Goal: Information Seeking & Learning: Learn about a topic

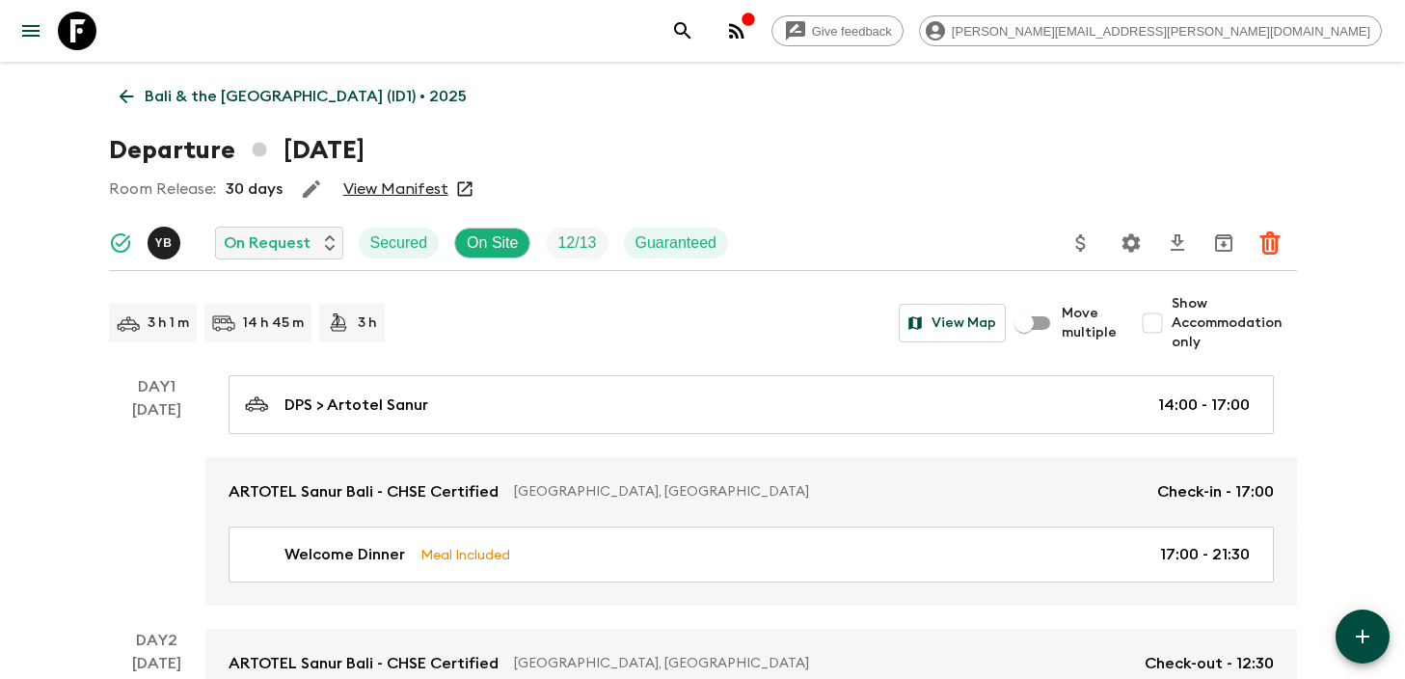
scroll to position [3857, 0]
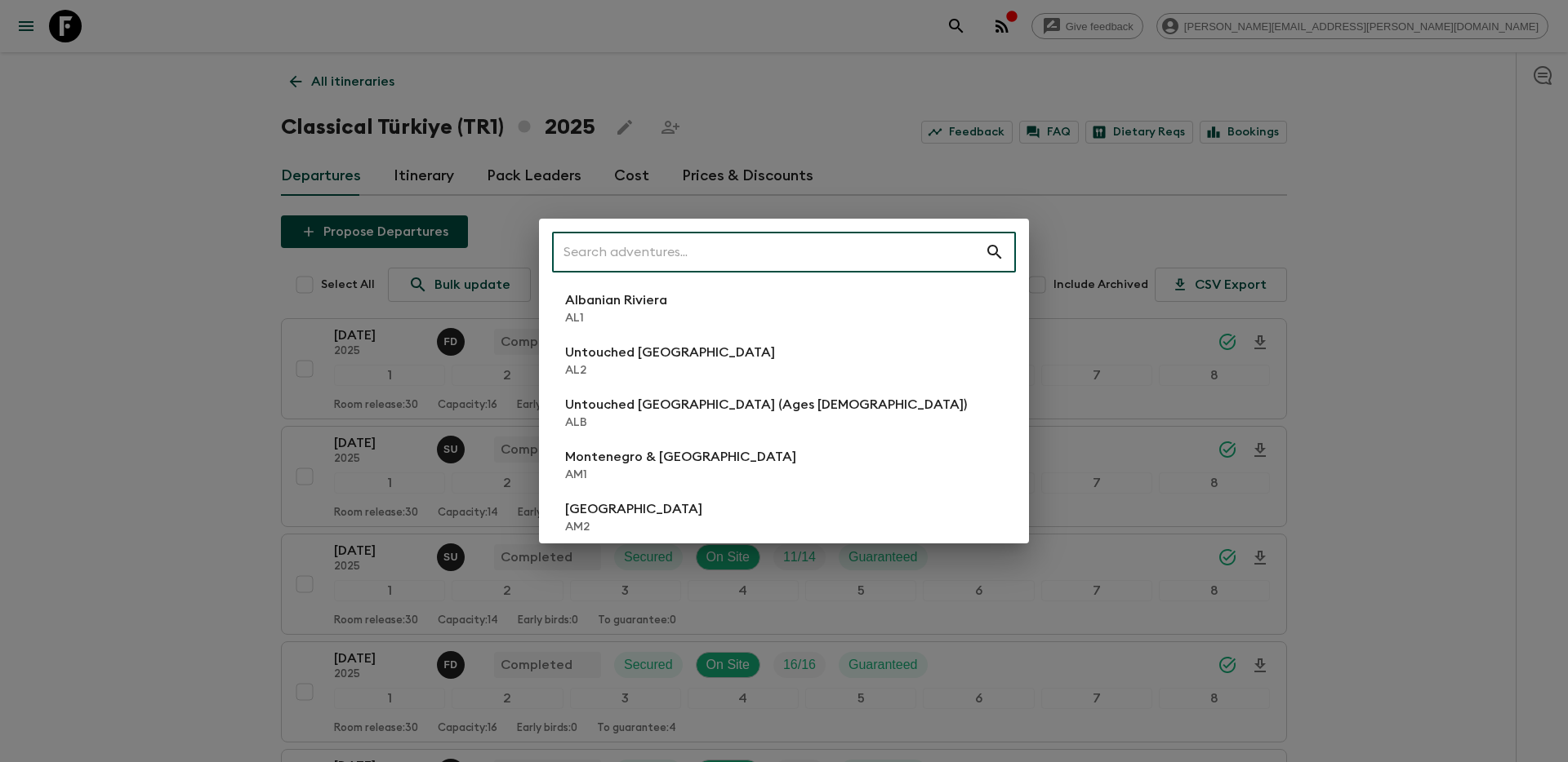
click at [740, 251] on input "text" at bounding box center [768, 252] width 433 height 46
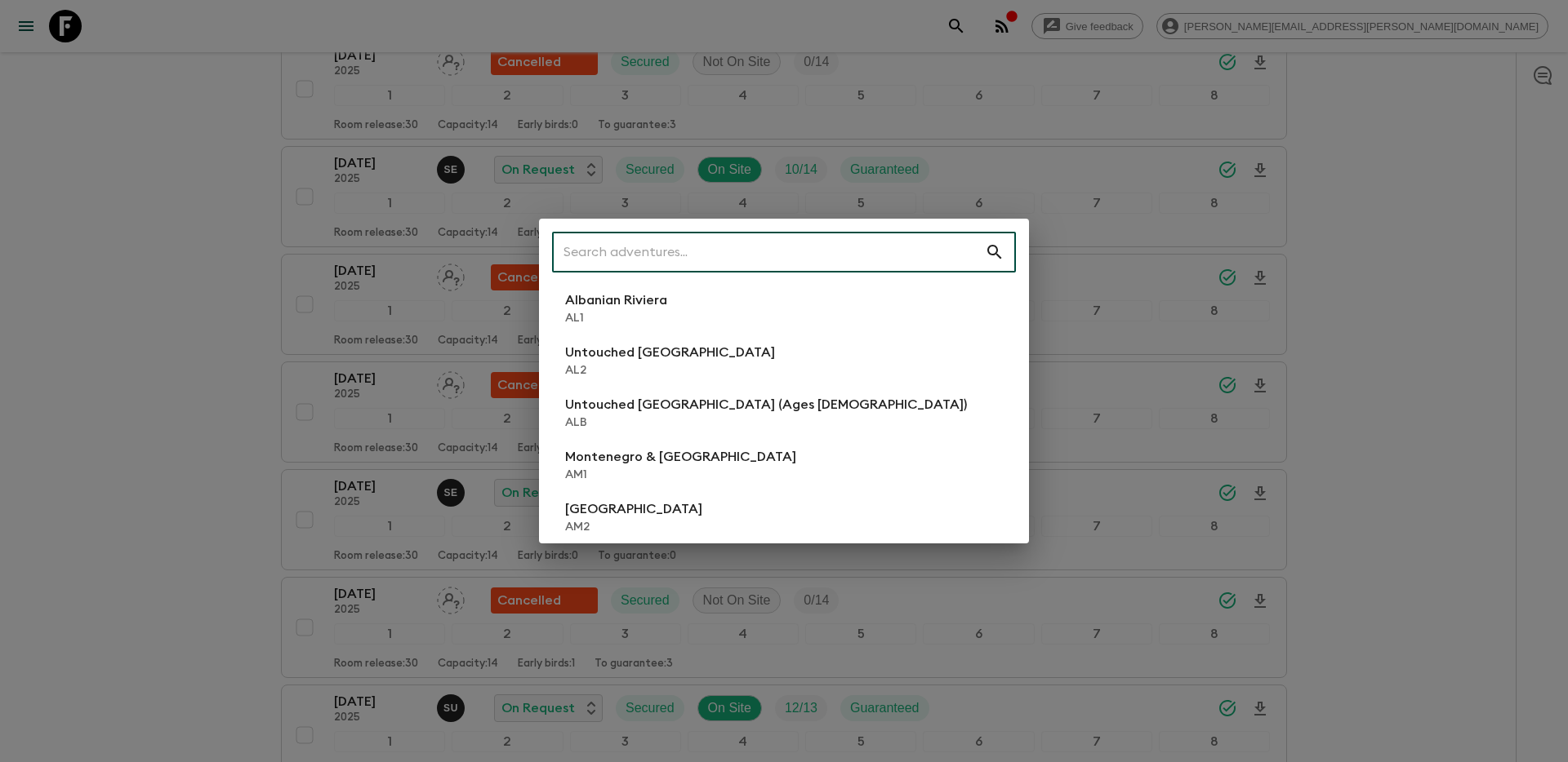
scroll to position [1681, 0]
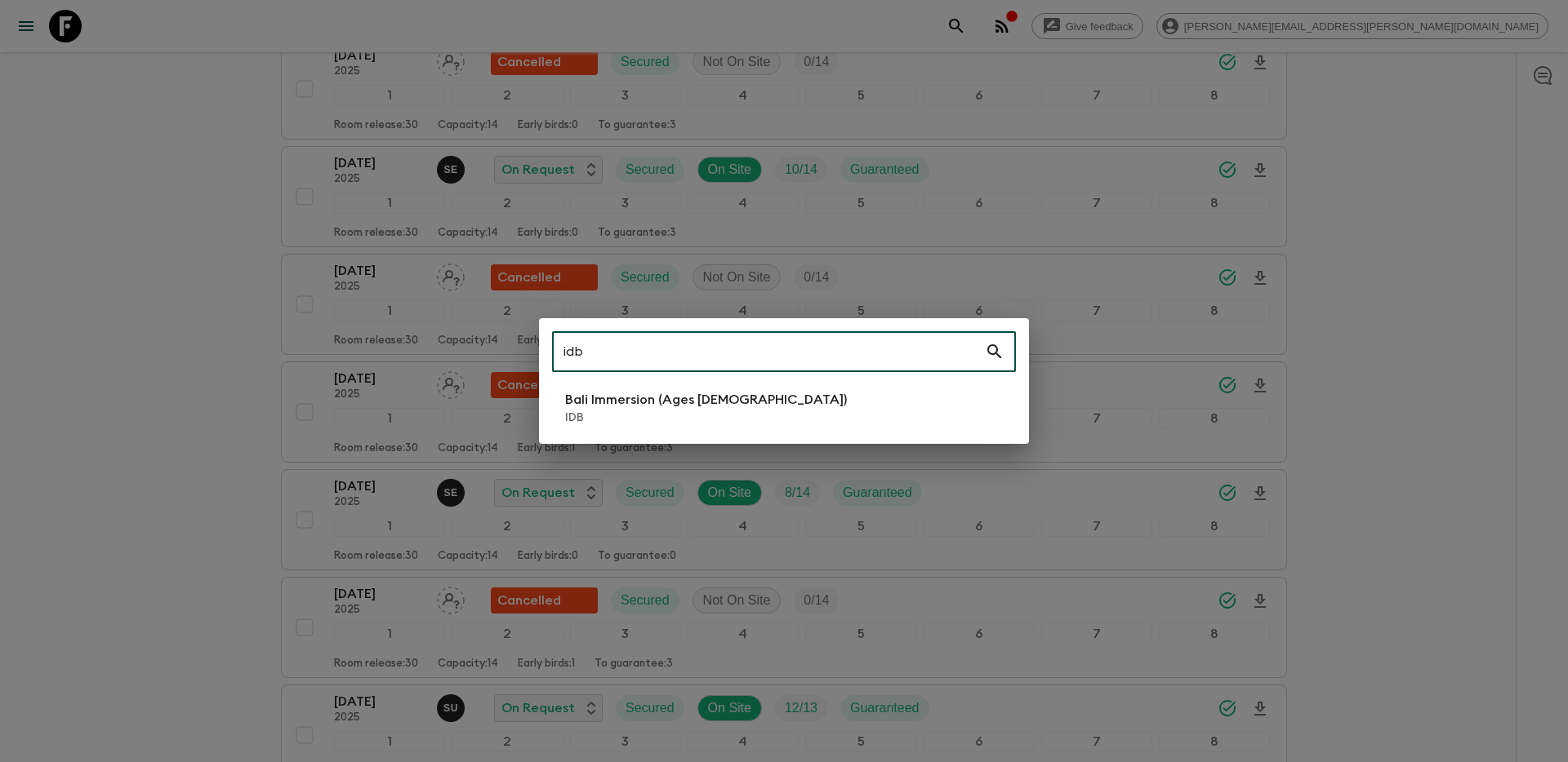
type input "idb"
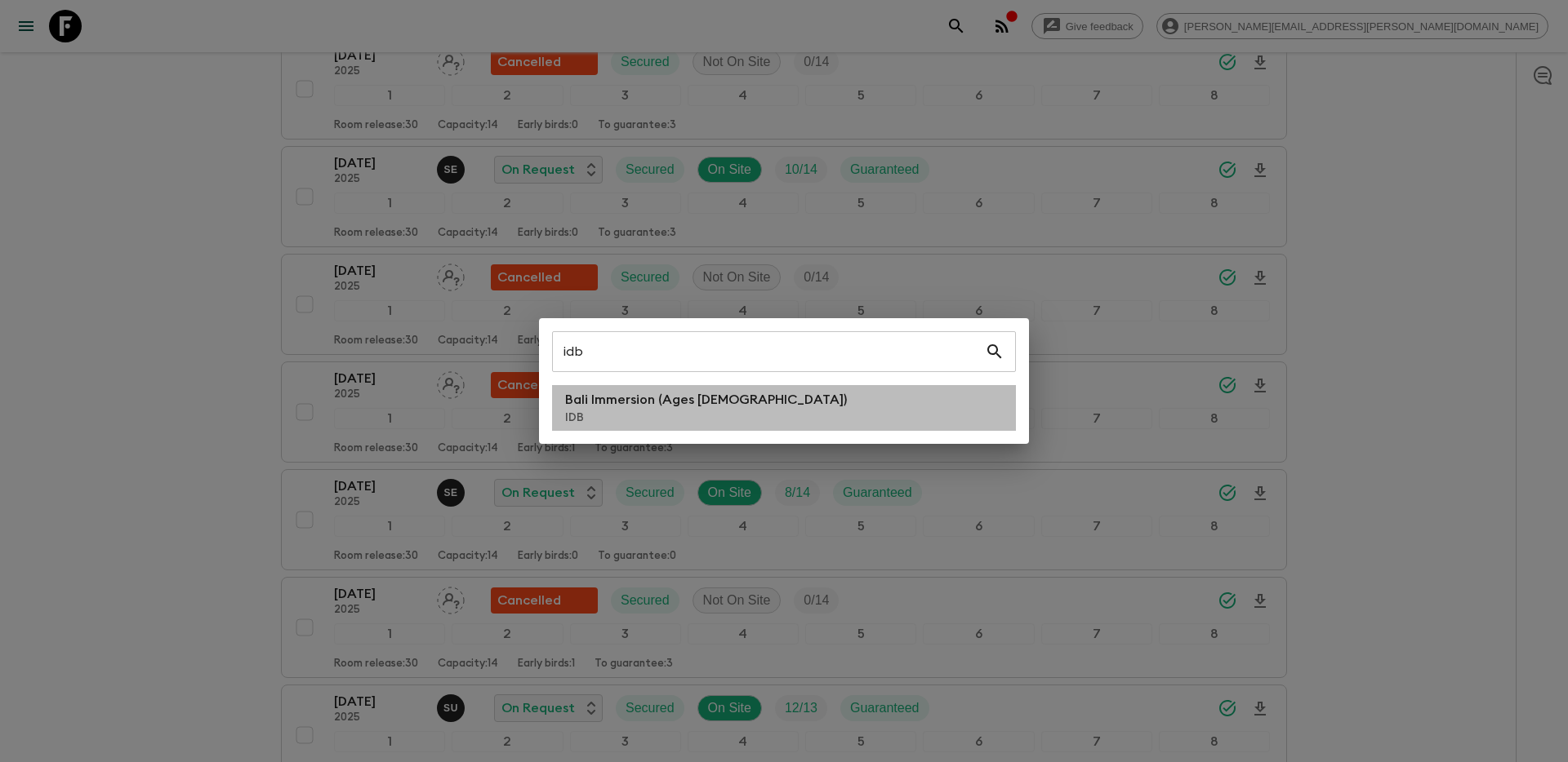
click at [638, 400] on p "Bali Immersion (Ages [DEMOGRAPHIC_DATA])" at bounding box center [706, 400] width 282 height 19
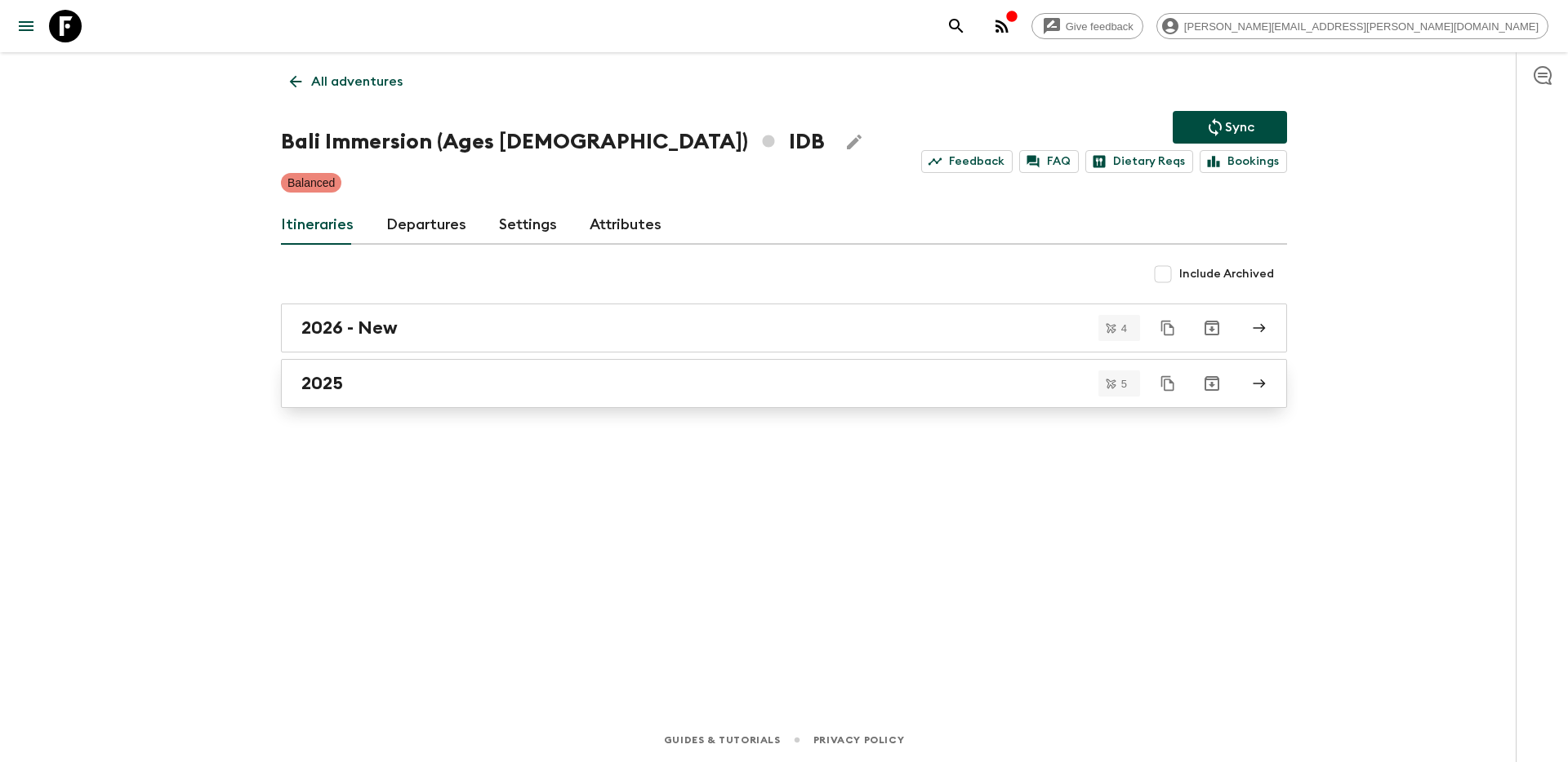
click at [646, 401] on link "2025" at bounding box center [784, 384] width 1006 height 49
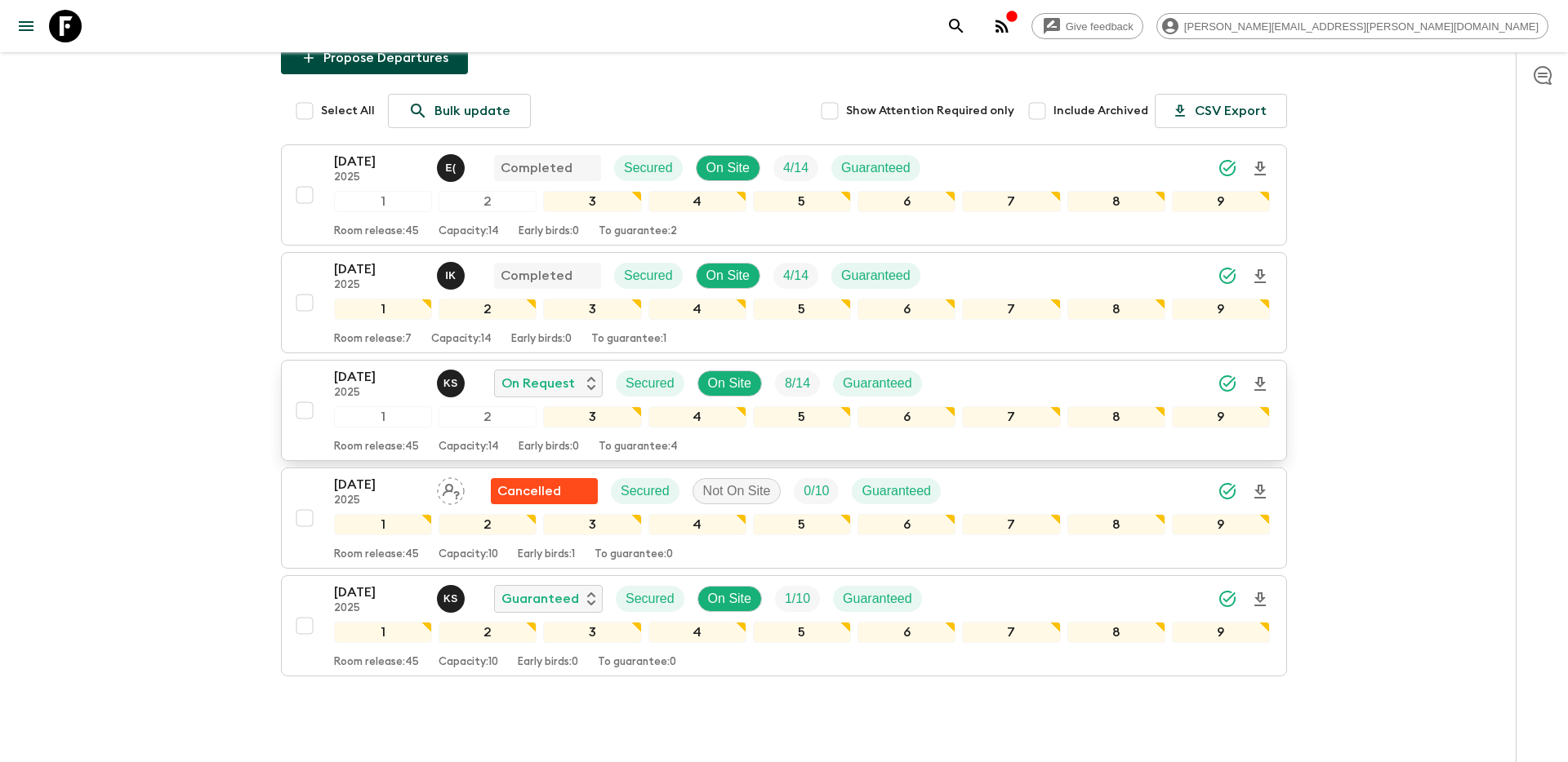
scroll to position [218, 0]
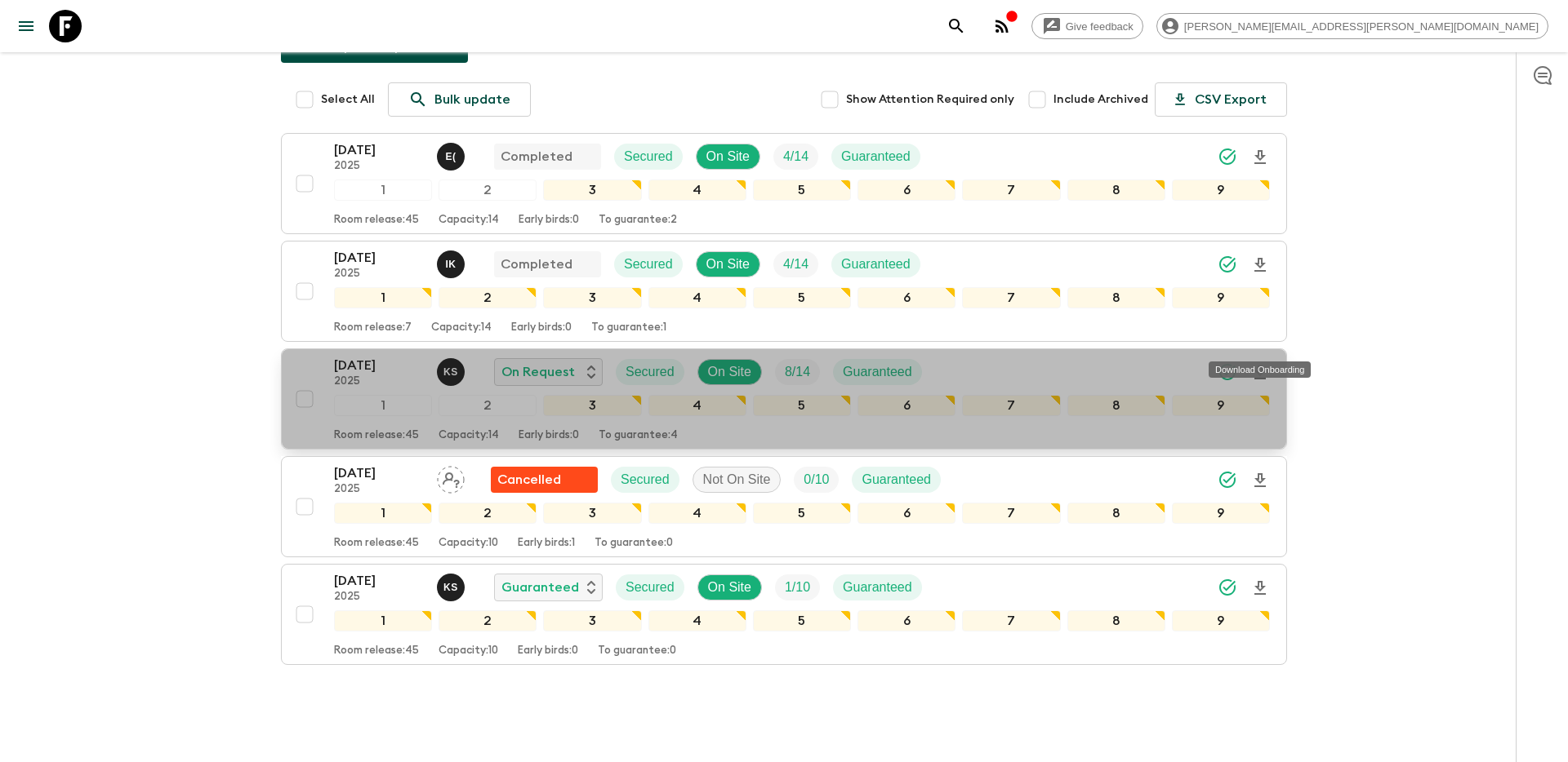
click at [1257, 366] on icon "Download Onboarding" at bounding box center [1260, 373] width 11 height 14
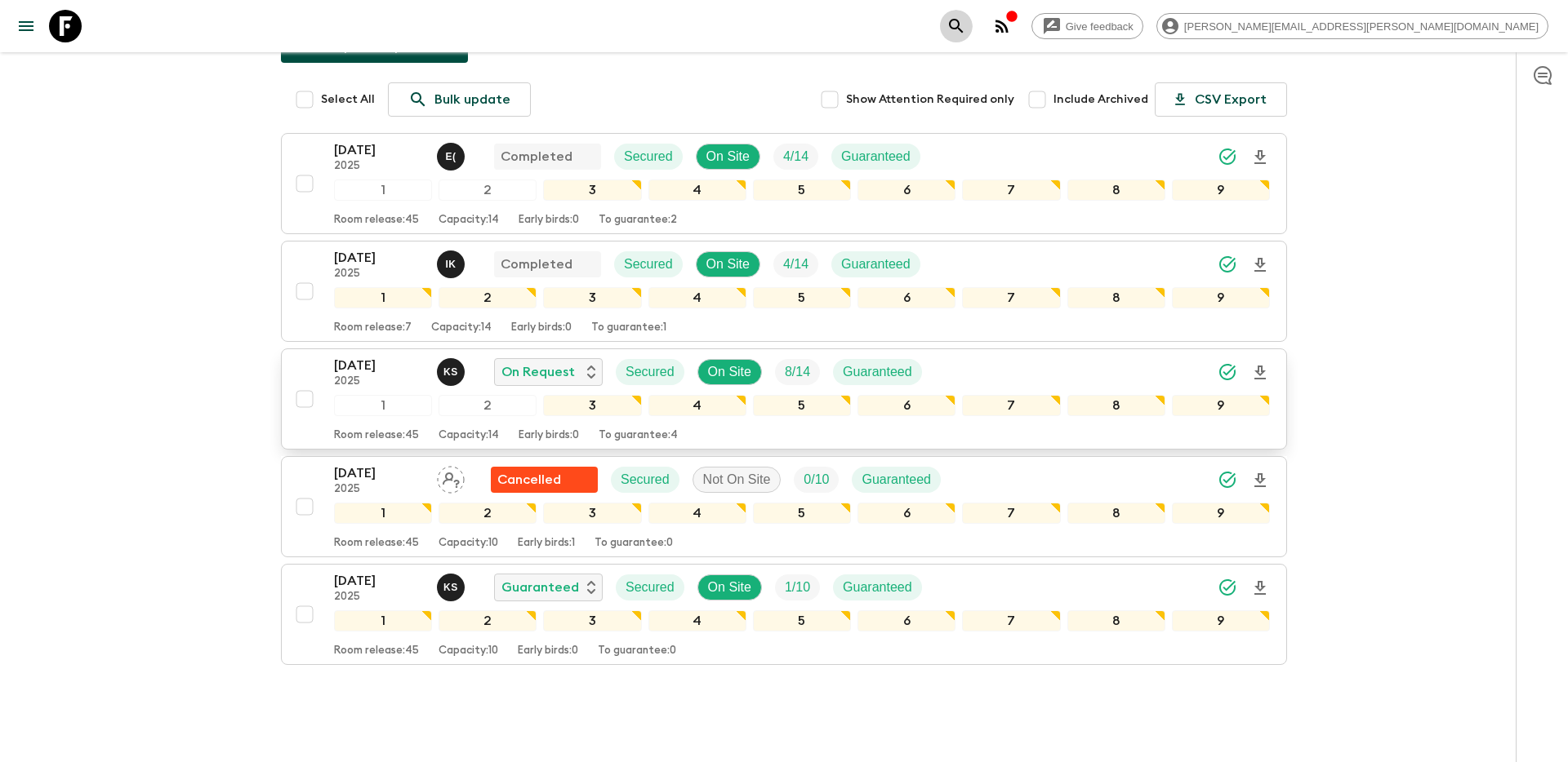
click at [966, 28] on icon "search adventures" at bounding box center [956, 25] width 19 height 19
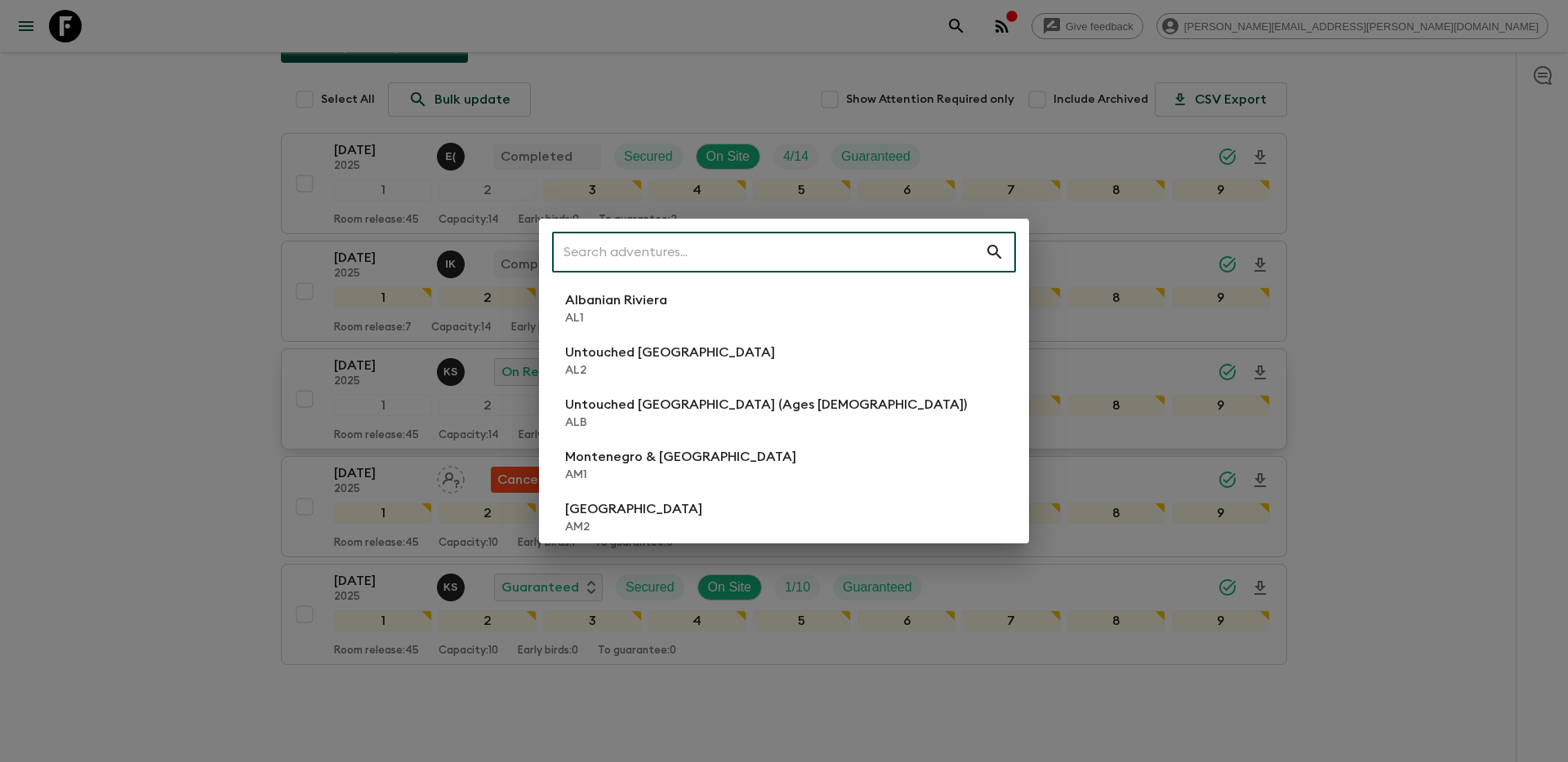
click at [714, 257] on input "text" at bounding box center [768, 252] width 433 height 46
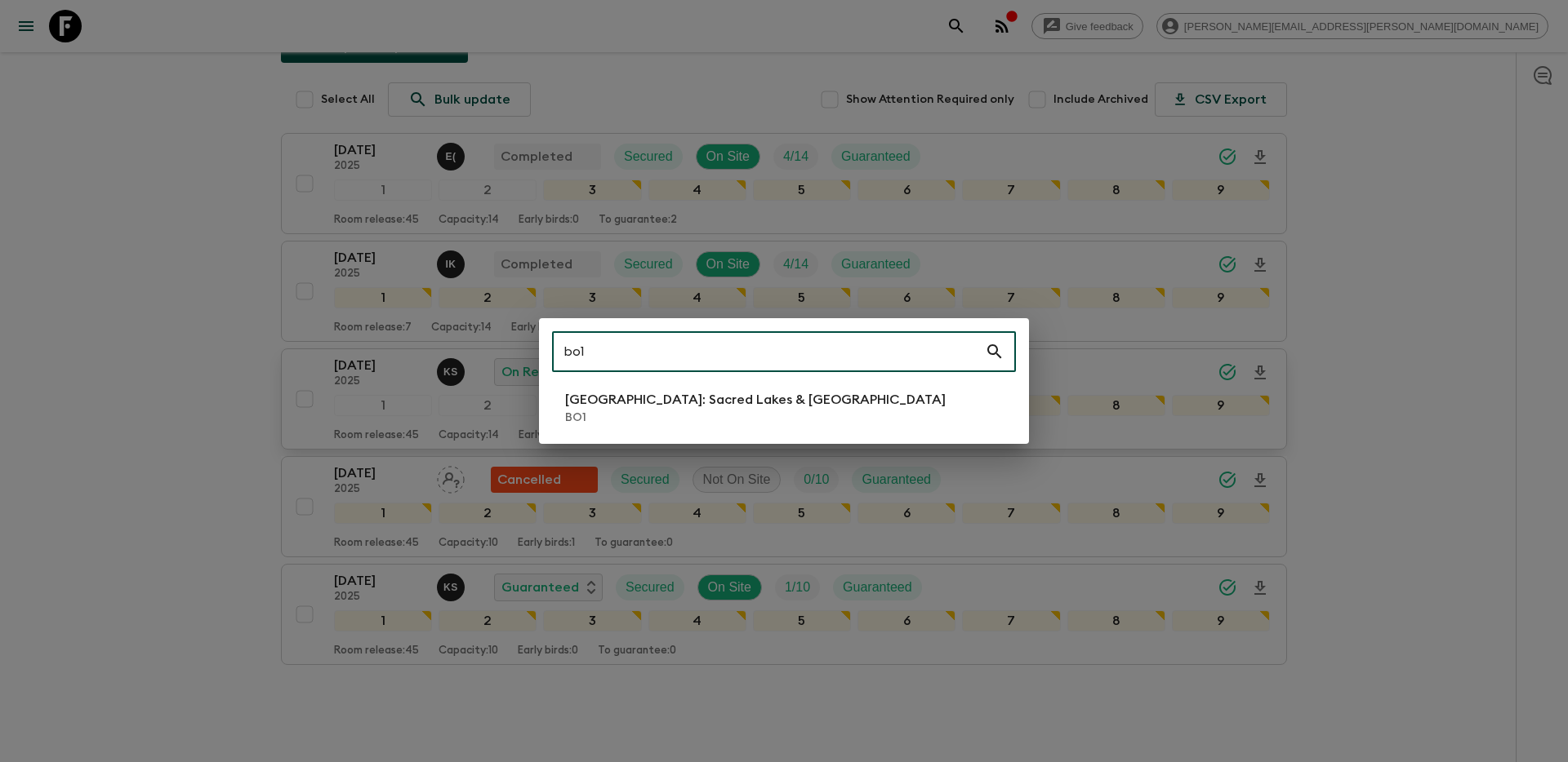
type input "bo1"
click at [699, 411] on p "BO1" at bounding box center [755, 417] width 380 height 16
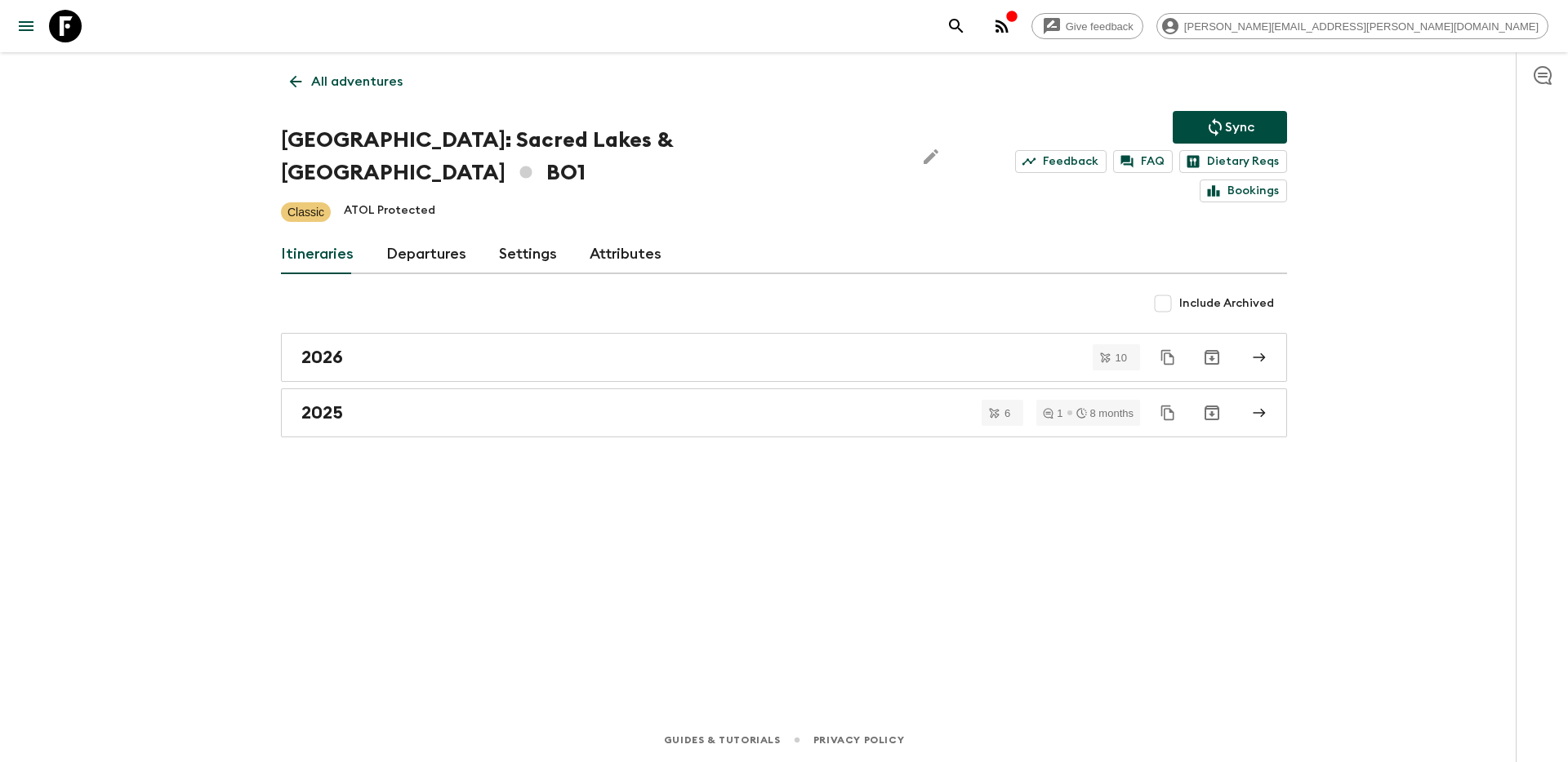
click at [966, 30] on icon "search adventures" at bounding box center [956, 25] width 19 height 19
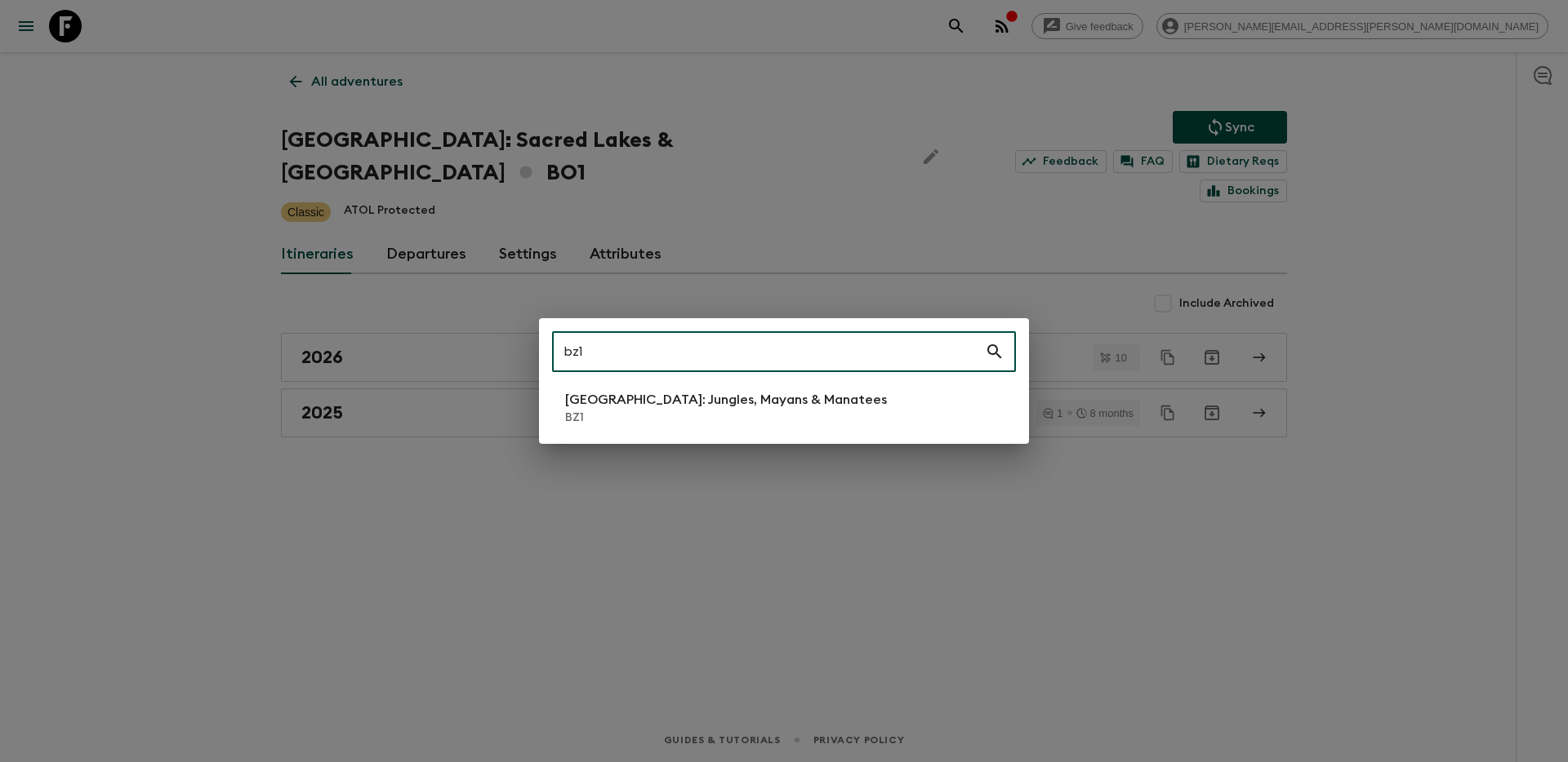
type input "bz1"
click at [713, 402] on p "[GEOGRAPHIC_DATA]: Jungles, Mayans & Manatees" at bounding box center [726, 400] width 322 height 19
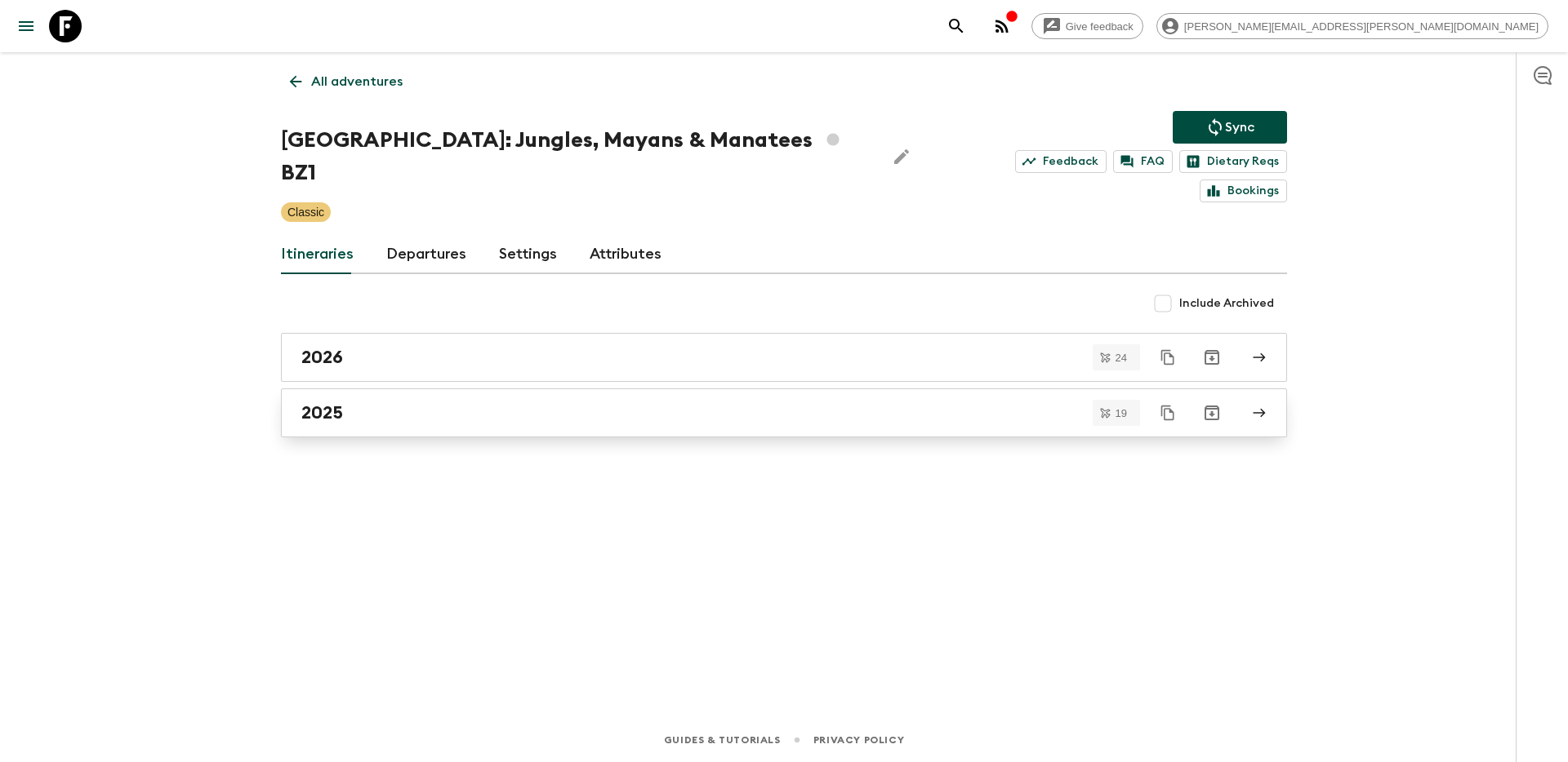
click at [616, 402] on div "2025" at bounding box center [768, 412] width 934 height 21
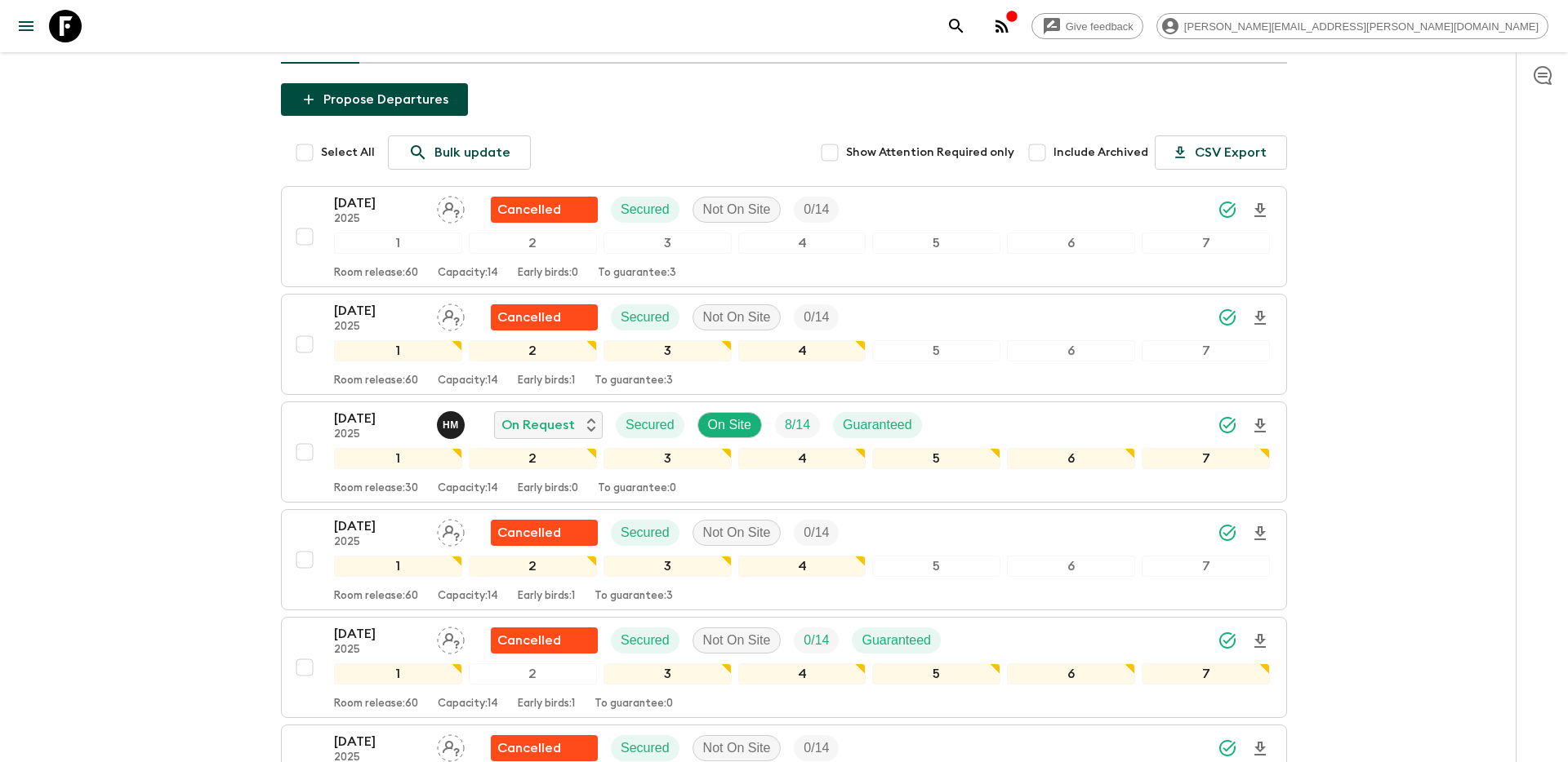
scroll to position [193, 0]
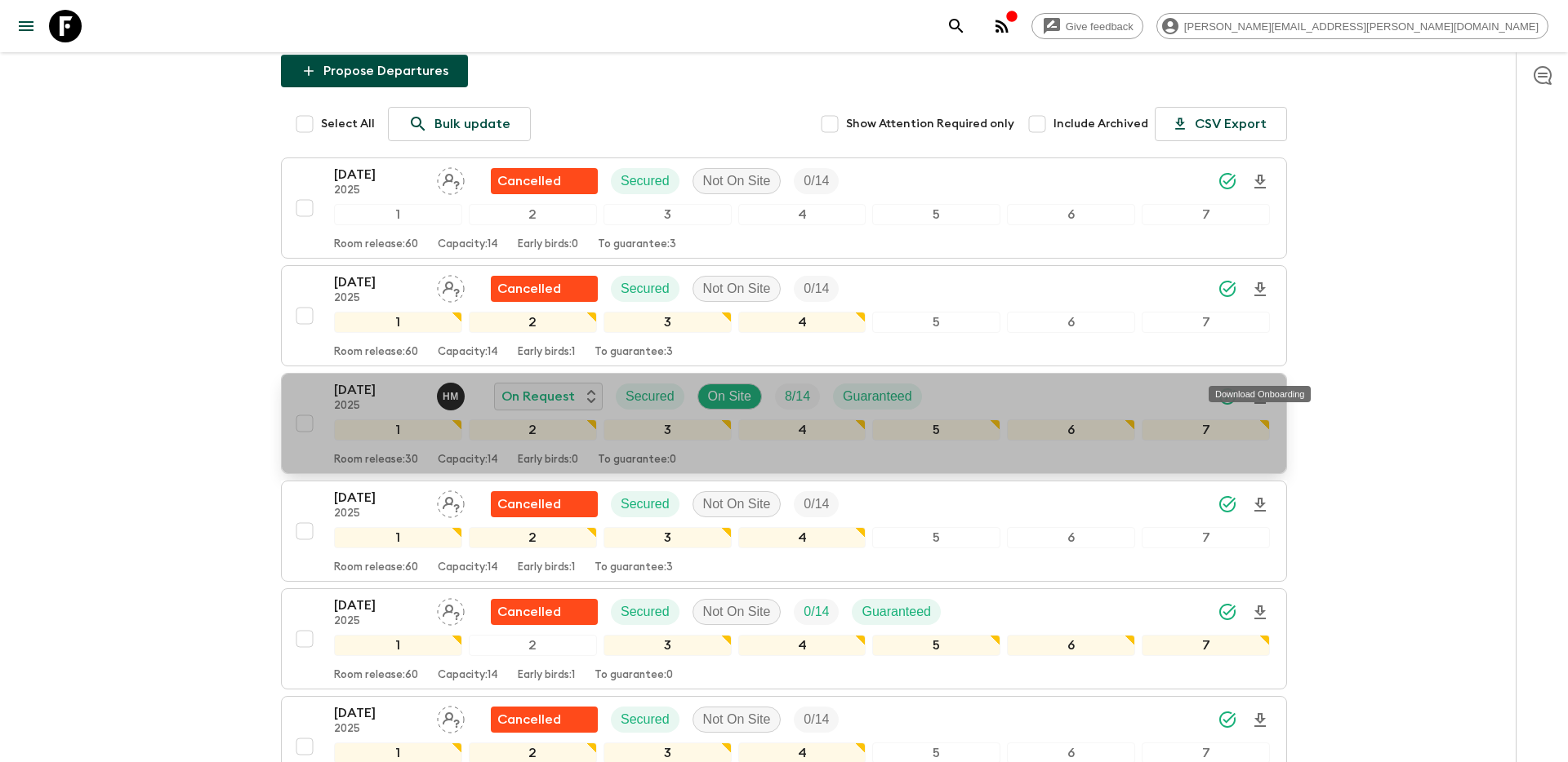
click at [1265, 388] on icon "Download Onboarding" at bounding box center [1260, 397] width 19 height 19
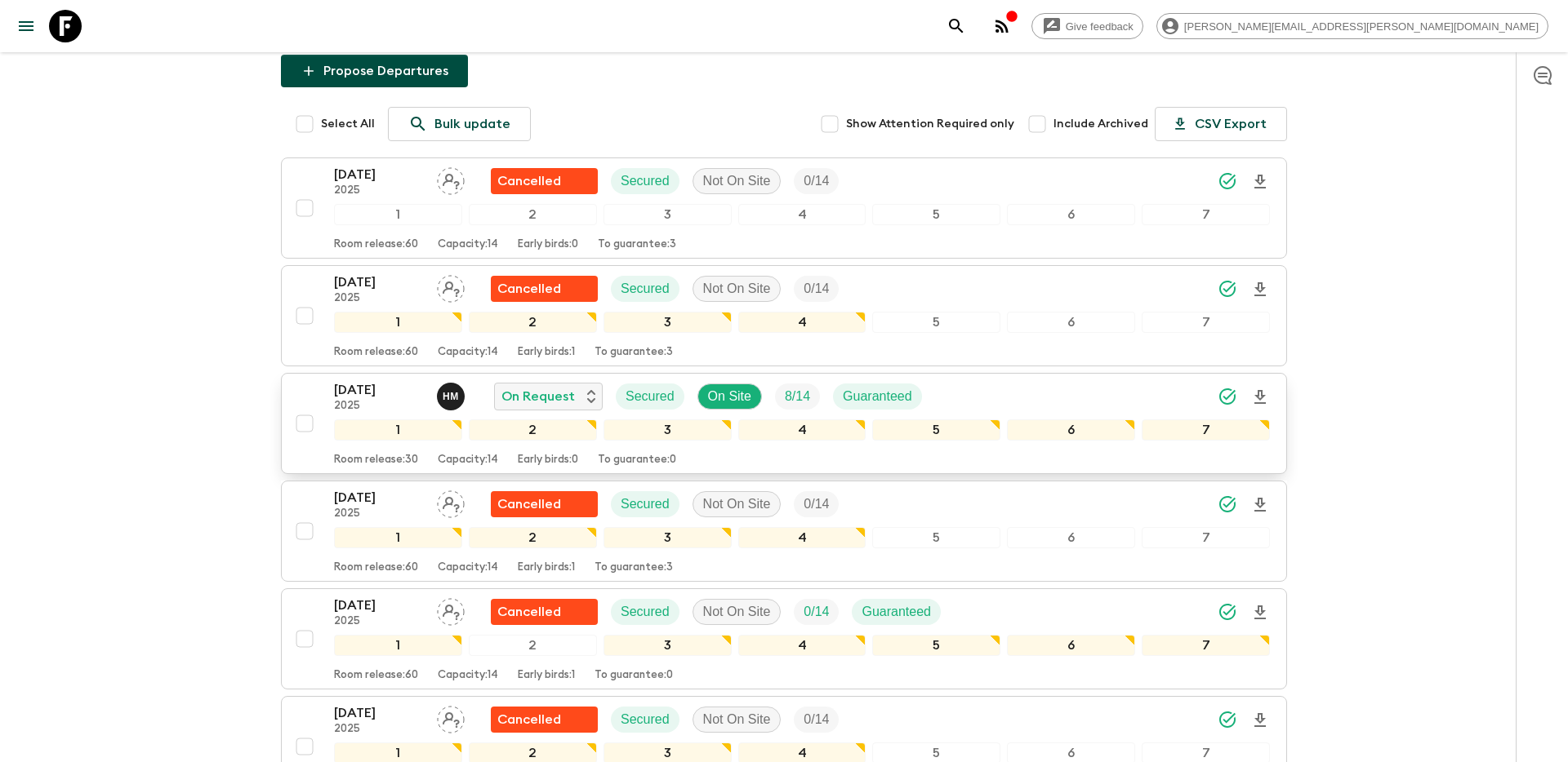
click at [963, 28] on icon "search adventures" at bounding box center [956, 25] width 14 height 14
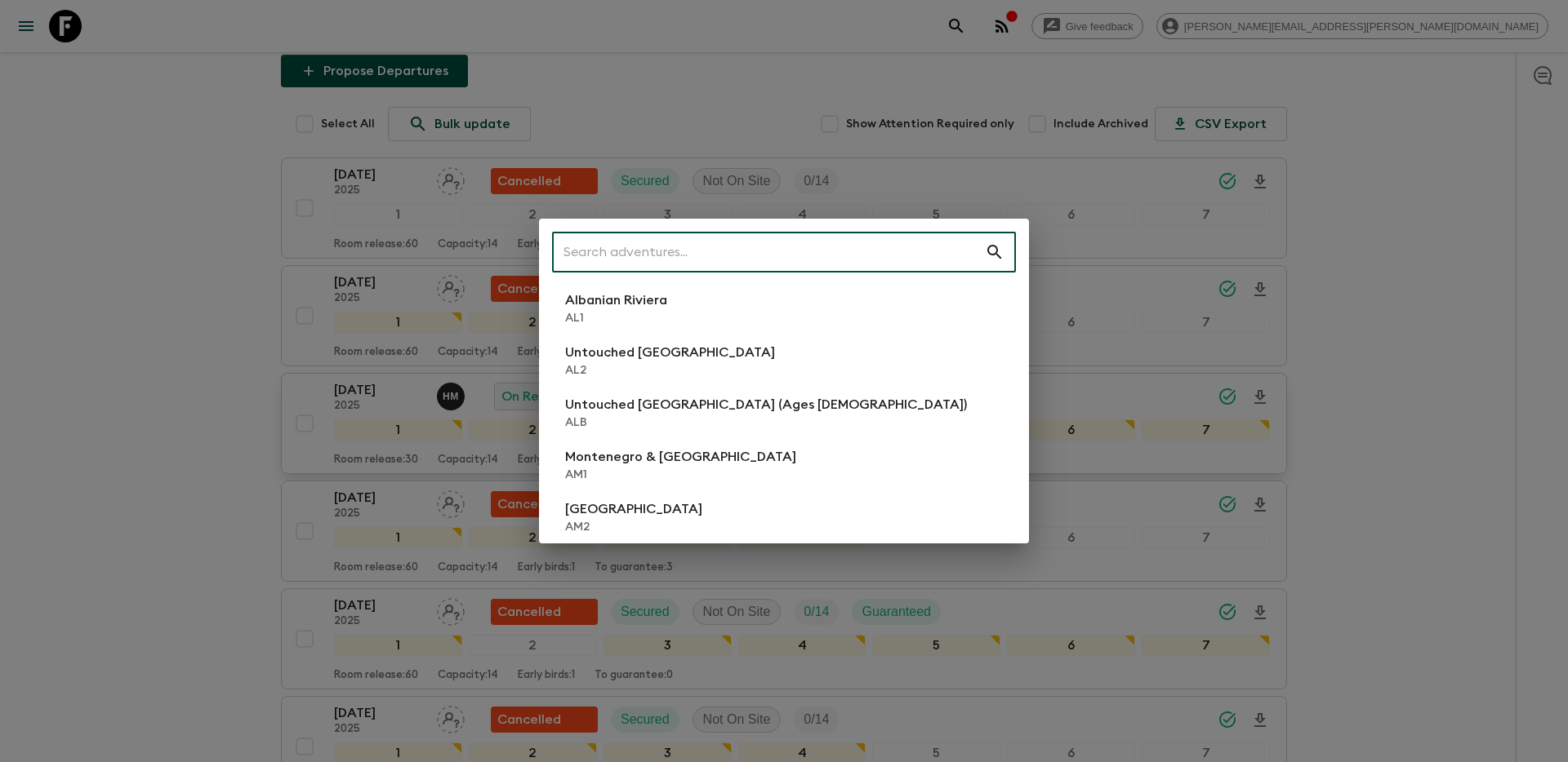
click at [792, 250] on input "text" at bounding box center [768, 252] width 433 height 46
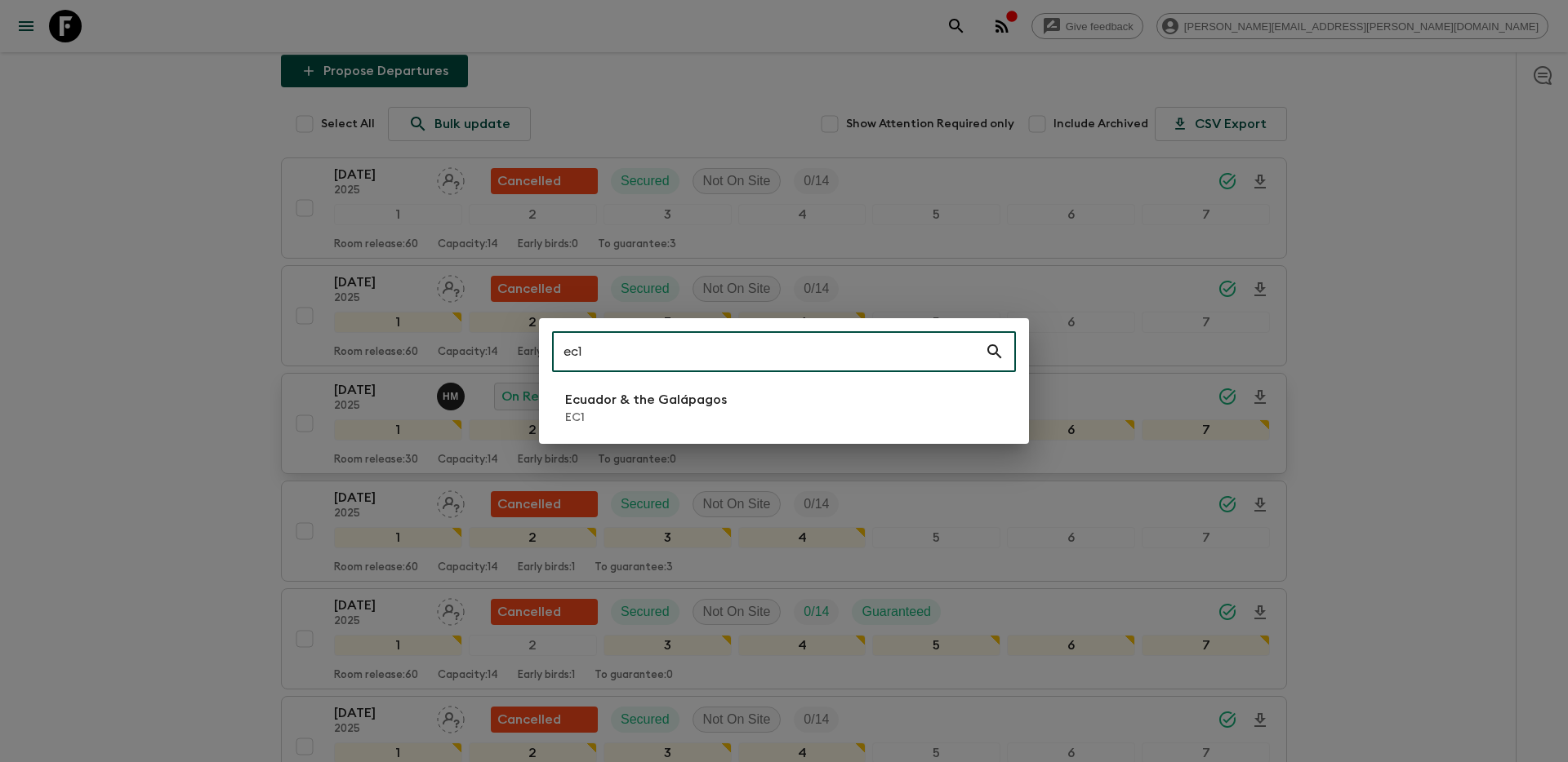
type input "ec1"
click at [807, 398] on li "Ecuador & the Galápagos EC1" at bounding box center [784, 408] width 464 height 46
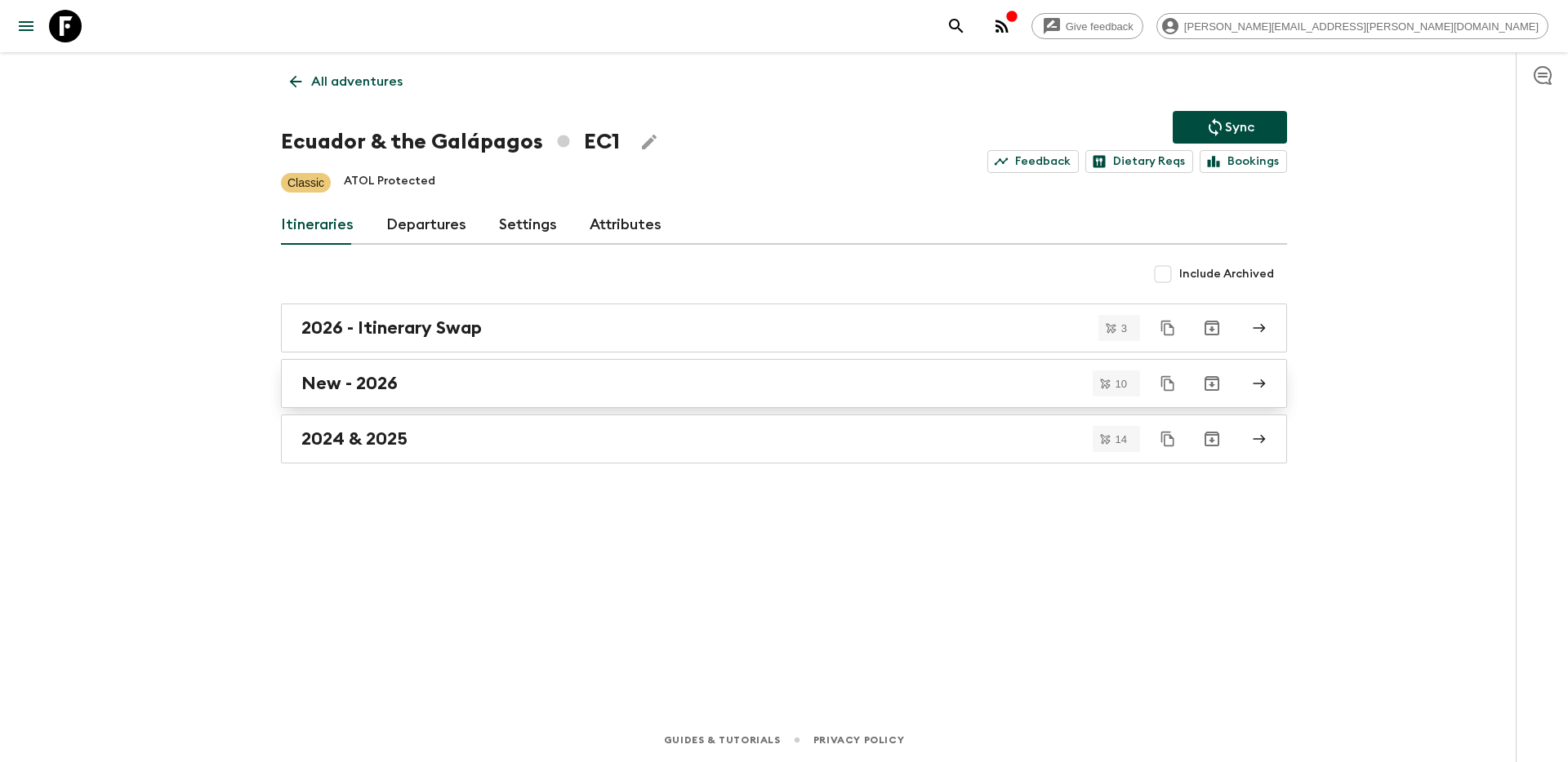
click at [520, 385] on div "New - 2026" at bounding box center [768, 384] width 934 height 21
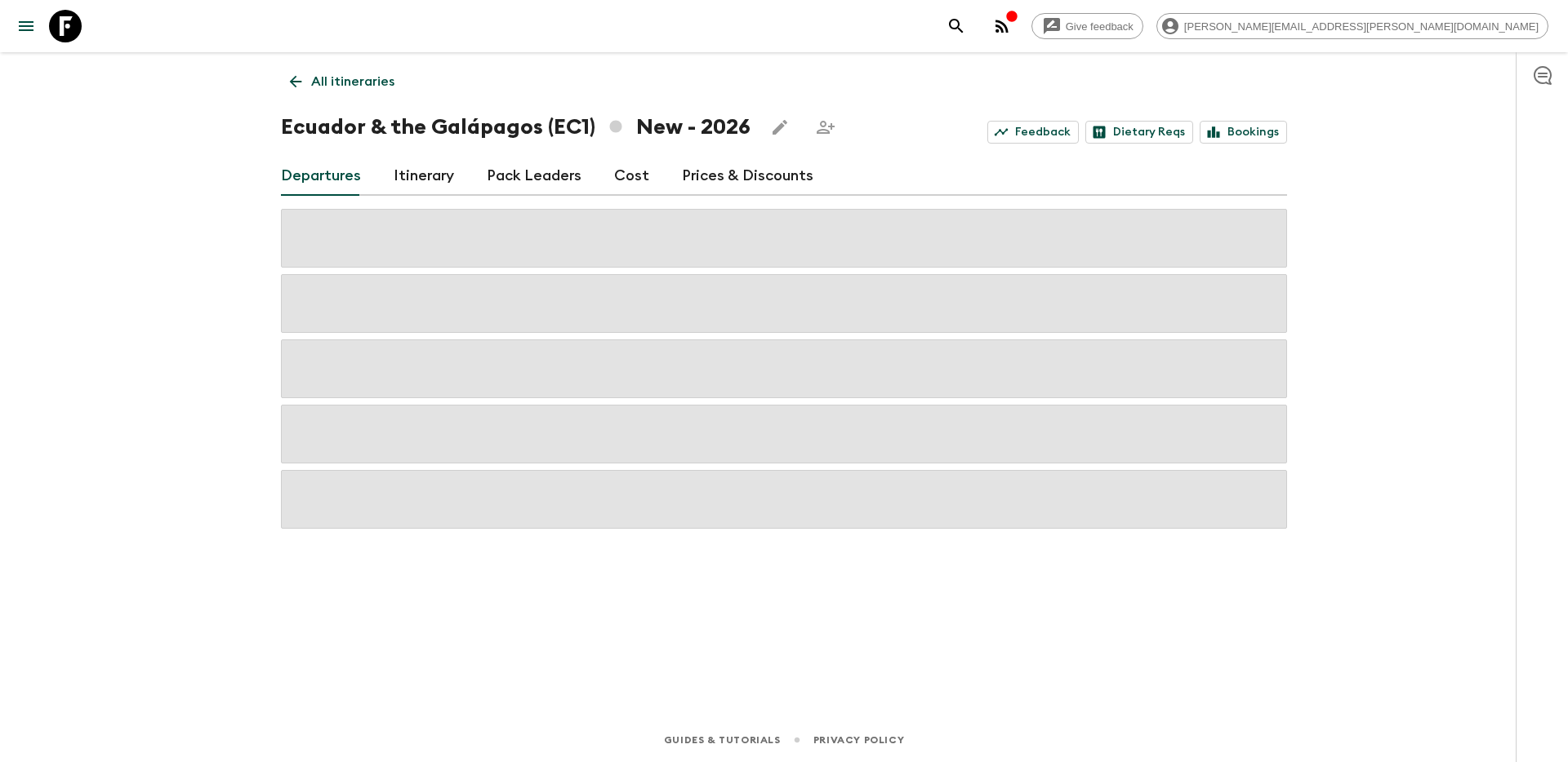
click at [352, 87] on p "All itineraries" at bounding box center [352, 81] width 83 height 19
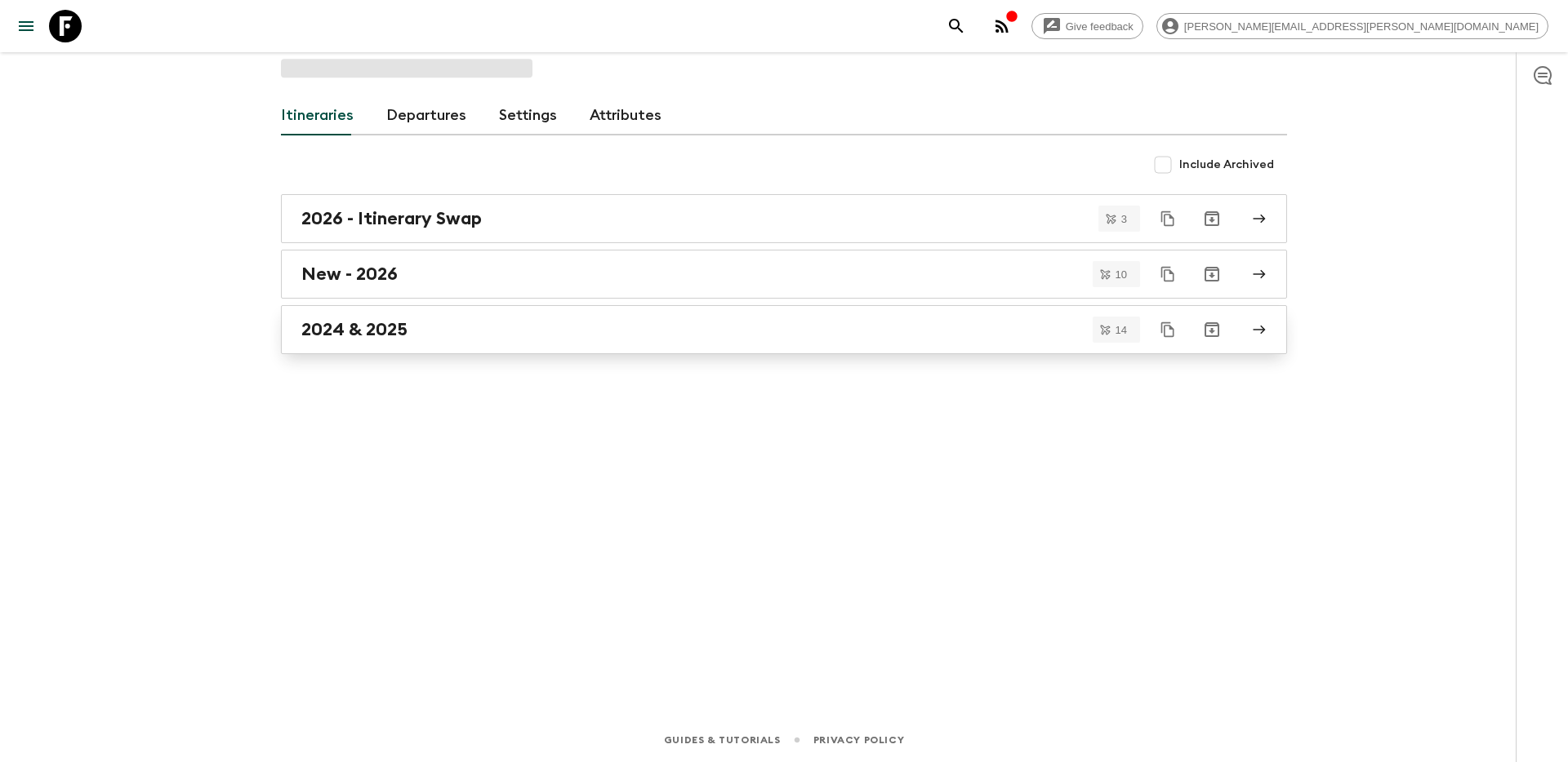
click at [363, 342] on link "2024 & 2025" at bounding box center [784, 330] width 1006 height 49
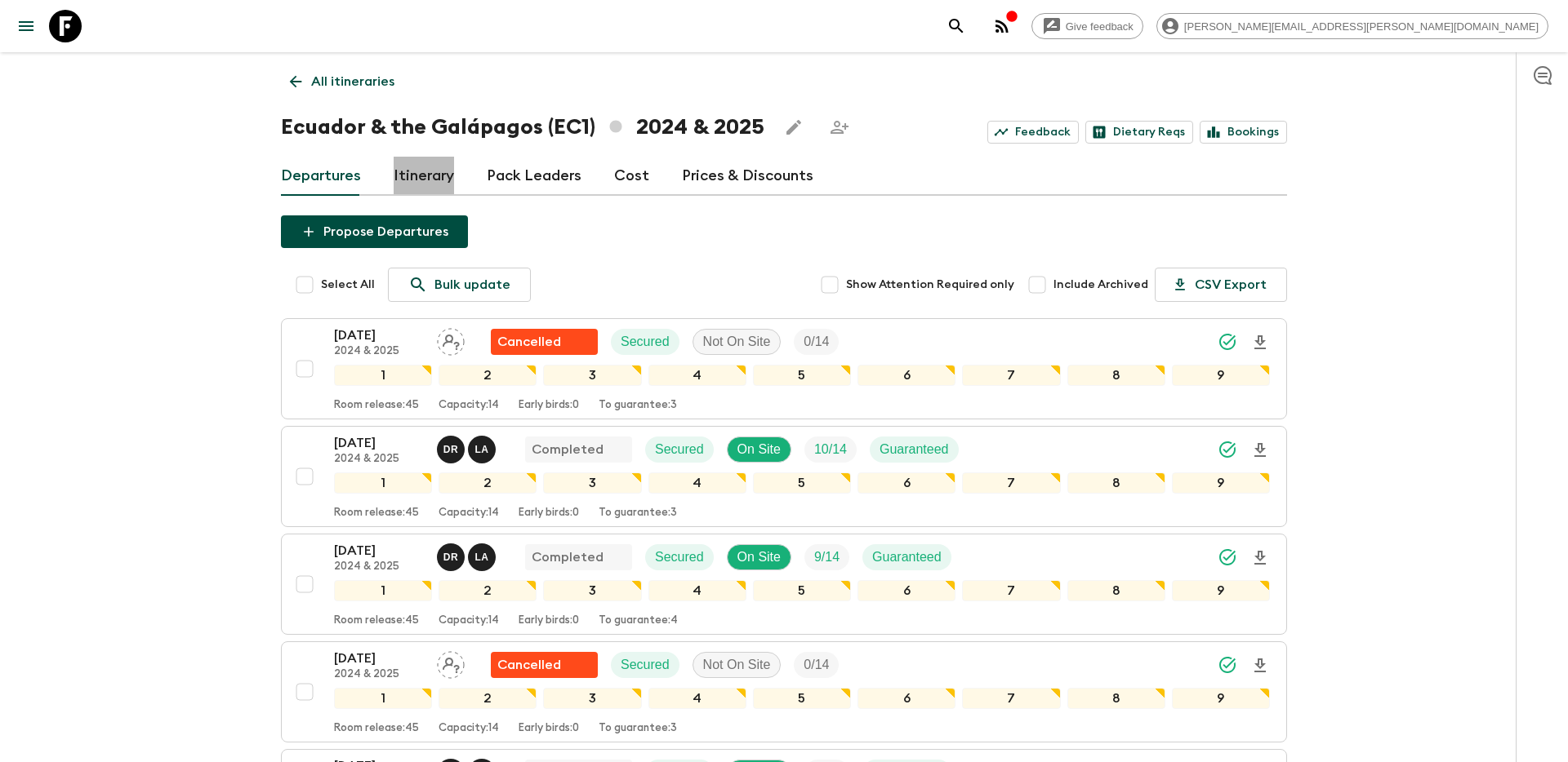
click at [403, 175] on link "Itinerary" at bounding box center [424, 176] width 60 height 39
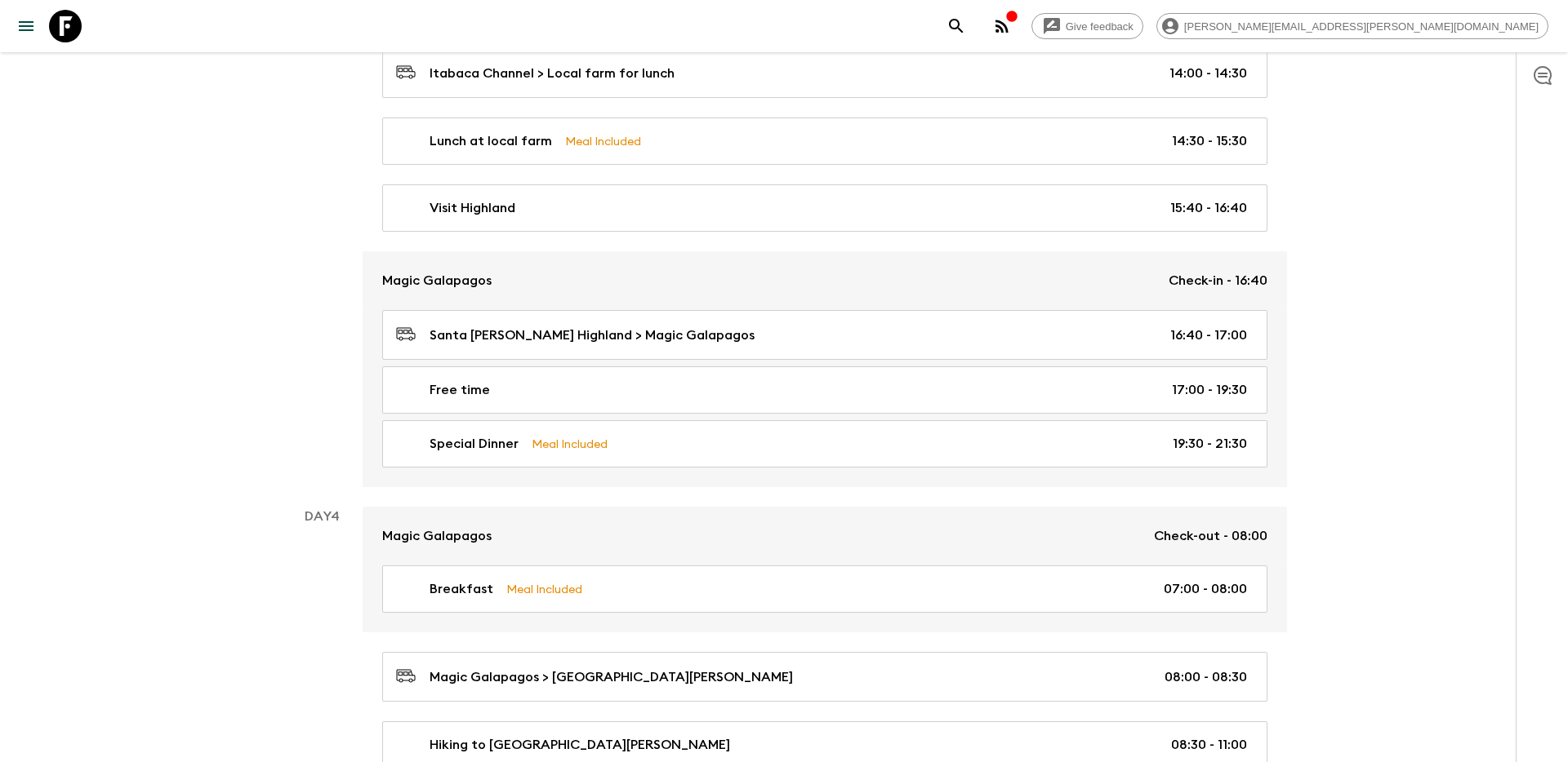
scroll to position [1488, 0]
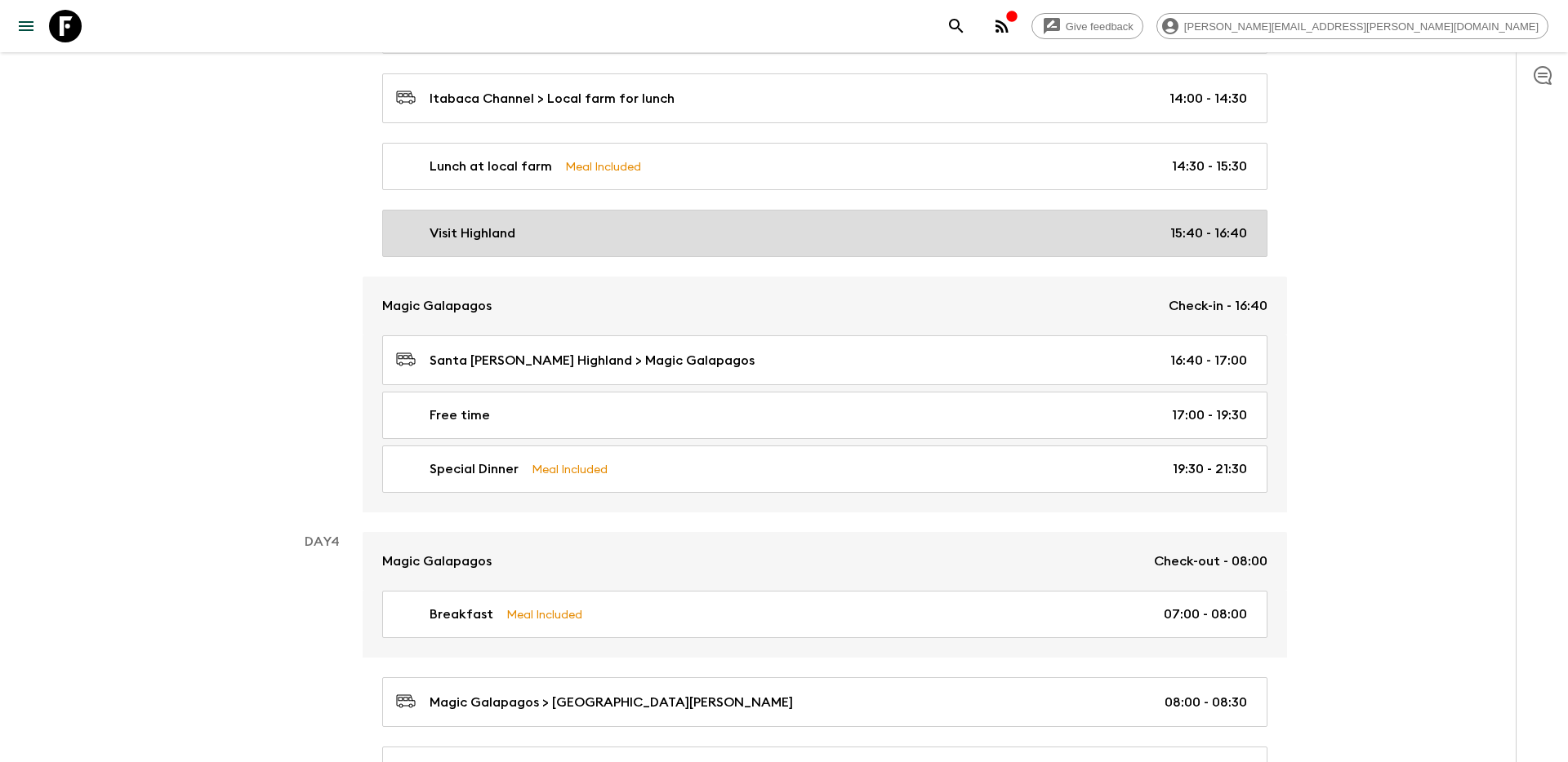
click at [1080, 235] on div "Visit Highland 15:40 - 16:40" at bounding box center [822, 233] width 850 height 19
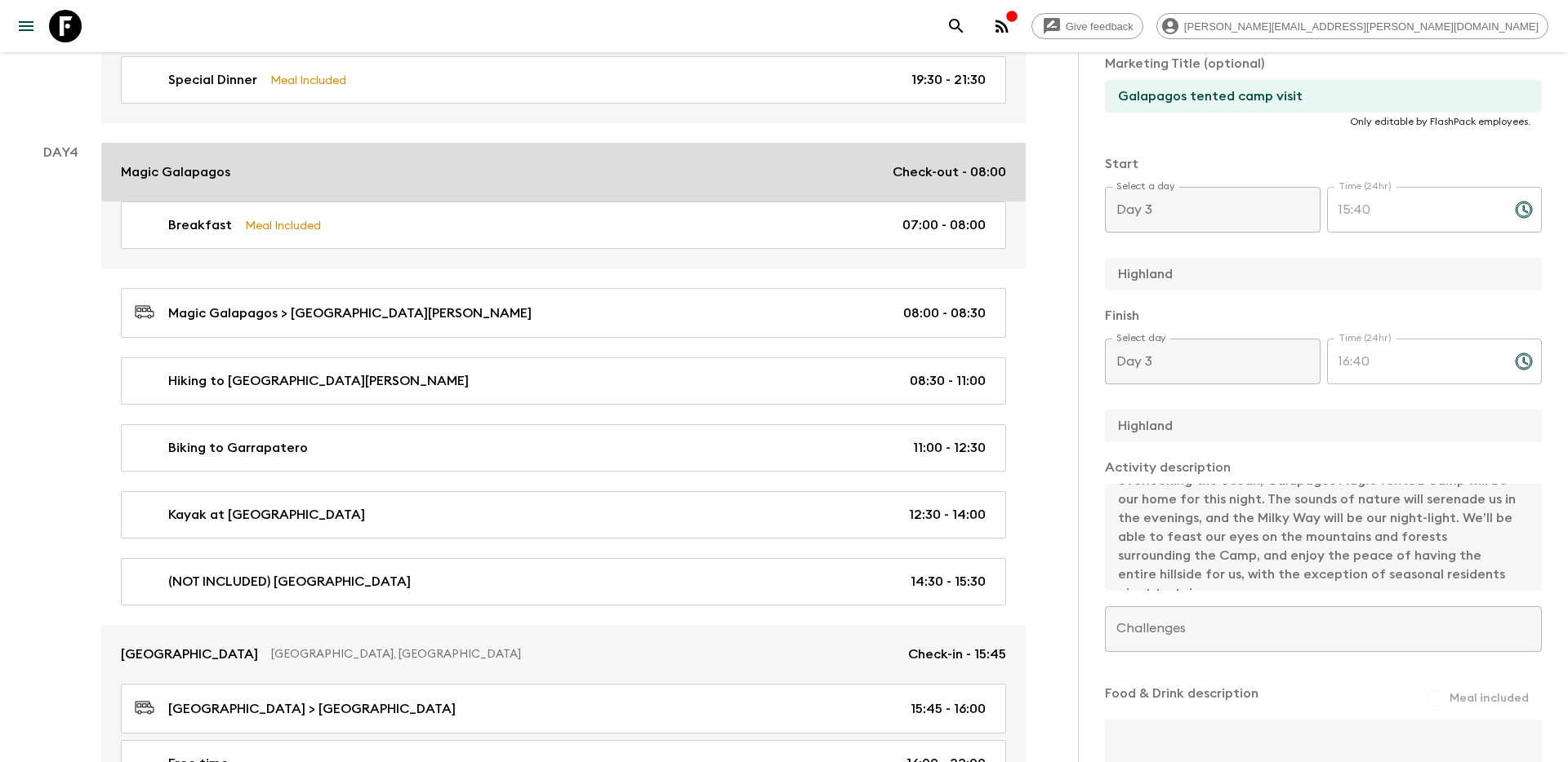
scroll to position [1913, 0]
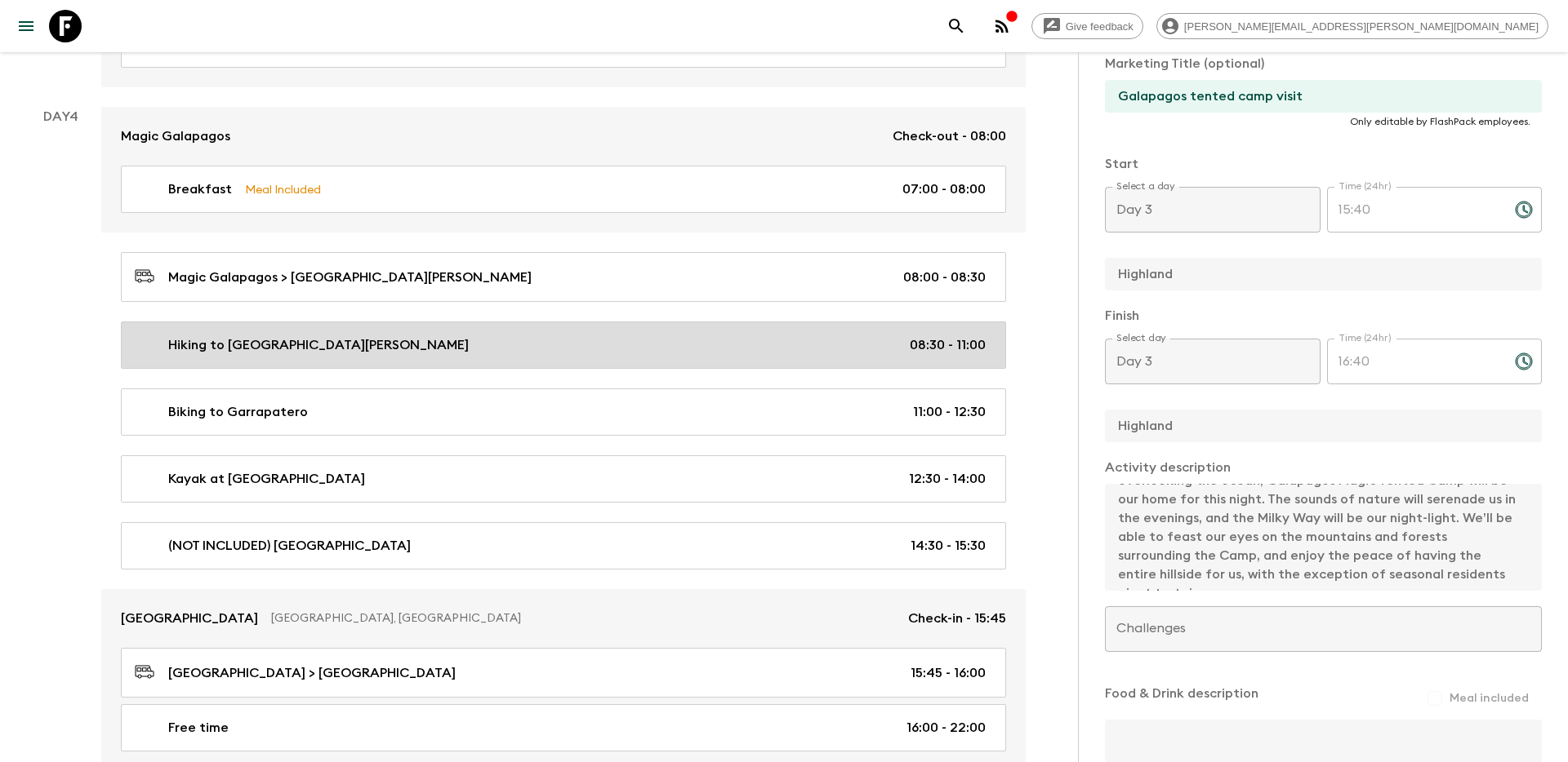
click at [805, 335] on div "Hiking to [GEOGRAPHIC_DATA][PERSON_NAME] 08:30 - 11:00" at bounding box center [560, 345] width 850 height 19
type input "Hiking to [GEOGRAPHIC_DATA][PERSON_NAME]"
type input "Hiking to [GEOGRAPHIC_DATA] viewpoint"
type input "Cerro Mesa viewpoint"
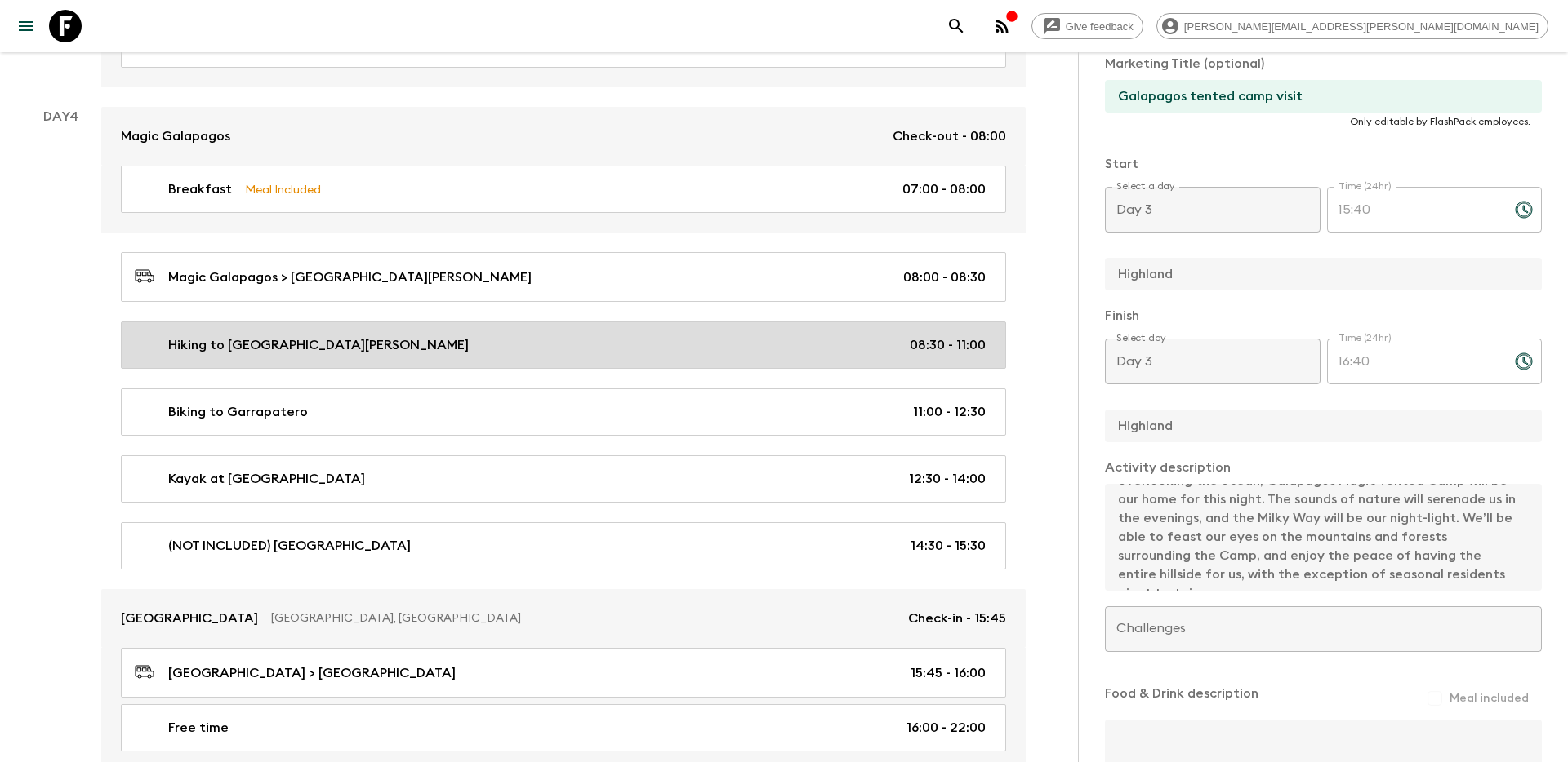
type textarea "We start the day with a visit to the [GEOGRAPHIC_DATA], from where we can admir…"
type input "Day 4"
type input "08:30"
type input "Day 4"
type input "11:00"
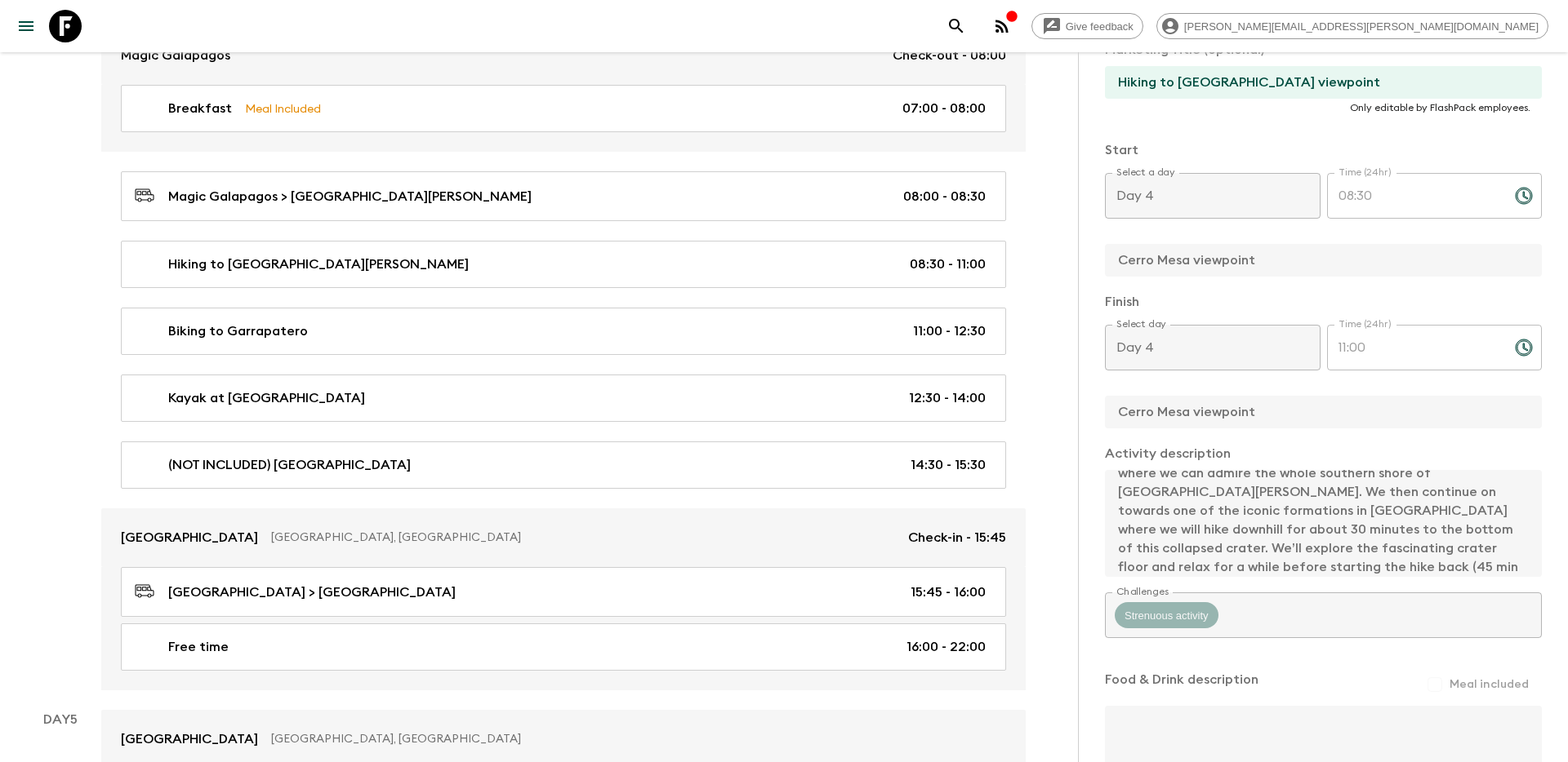
scroll to position [1993, 0]
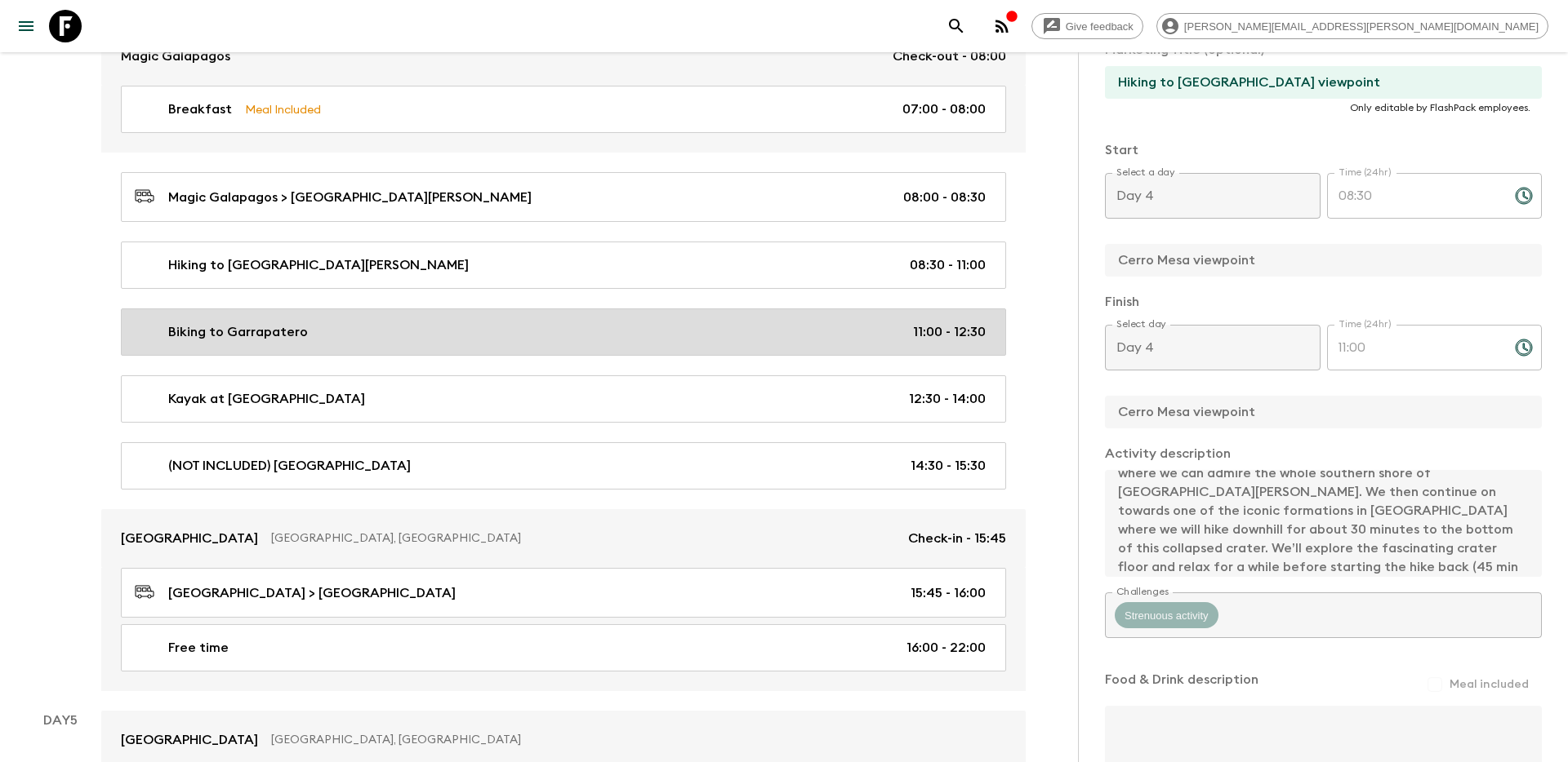
click at [854, 323] on div "Biking to Garrapatero 11:00 - 12:30" at bounding box center [560, 332] width 850 height 19
type input "Biking to Garrapatero"
type input "Biking to [GEOGRAPHIC_DATA]"
type input "Cerro Mez"
type input "Garrapatero"
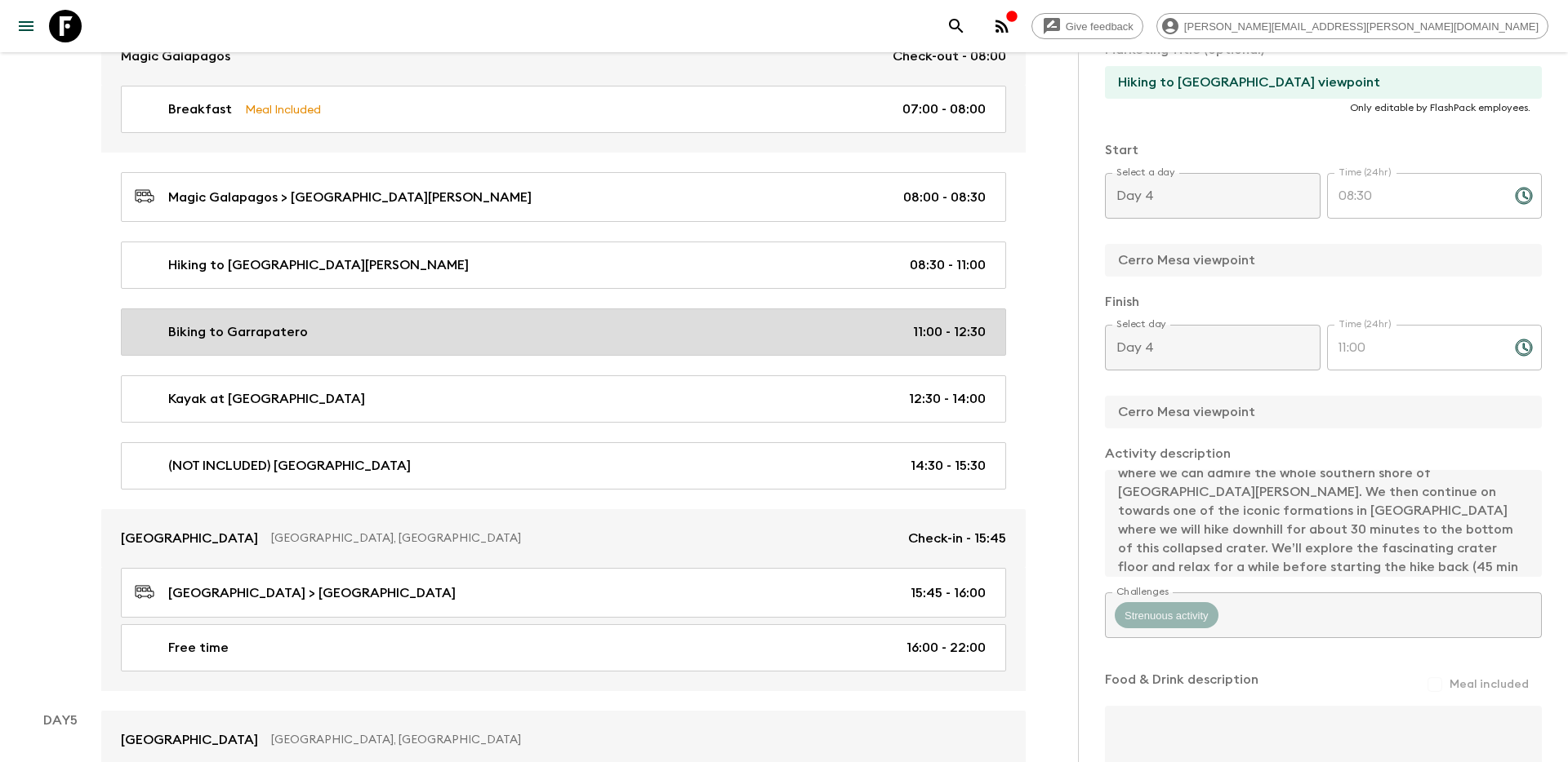
type textarea "We drive to an off-the-beaten-path area of [GEOGRAPHIC_DATA][PERSON_NAME], and …"
type input "11:00"
type input "12:30"
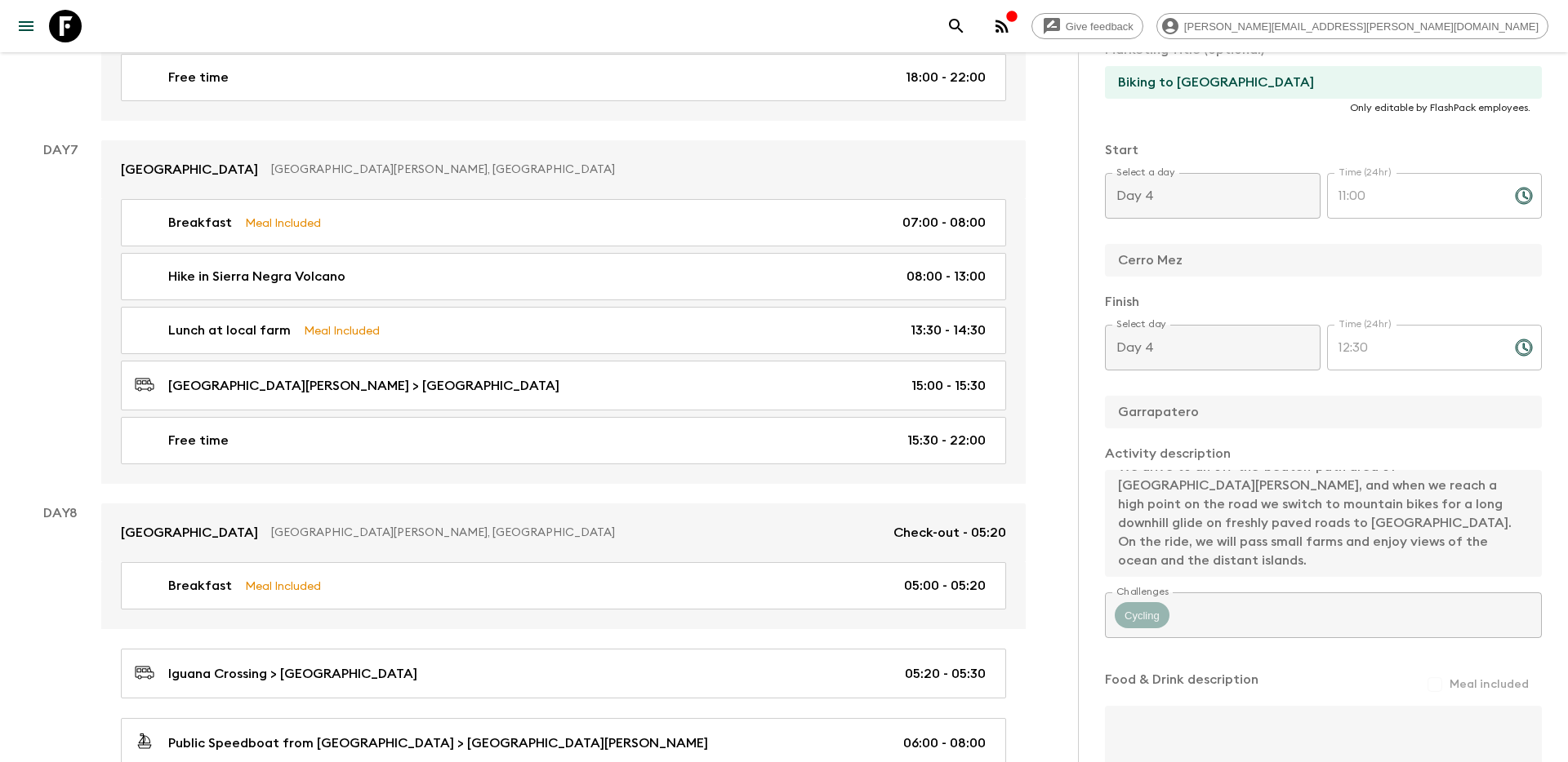
scroll to position [3591, 0]
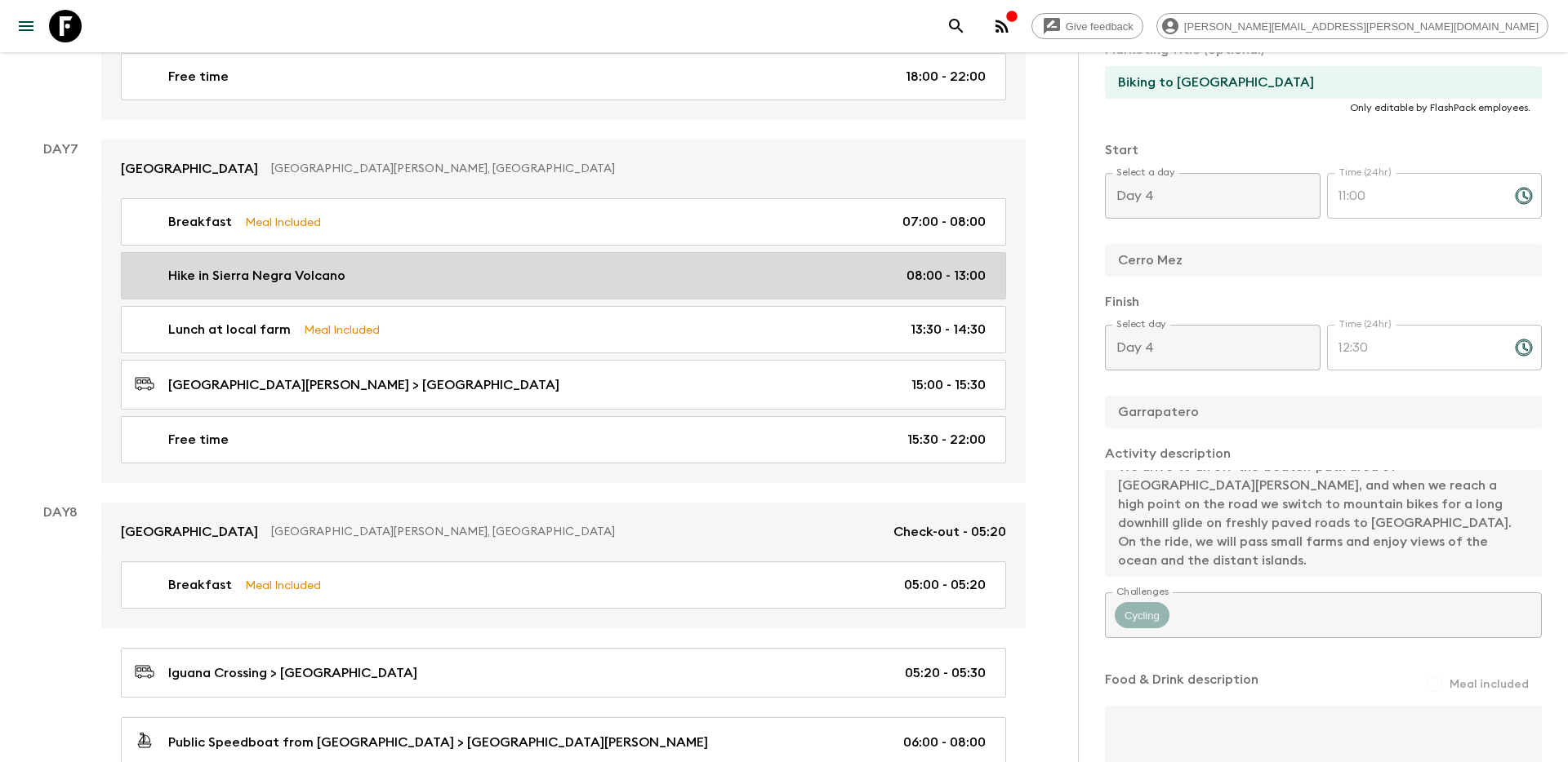
click at [875, 266] on div "Hike in [GEOGRAPHIC_DATA] Volcano 08:00 - 13:00" at bounding box center [560, 275] width 850 height 19
type input "Hike in Sierra Negra Volcano"
type input "[GEOGRAPHIC_DATA] hike"
type input "Sierra Negra Volcano"
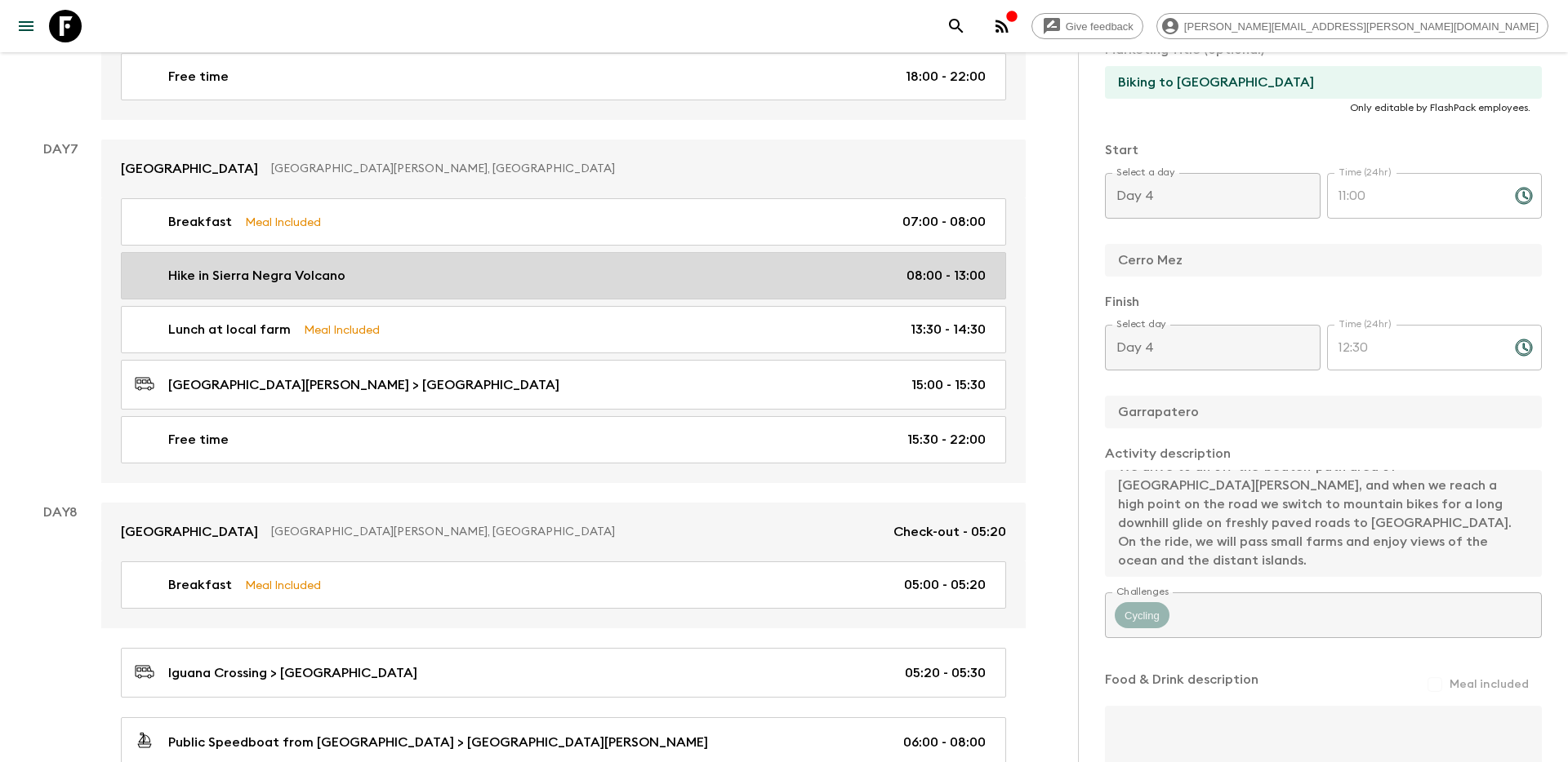
type textarea "Loremips dolorsita consect adi eli Seddoeius Tempori, utl etd magn aliq e admin…"
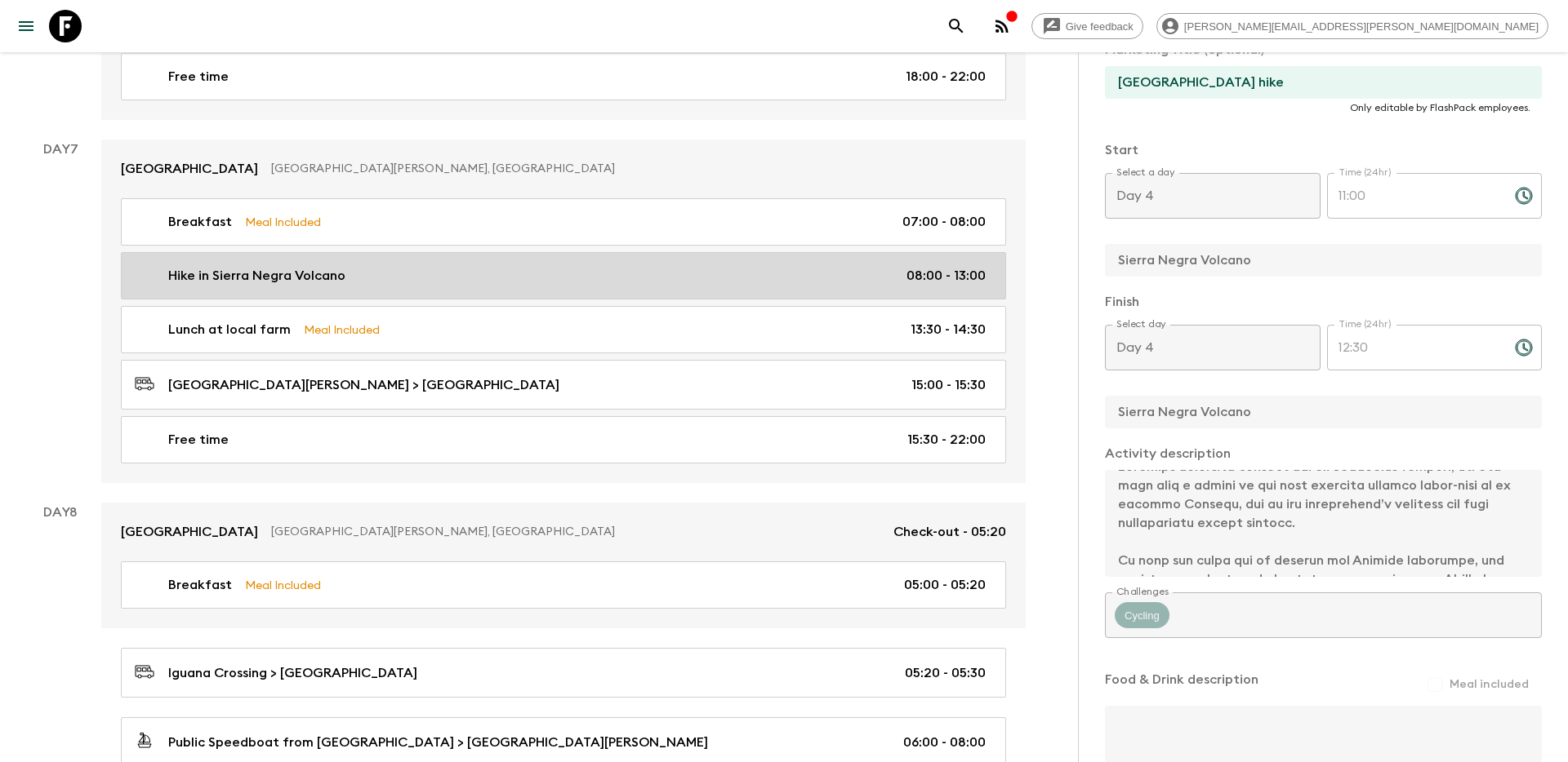
type input "Day 7"
type input "08:00"
type input "Day 7"
type input "13:00"
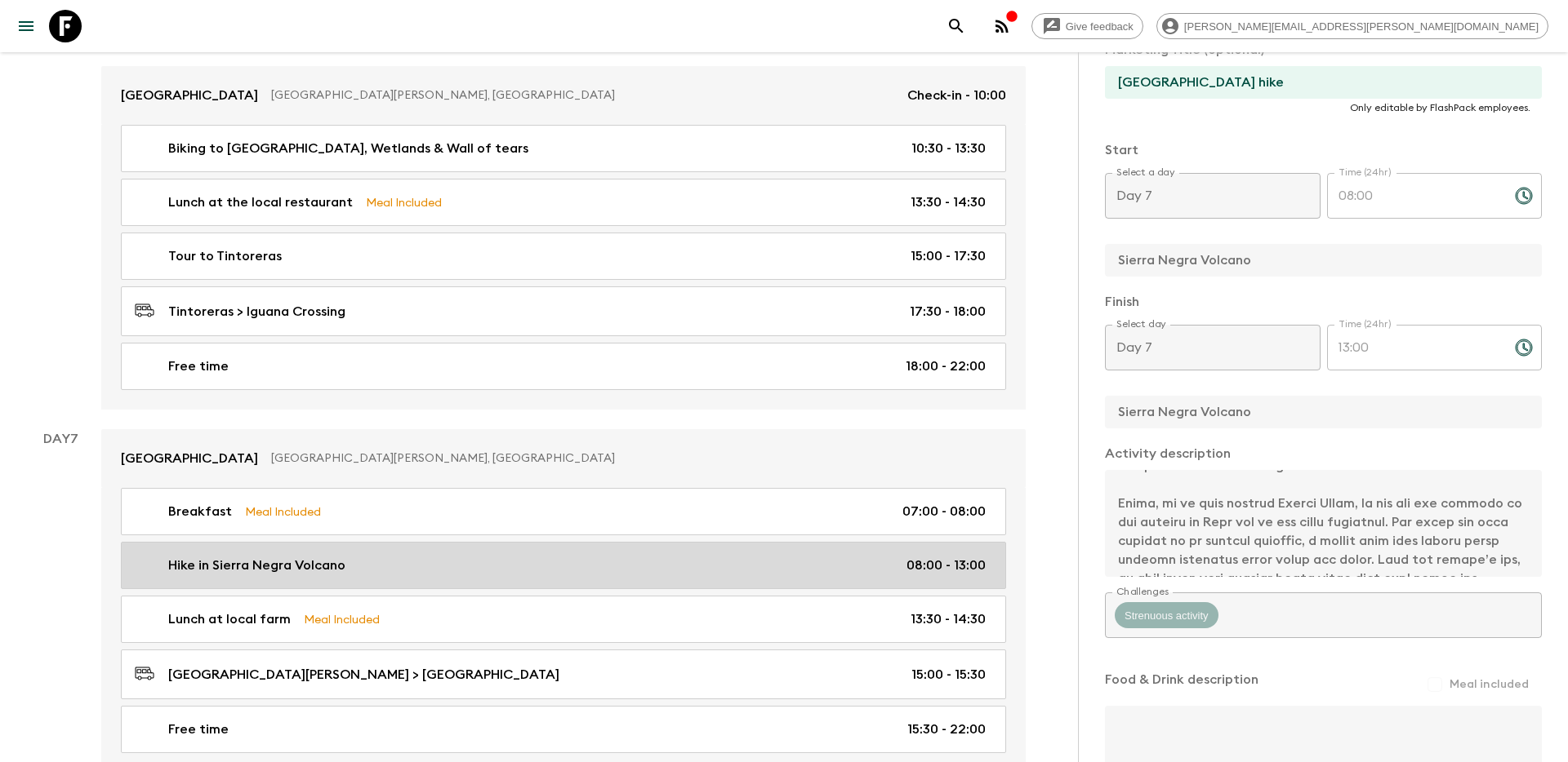
scroll to position [3283, 0]
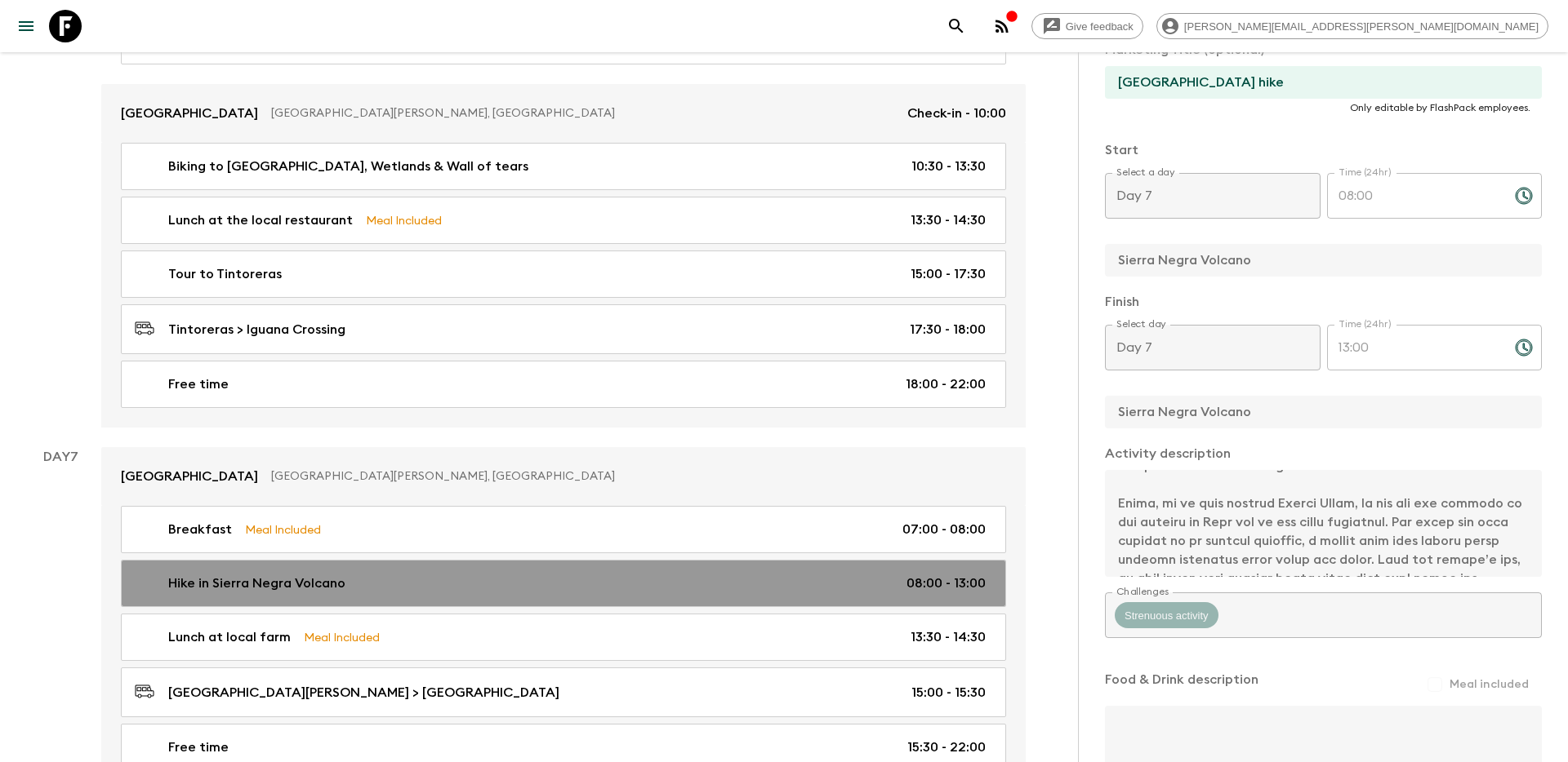
click at [491, 574] on div "Hike in [GEOGRAPHIC_DATA] Volcano 08:00 - 13:00" at bounding box center [560, 583] width 850 height 19
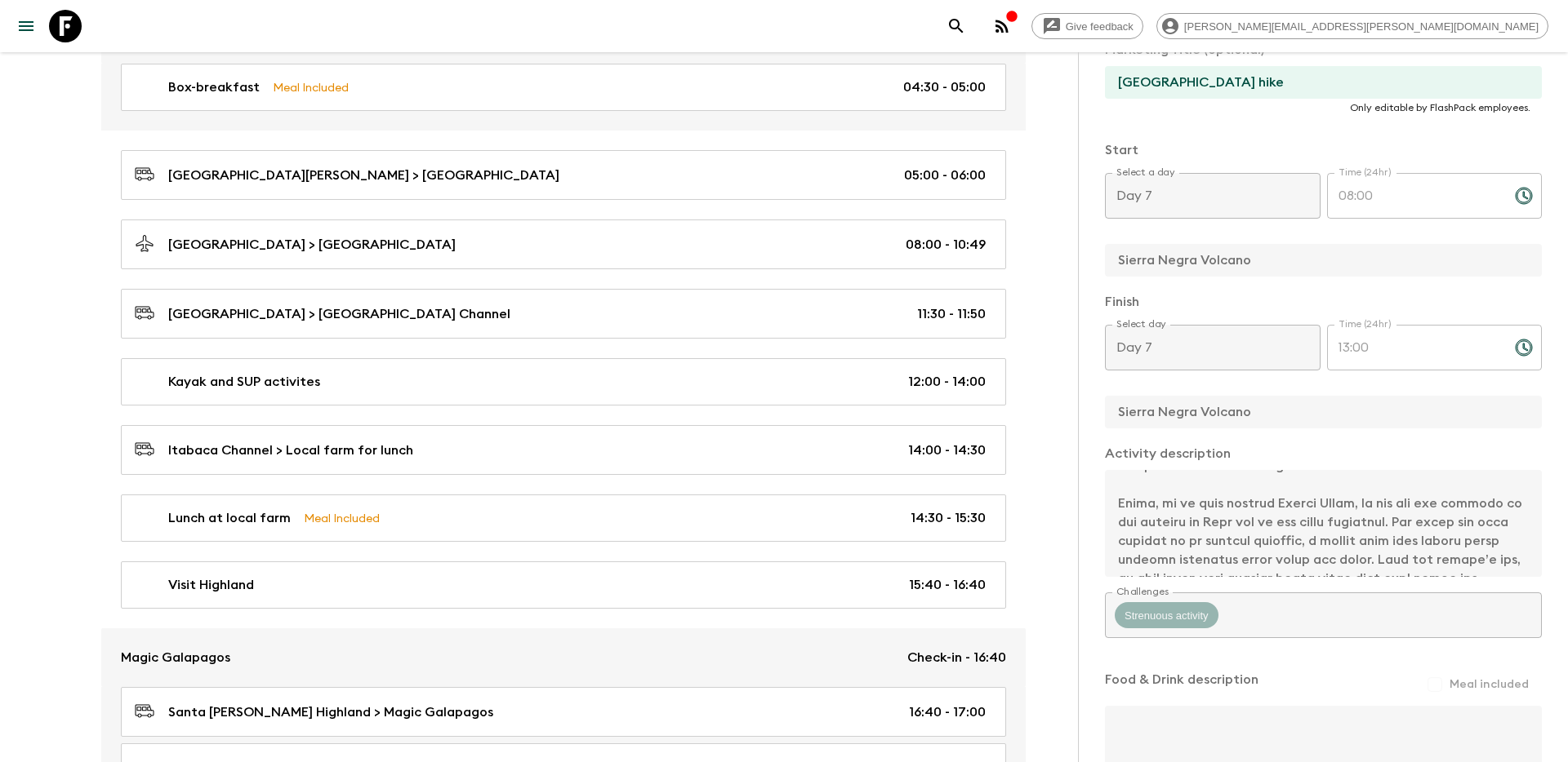
scroll to position [1137, 0]
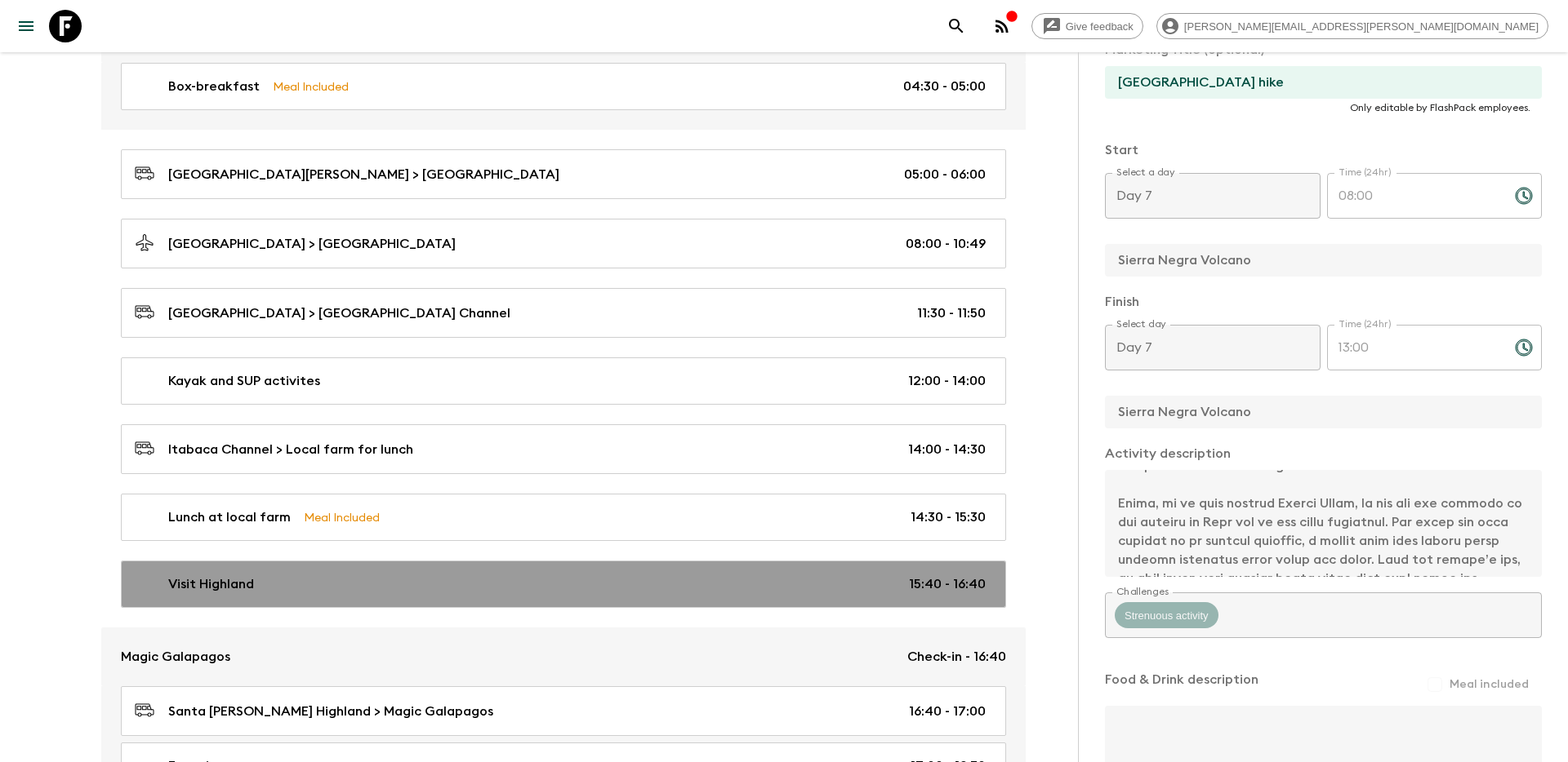
click at [477, 566] on link "Visit Highland 15:40 - 16:40" at bounding box center [563, 584] width 885 height 47
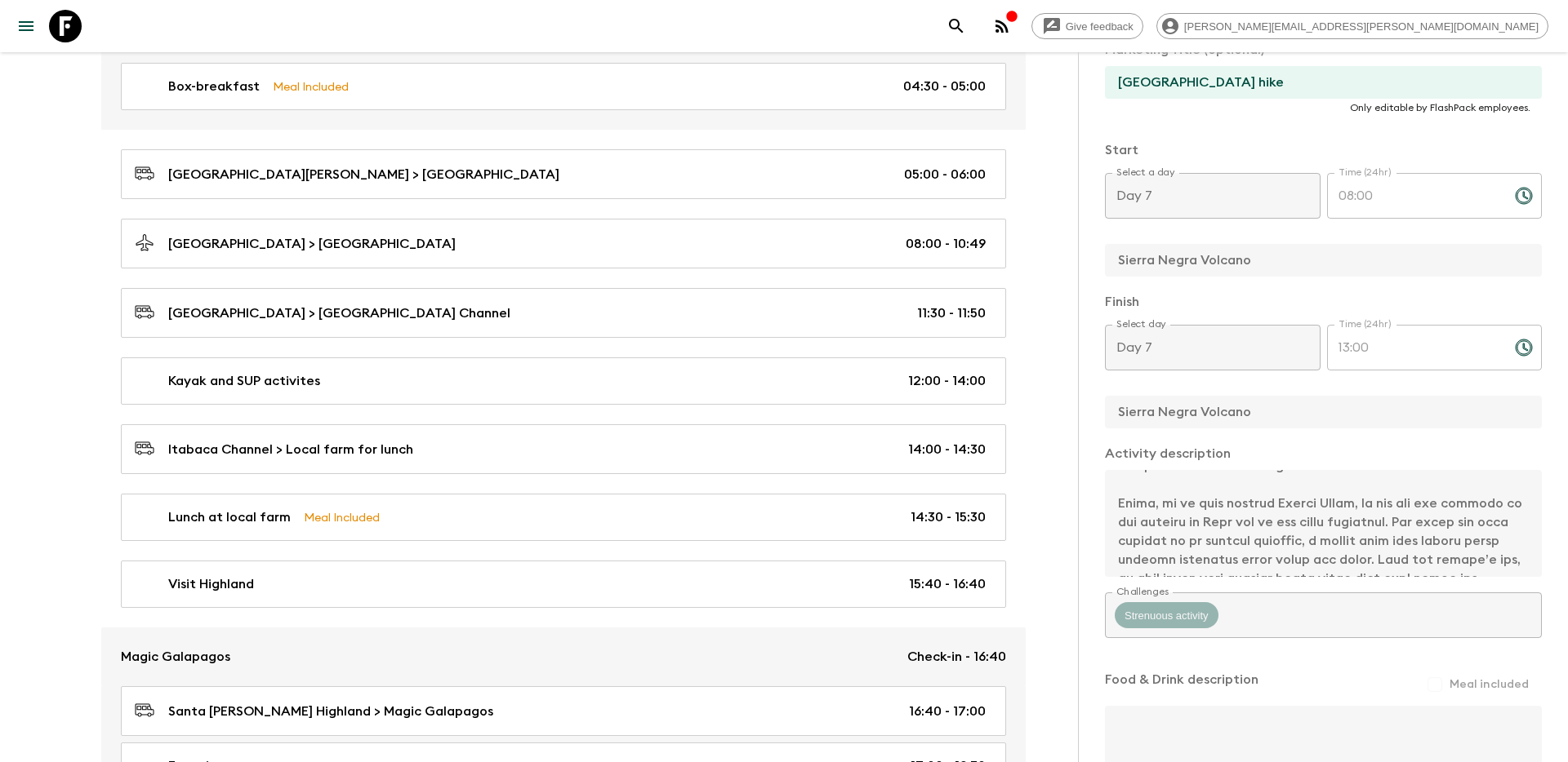
type input "Visit Highland"
type input "Galapagos tented camp visit"
type input "Highland"
type textarea "After lunch we drive to our exclusive giant tortoise reserve where our tented c…"
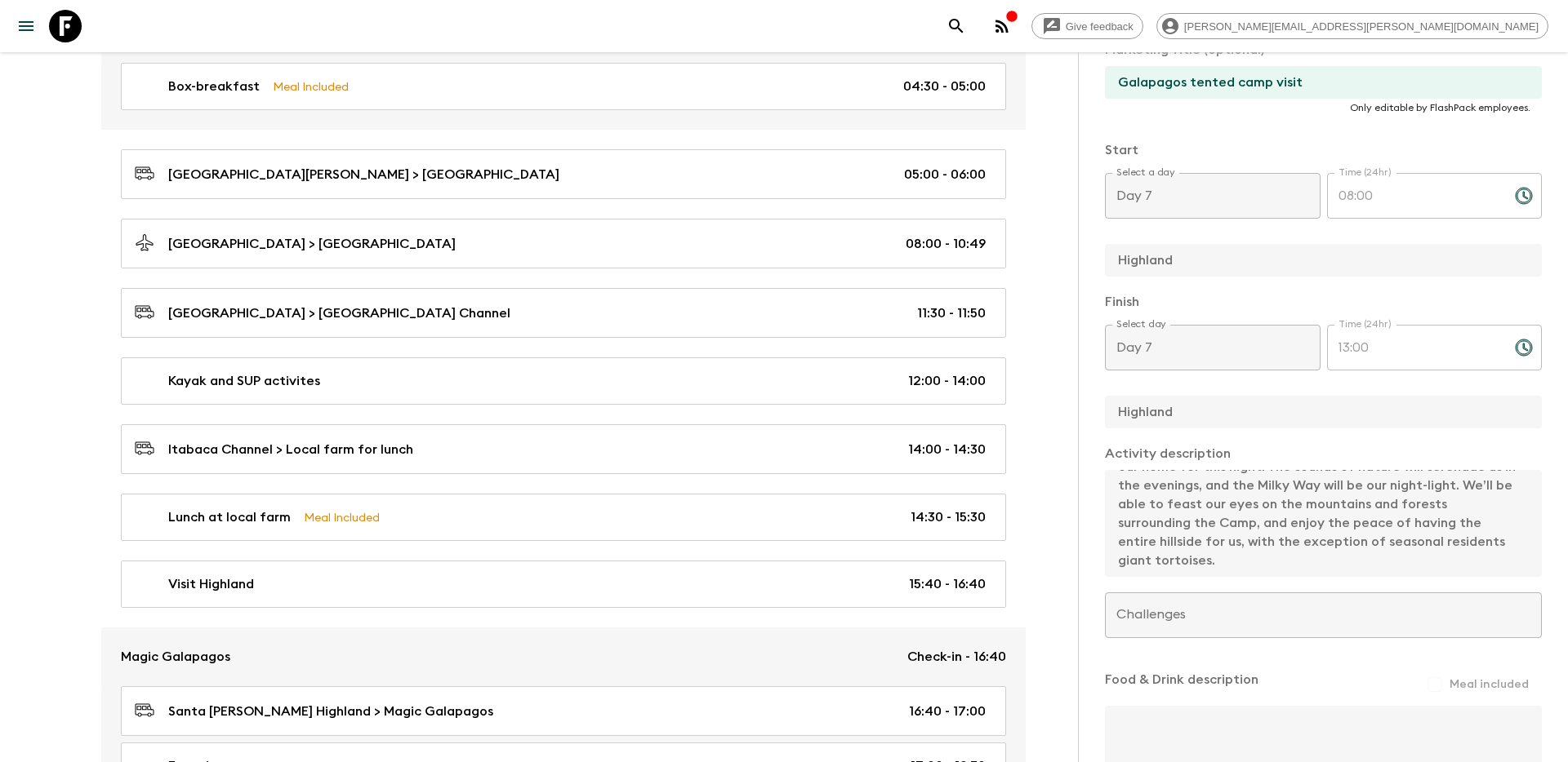
type input "Day 3"
type input "15:40"
type input "Day 3"
type input "16:40"
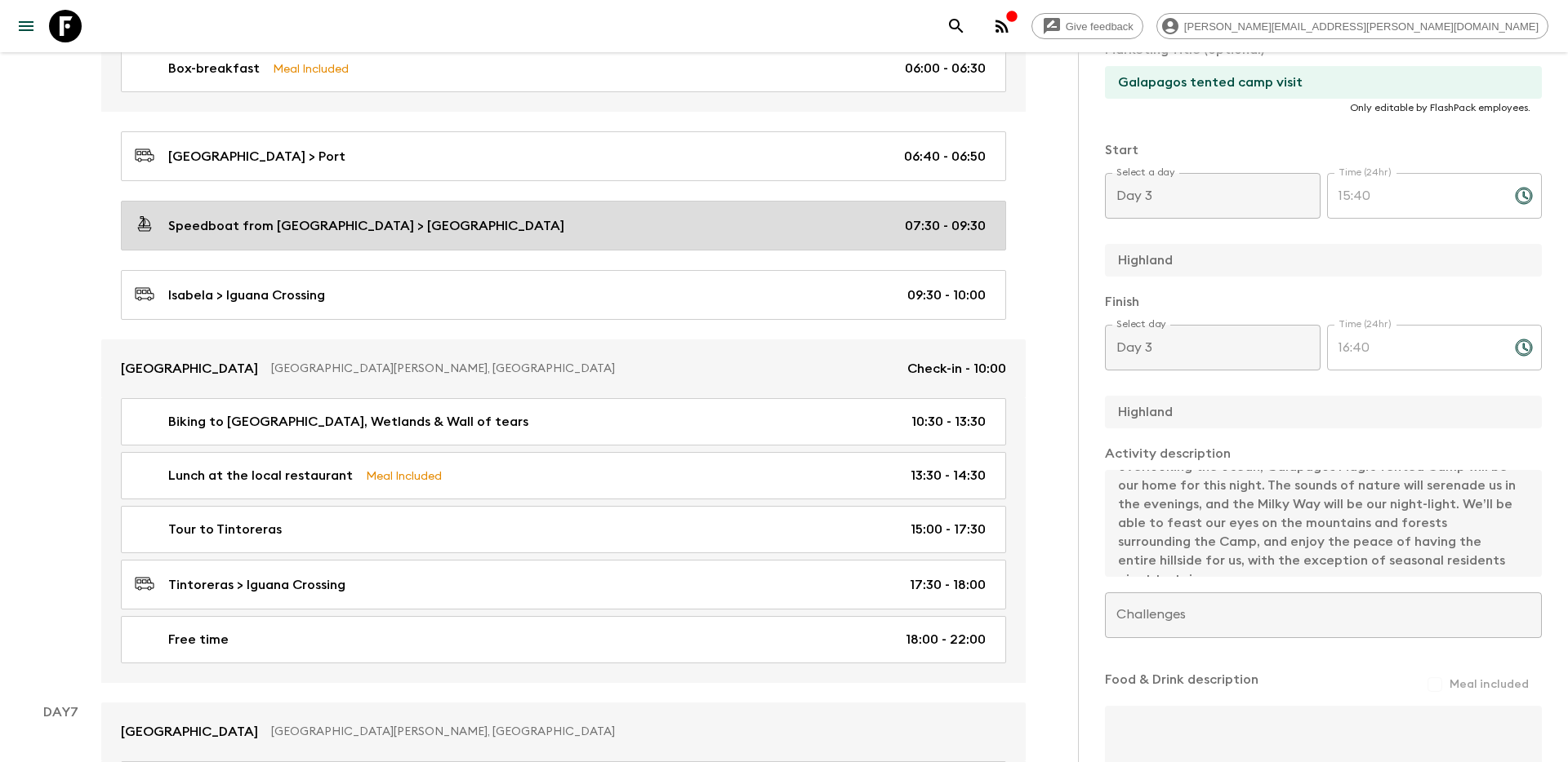
scroll to position [3064, 0]
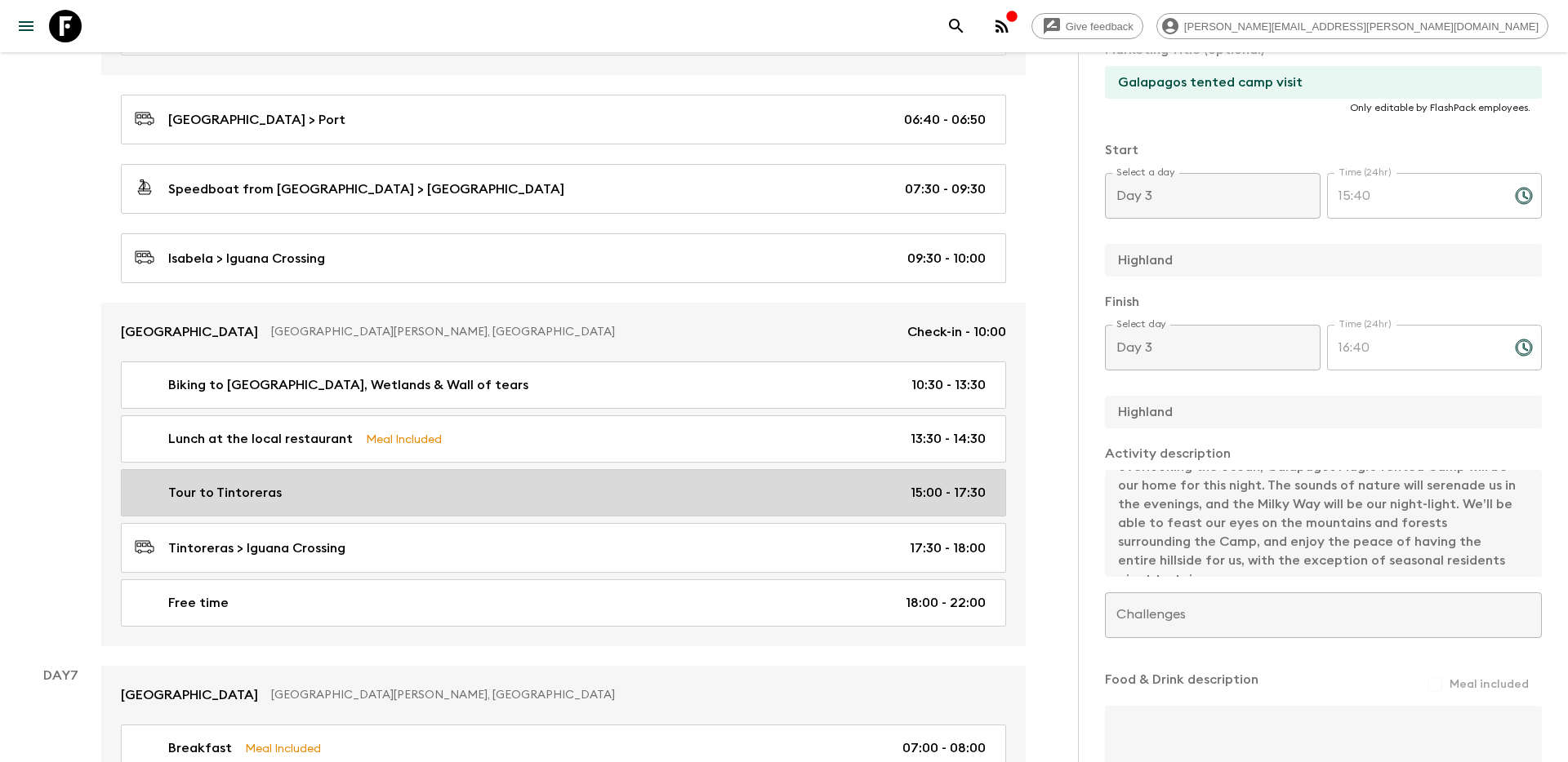
click at [752, 484] on div "Tour to Tintoreras 15:00 - 17:30" at bounding box center [560, 493] width 850 height 19
type input "Tour to Tintoreras"
type input "Tintoreras"
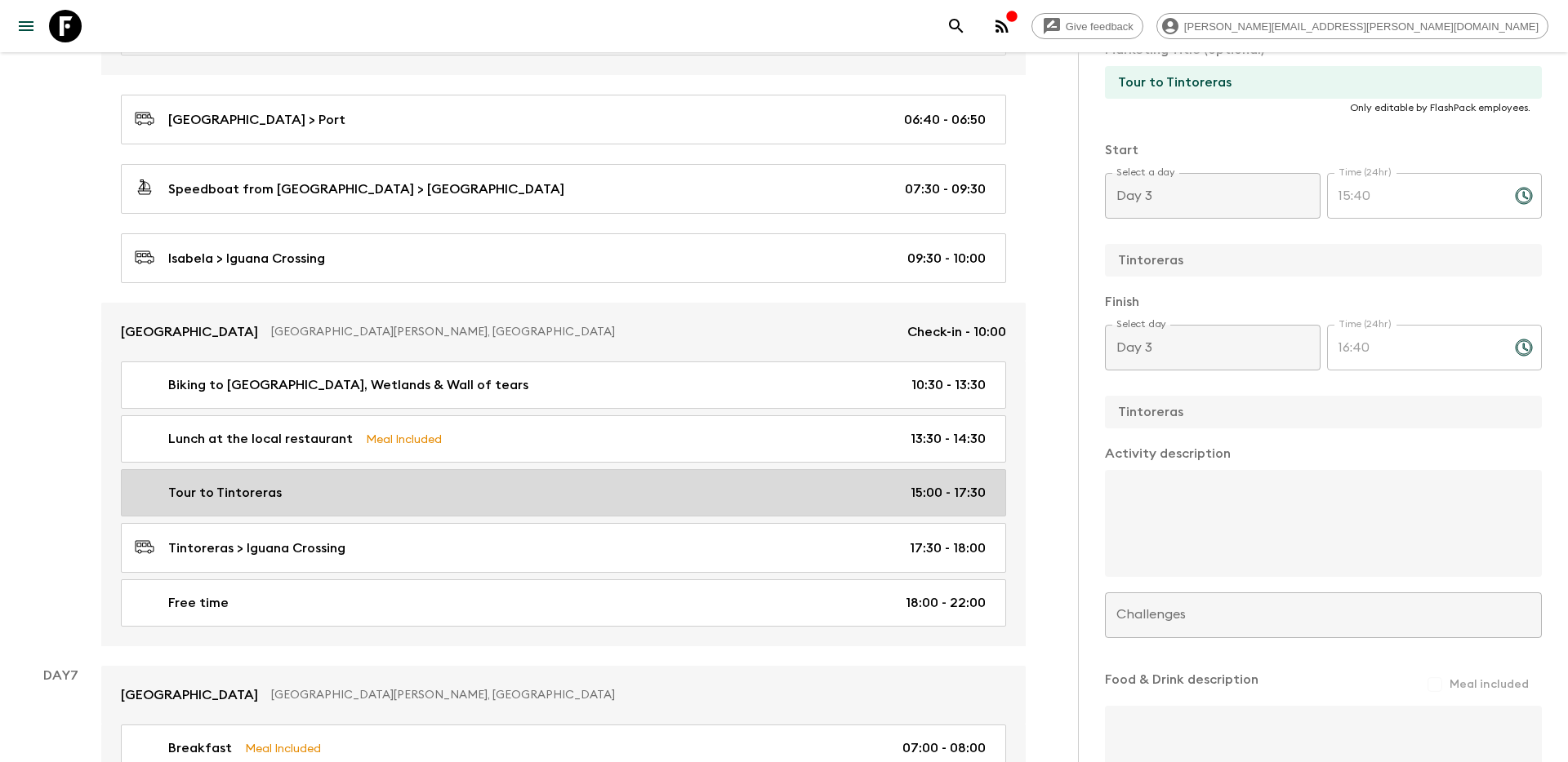
type input "Day 6"
type input "15:00"
type input "Day 6"
type input "17:30"
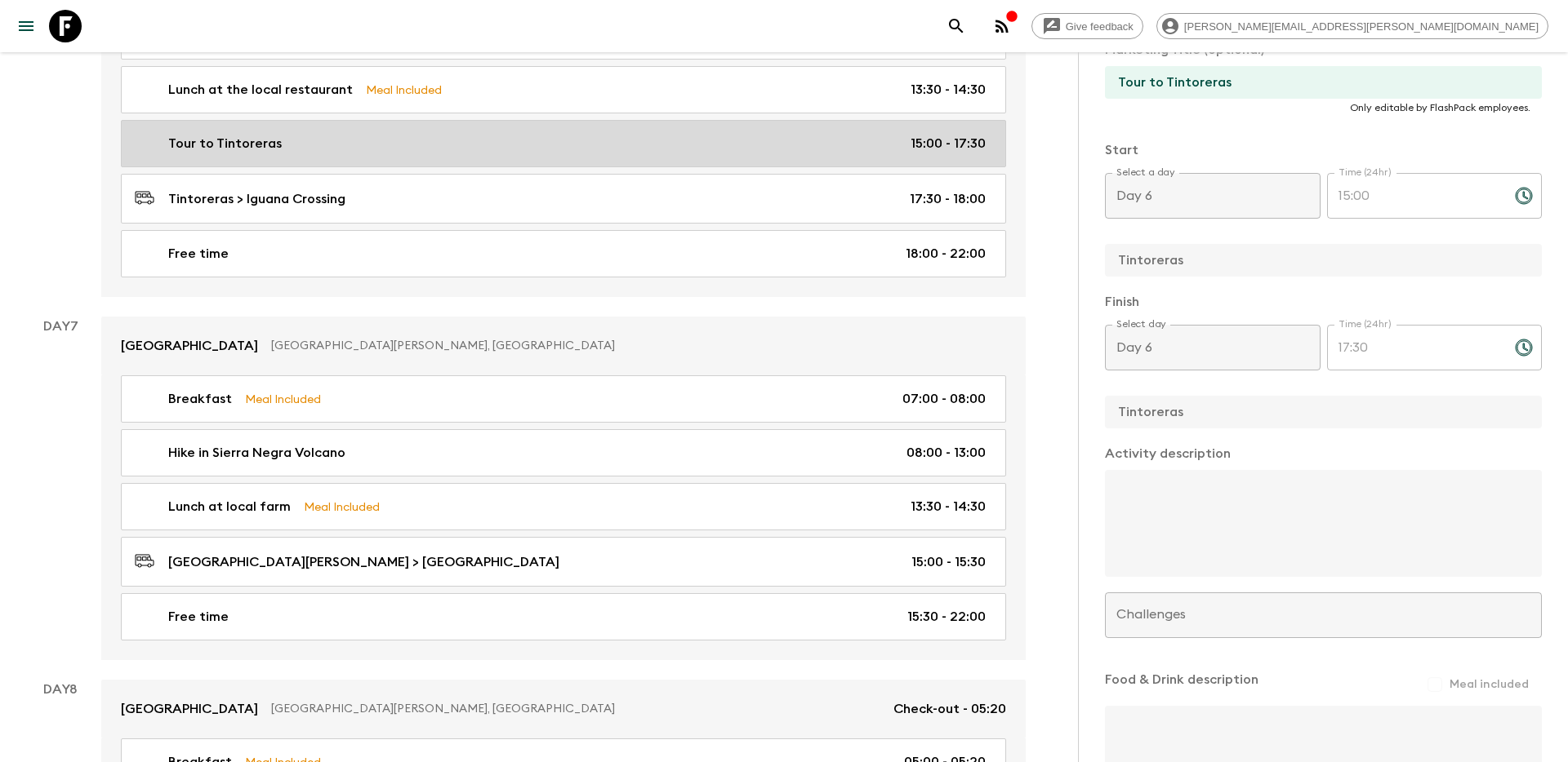
scroll to position [3415, 0]
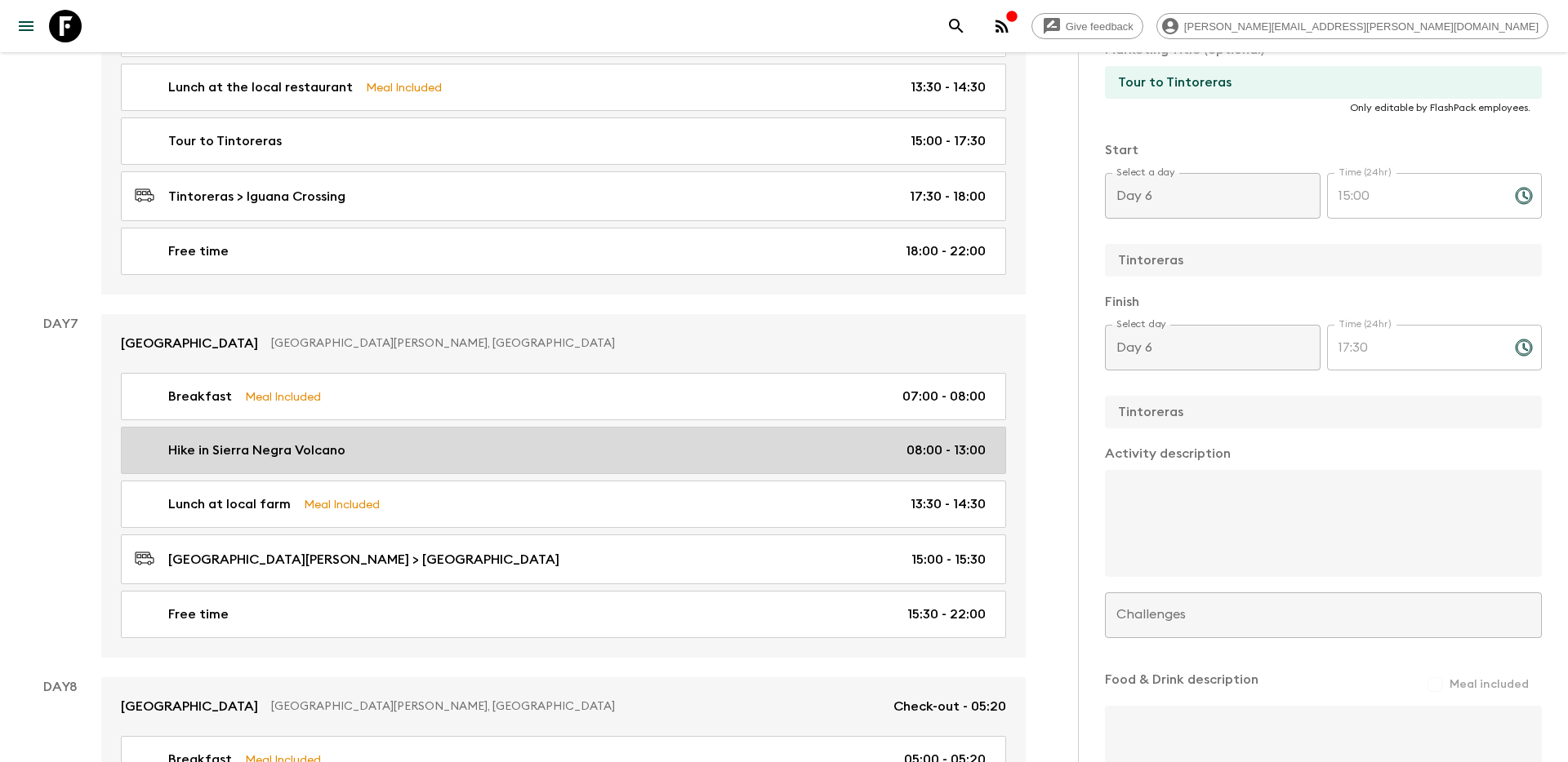
click at [787, 442] on div "Hike in [GEOGRAPHIC_DATA] Volcano 08:00 - 13:00" at bounding box center [560, 450] width 850 height 19
type input "Hike in Sierra Negra Volcano"
type input "[GEOGRAPHIC_DATA] hike"
type input "Sierra Negra Volcano"
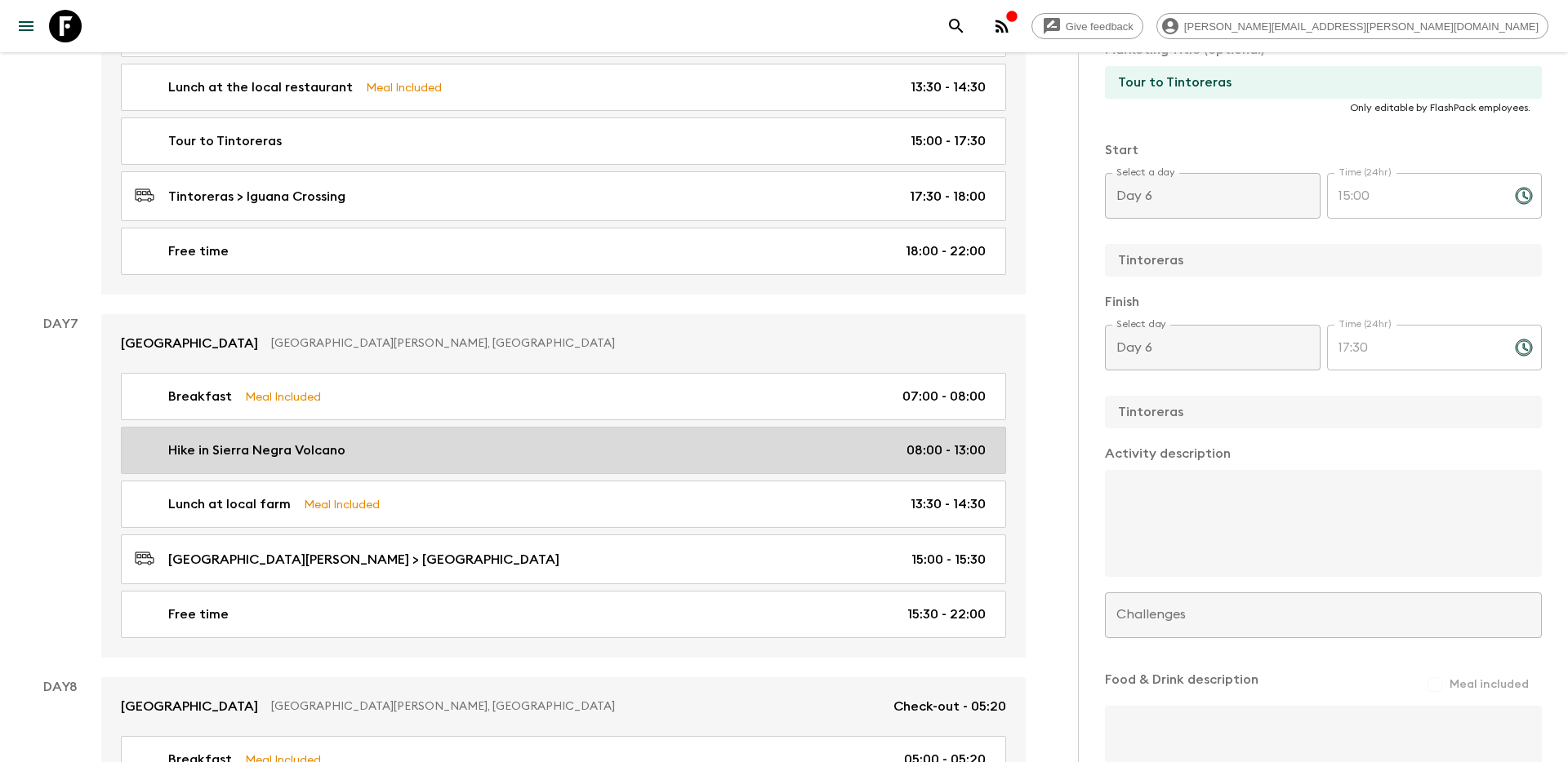
type textarea "Loremips dolorsita consect adi eli Seddoeius Tempori, utl etd magn aliq e admin…"
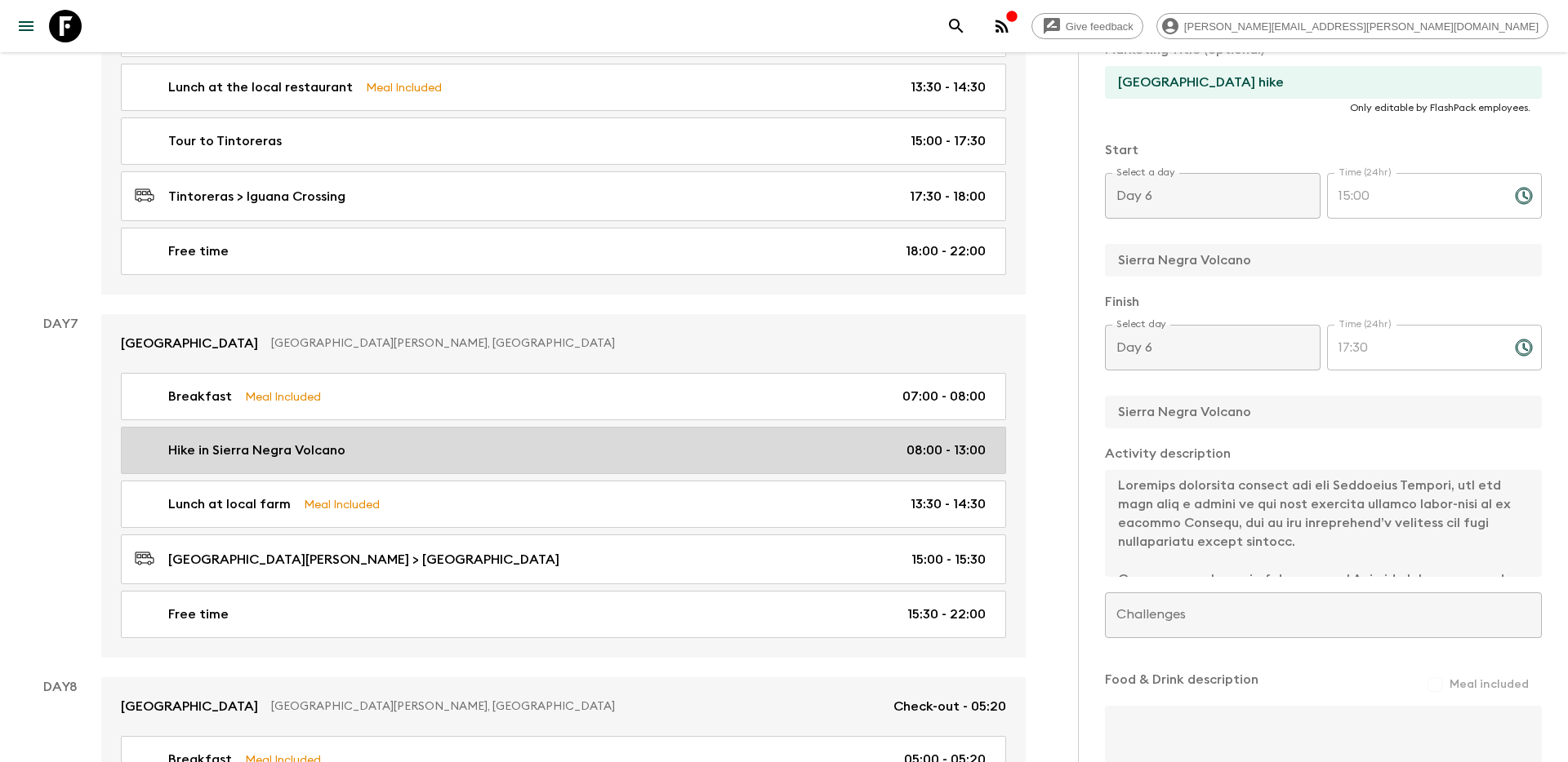
type input "Day 7"
type input "08:00"
type input "Day 7"
type input "13:00"
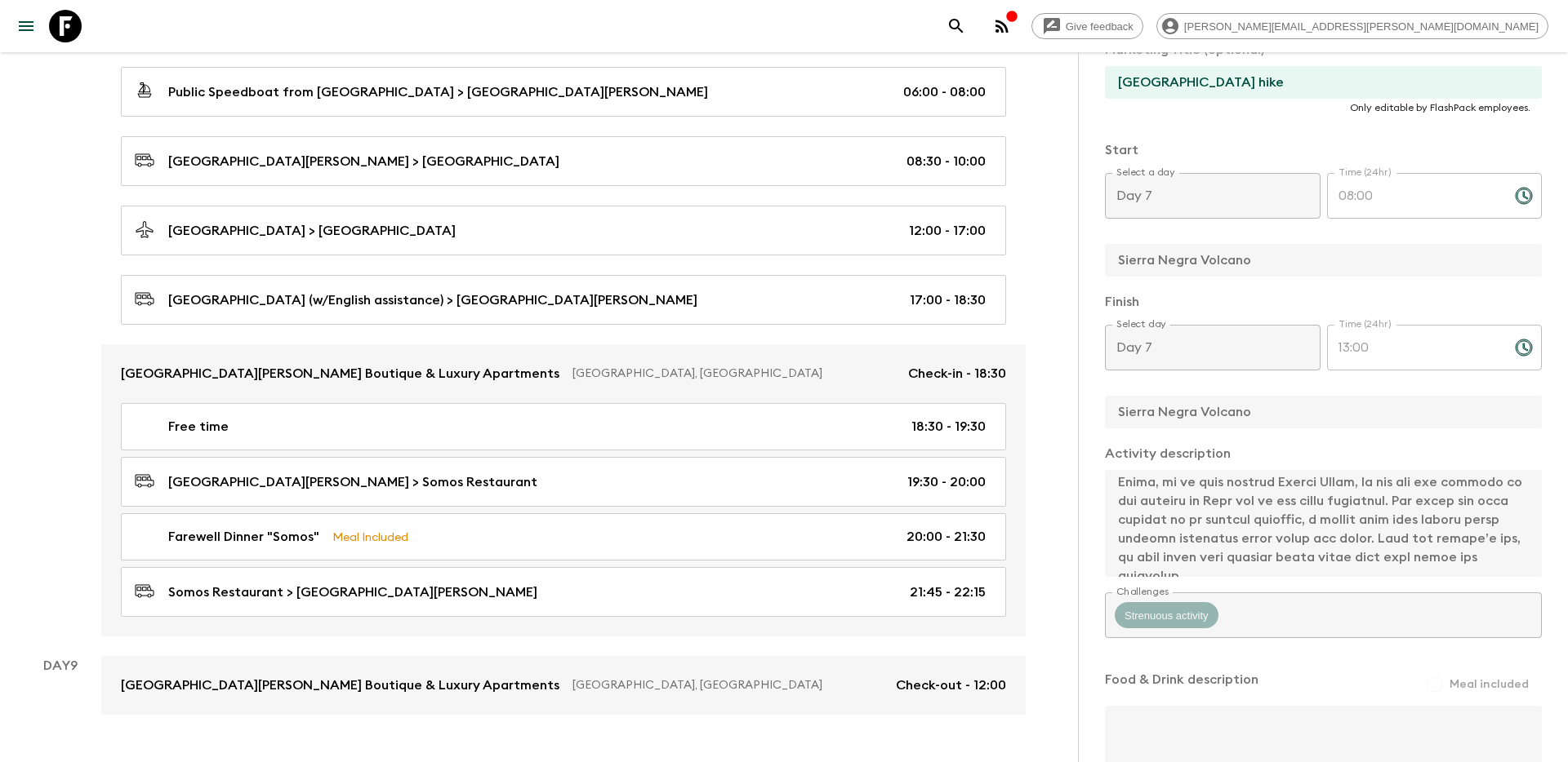
scroll to position [4266, 0]
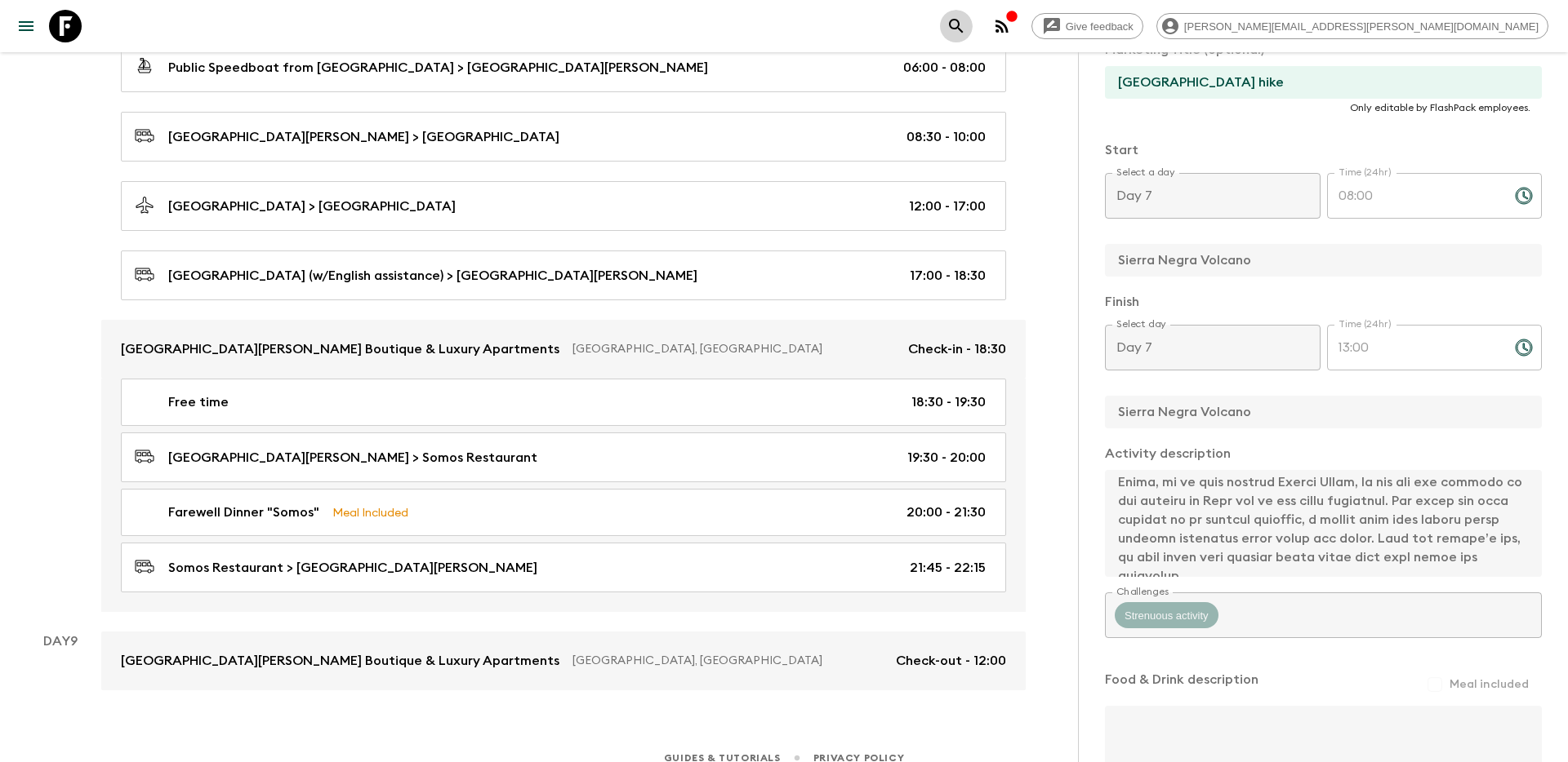
click at [966, 18] on icon "search adventures" at bounding box center [956, 25] width 19 height 19
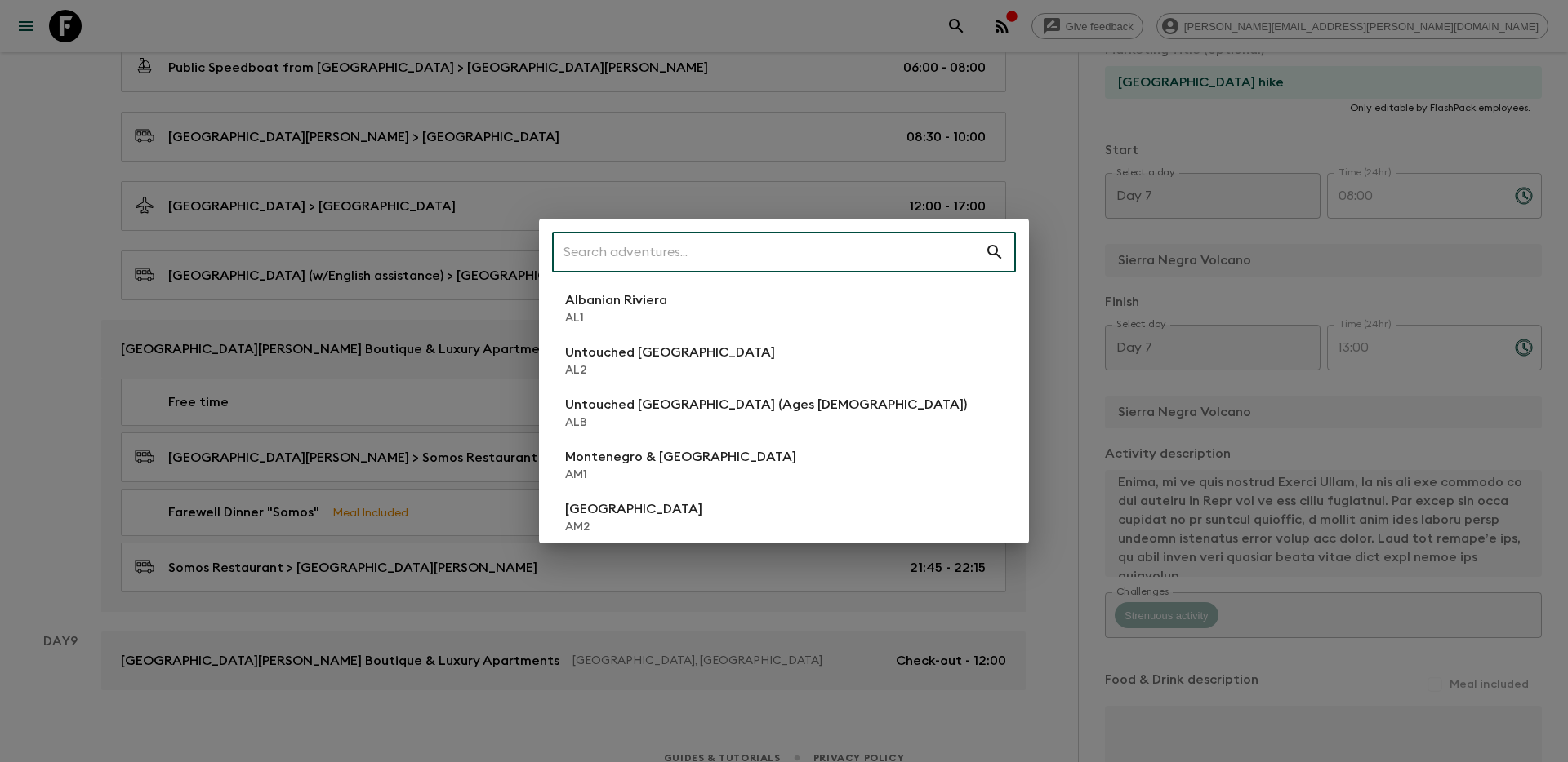
click at [760, 256] on input "text" at bounding box center [768, 252] width 433 height 46
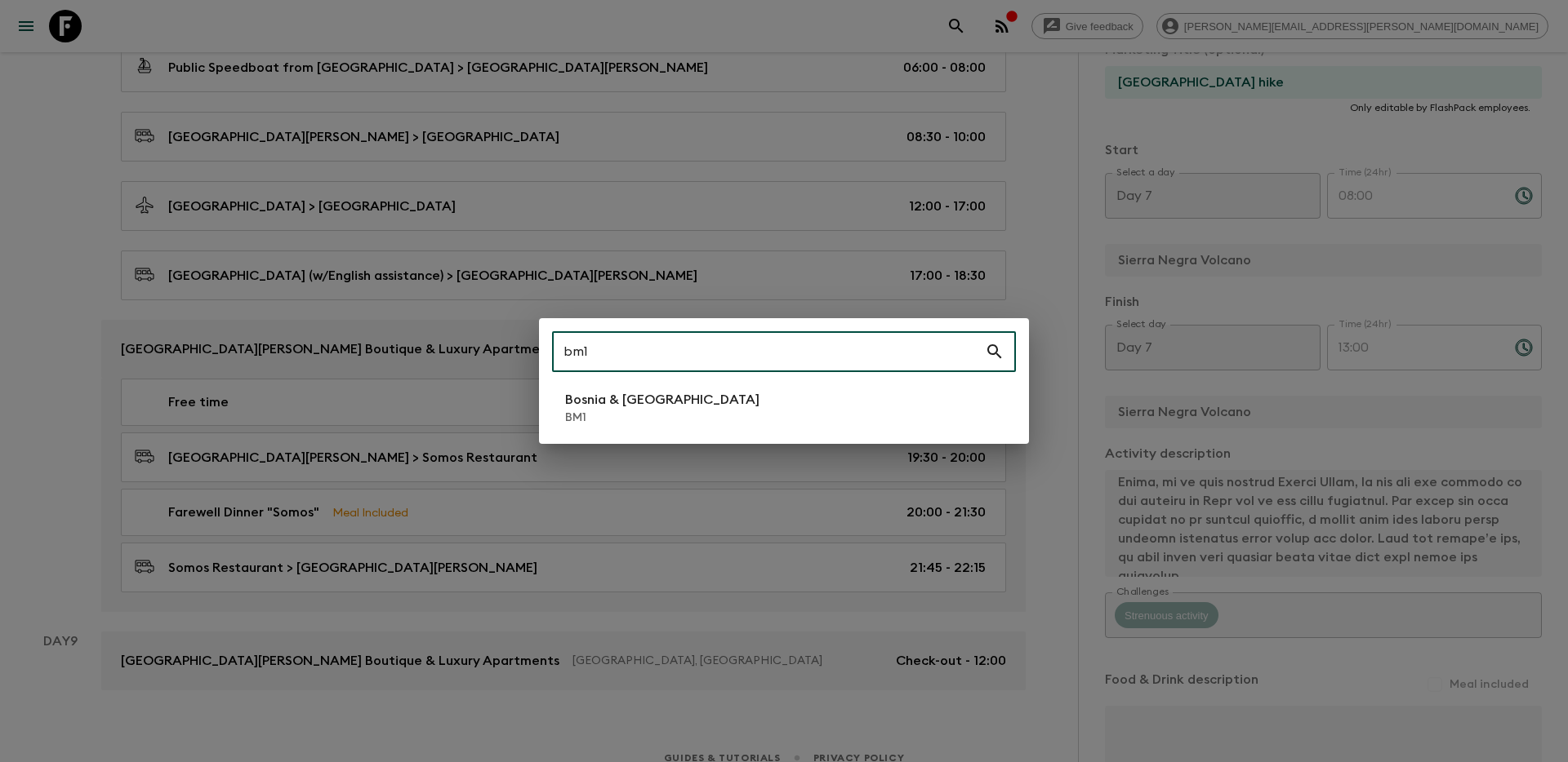
type input "bm1"
click at [727, 415] on li "Bosnia & Montenegro BM1" at bounding box center [784, 408] width 464 height 46
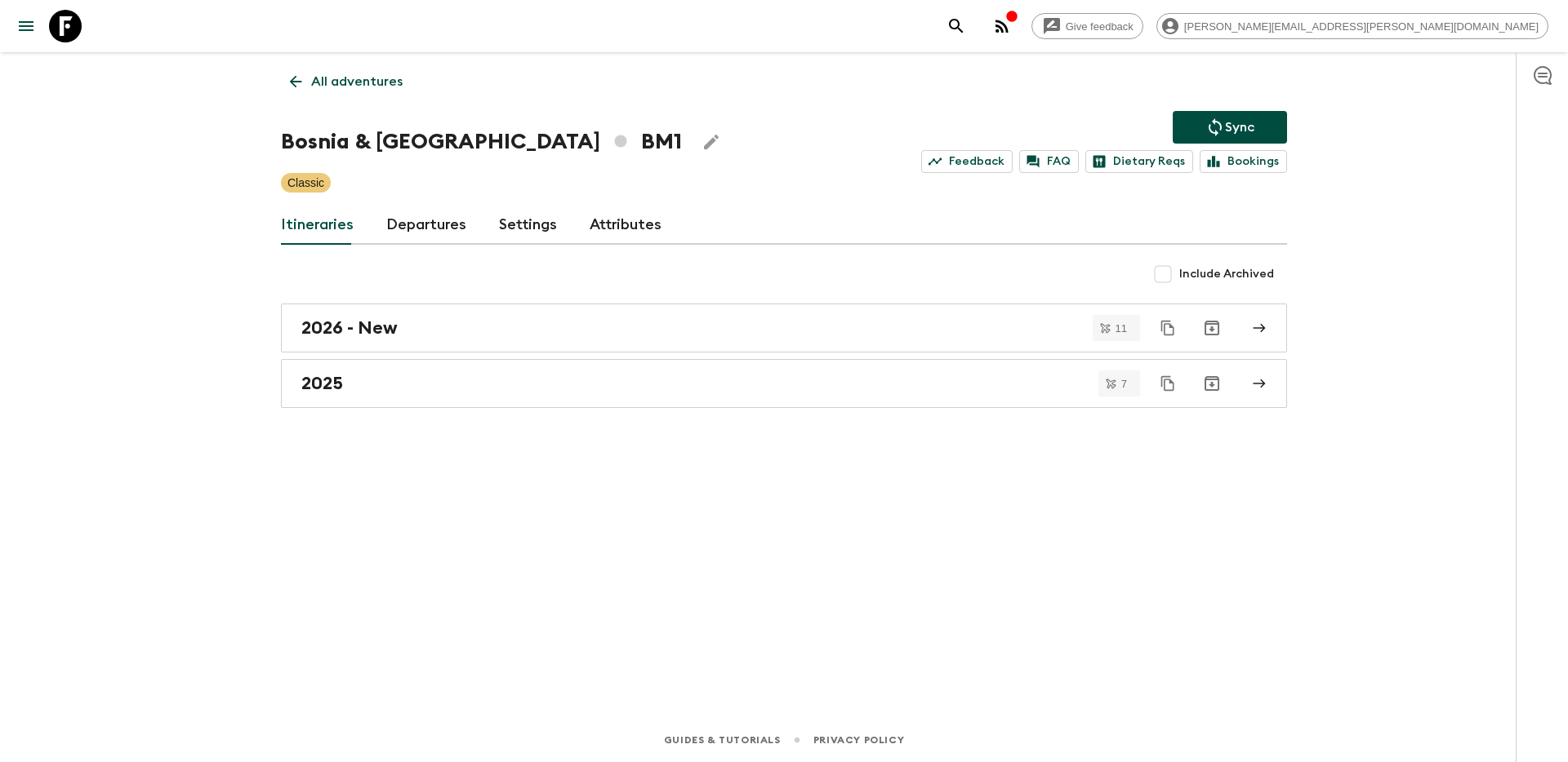
click at [963, 23] on icon "search adventures" at bounding box center [956, 25] width 14 height 14
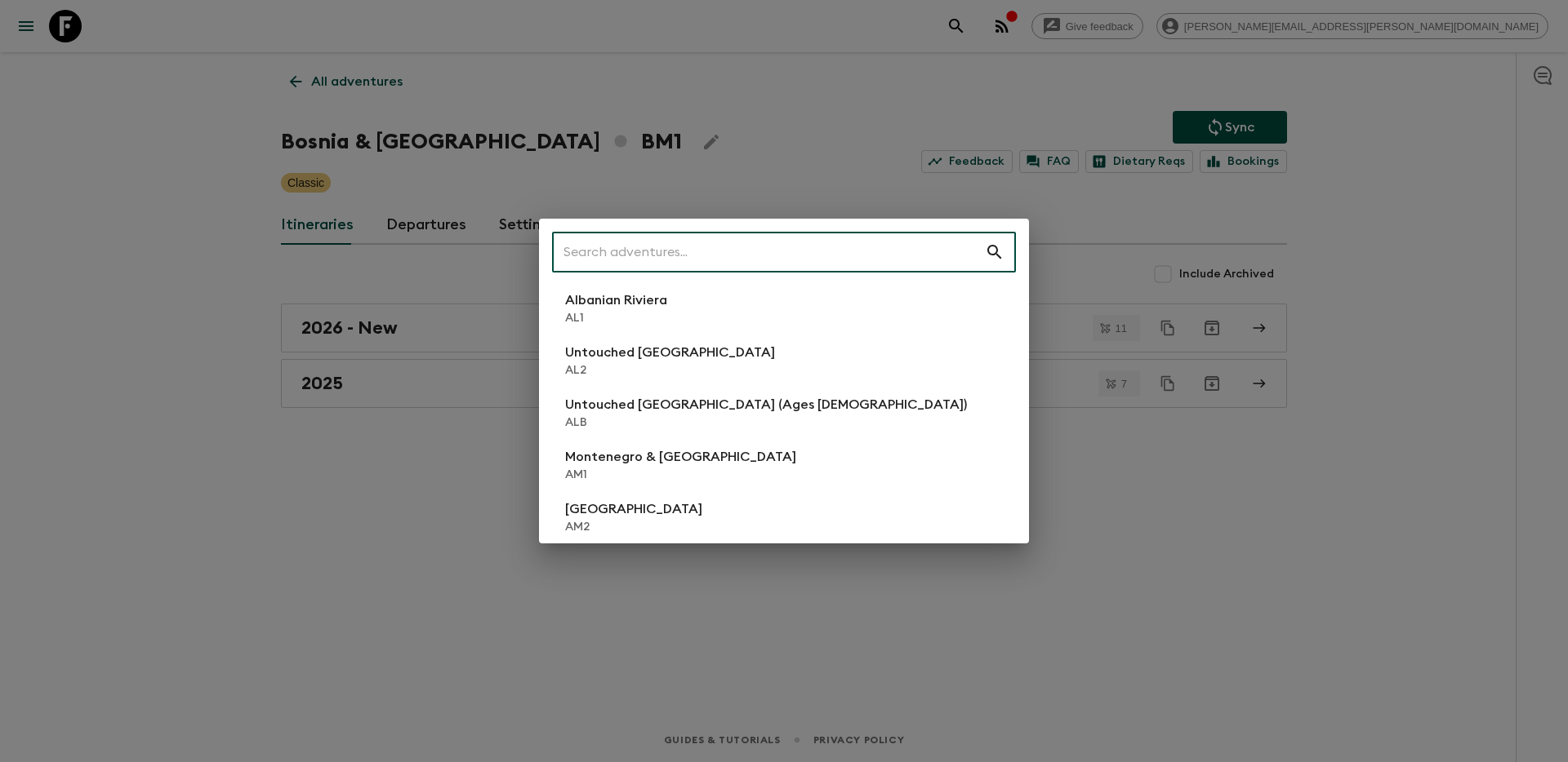
click at [952, 257] on input "text" at bounding box center [768, 252] width 433 height 46
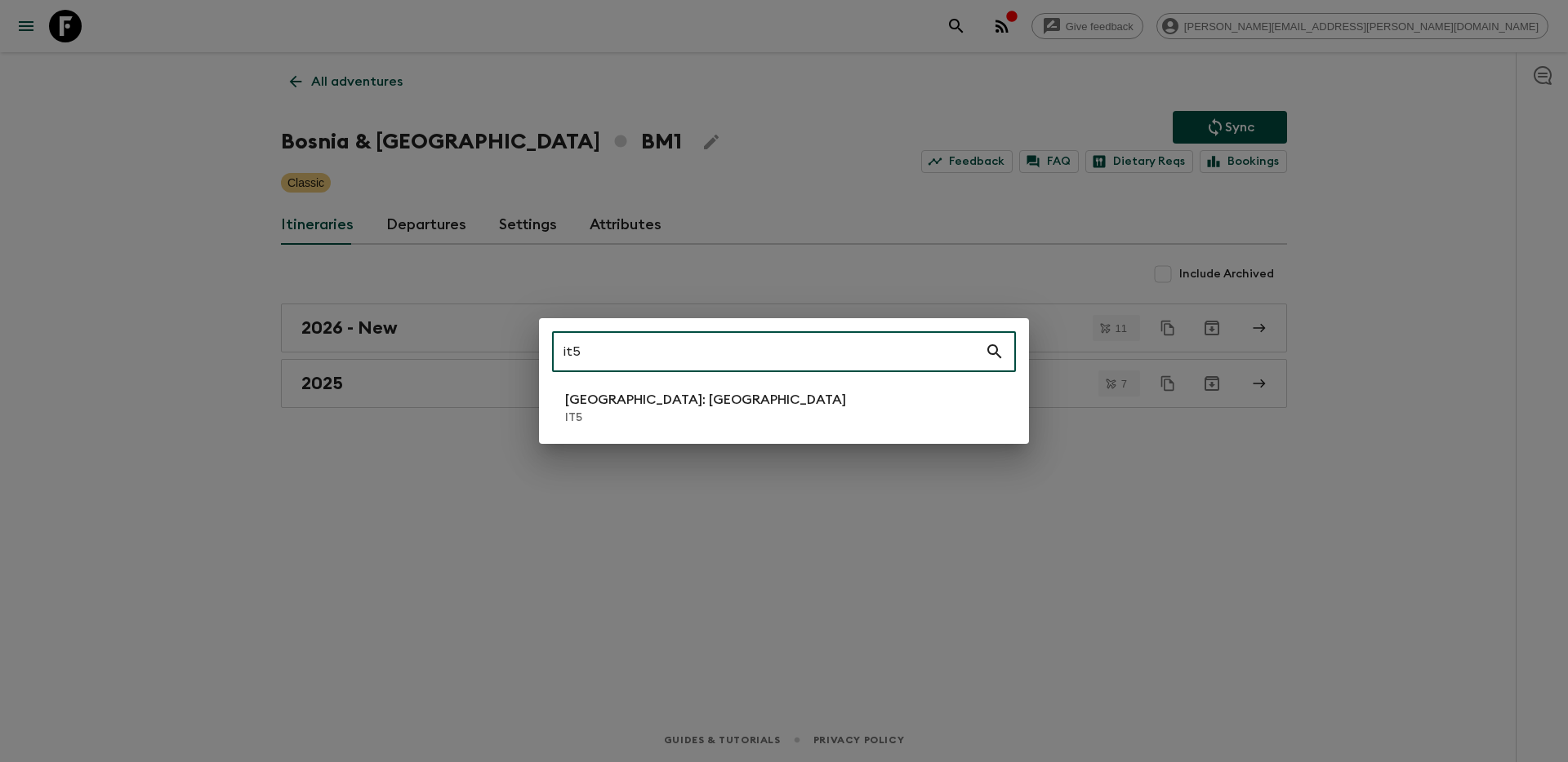
type input "it5"
click at [814, 401] on li "[GEOGRAPHIC_DATA]: [GEOGRAPHIC_DATA] IT5" at bounding box center [784, 408] width 464 height 46
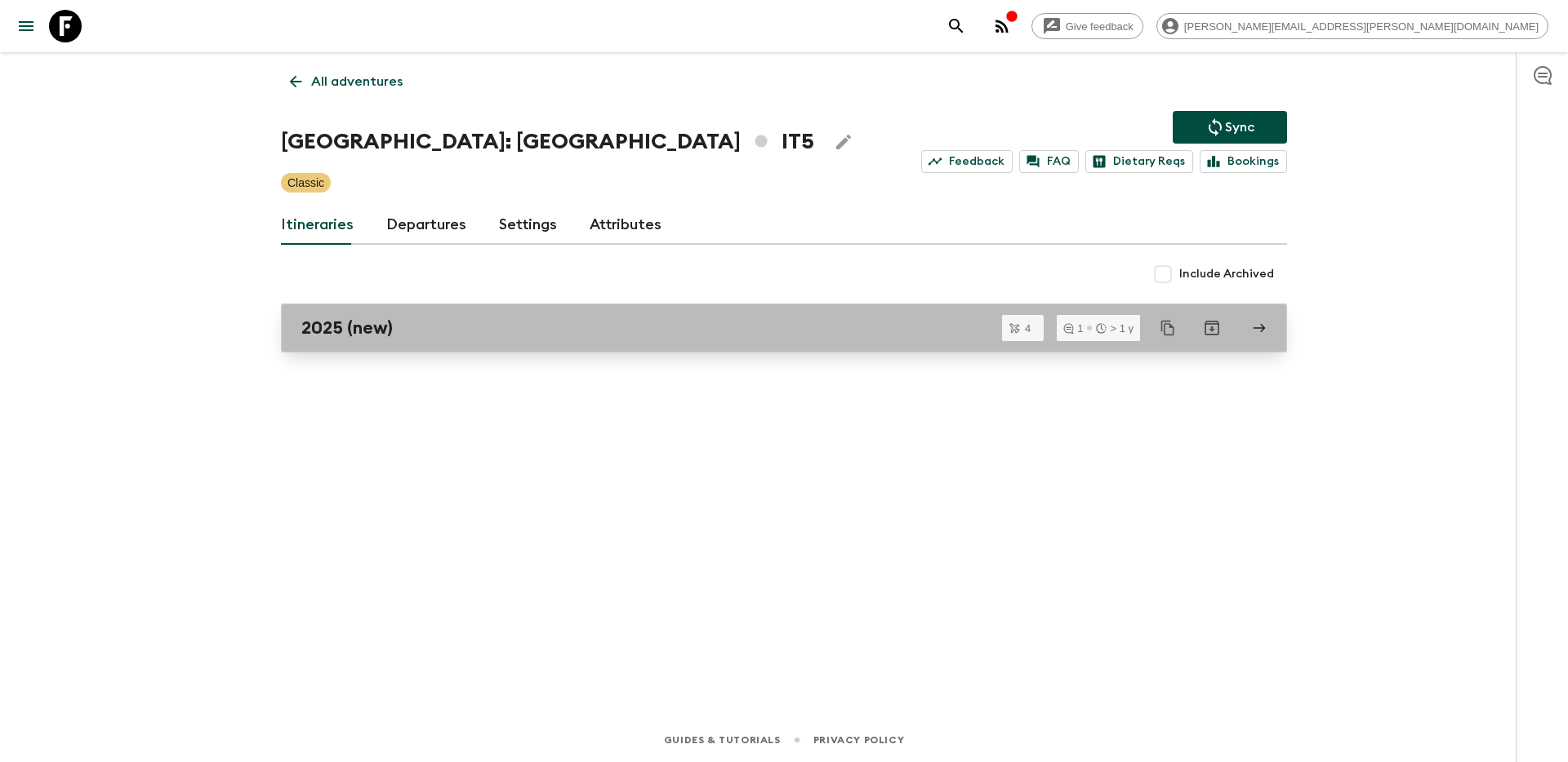
click at [333, 337] on h2 "2025 (new)" at bounding box center [347, 328] width 91 height 21
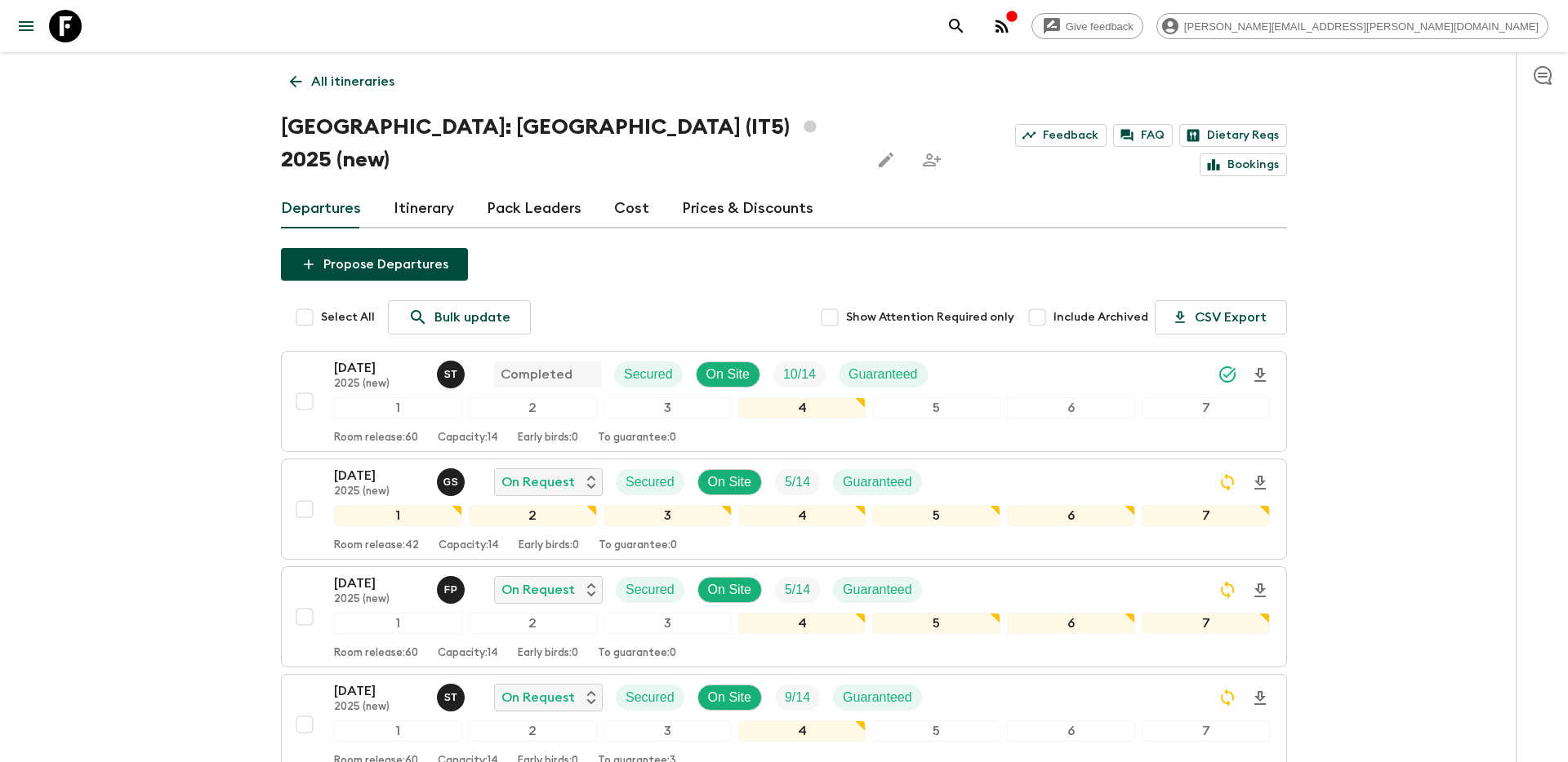
scroll to position [129, 0]
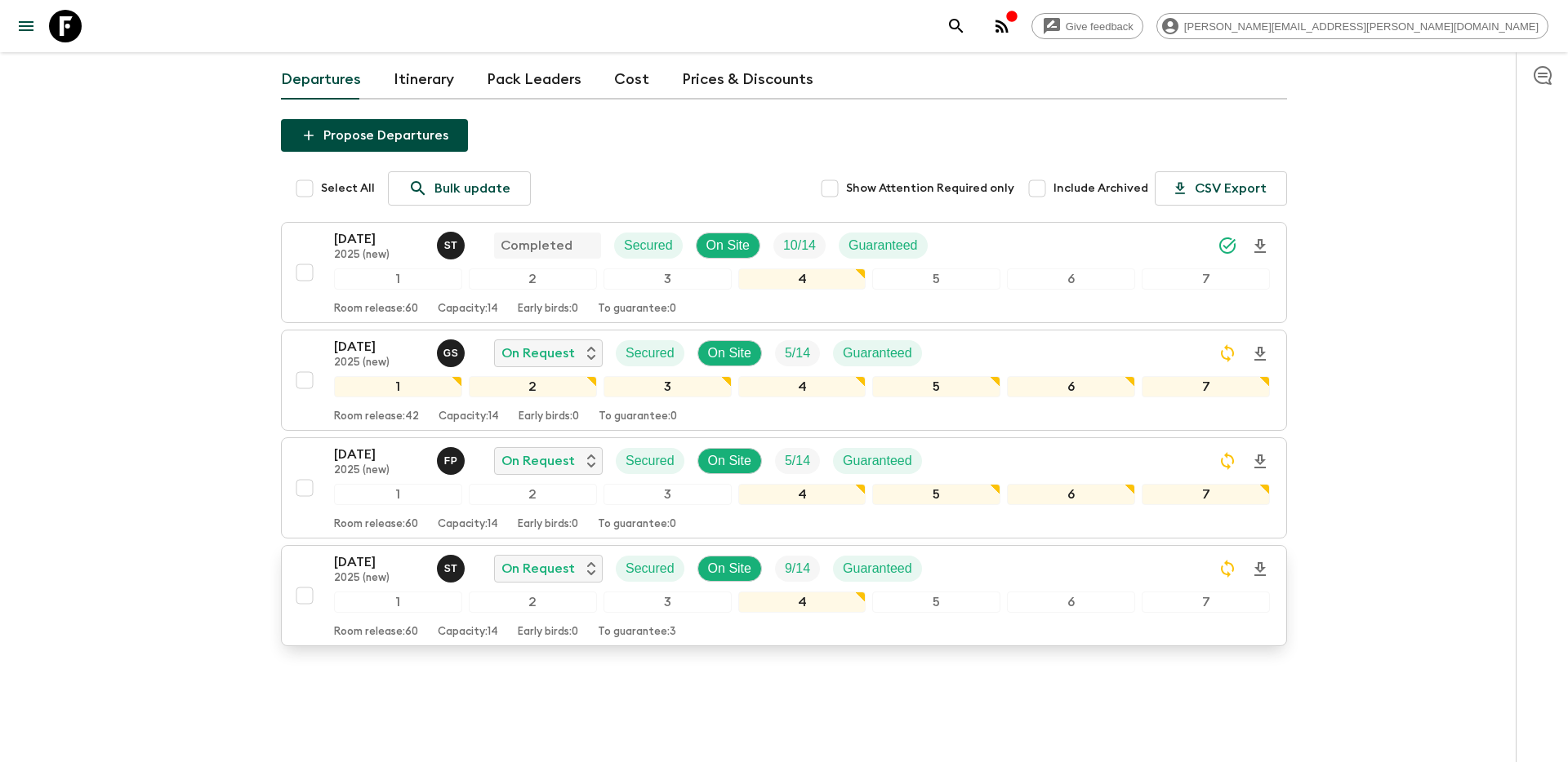
click at [961, 545] on button "[DATE] 2025 (new) S T On Request Secured On Site 9 / 14 Guaranteed 1 2 3 4 5 6 …" at bounding box center [784, 596] width 1006 height 102
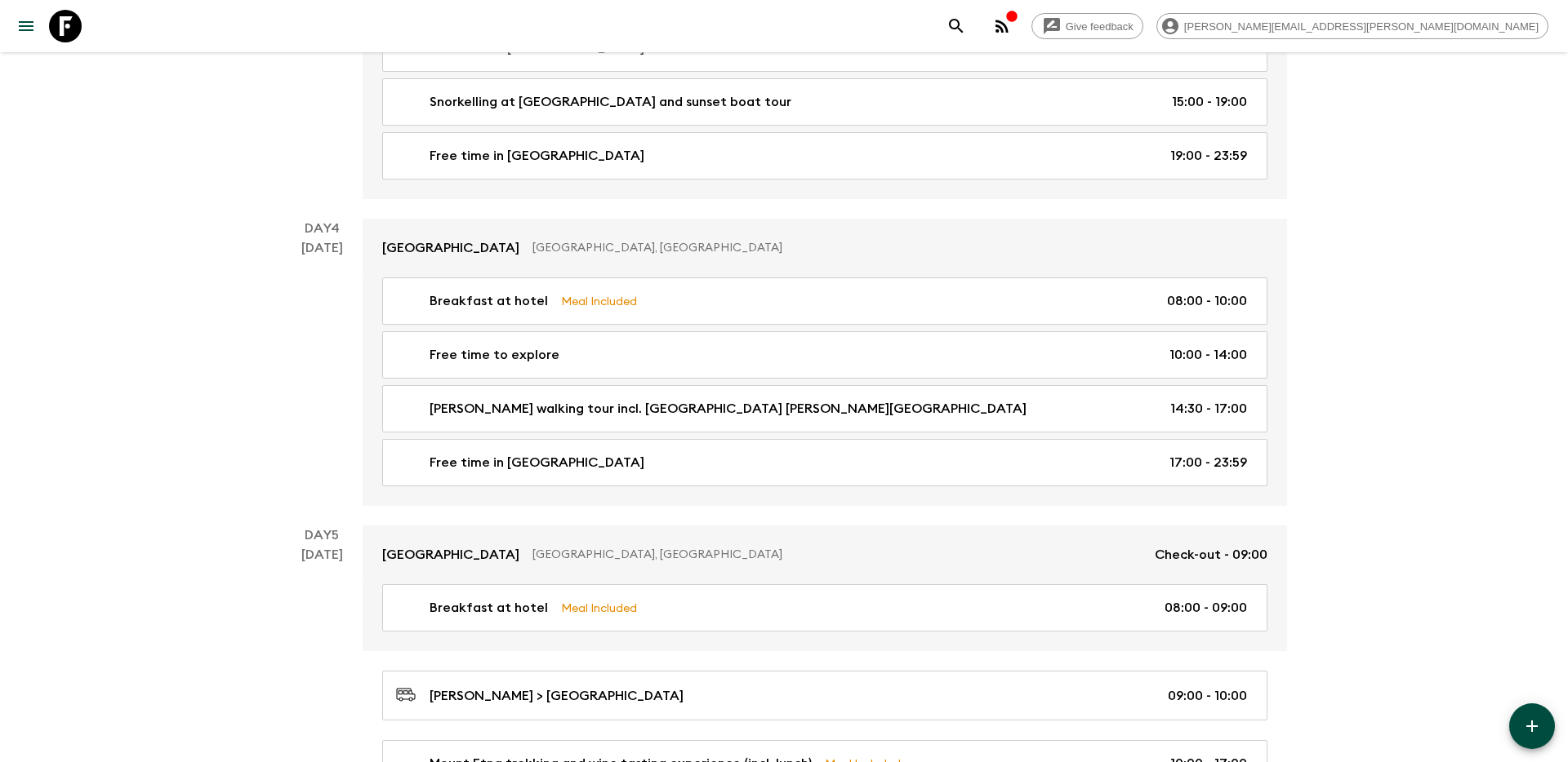
scroll to position [1228, 0]
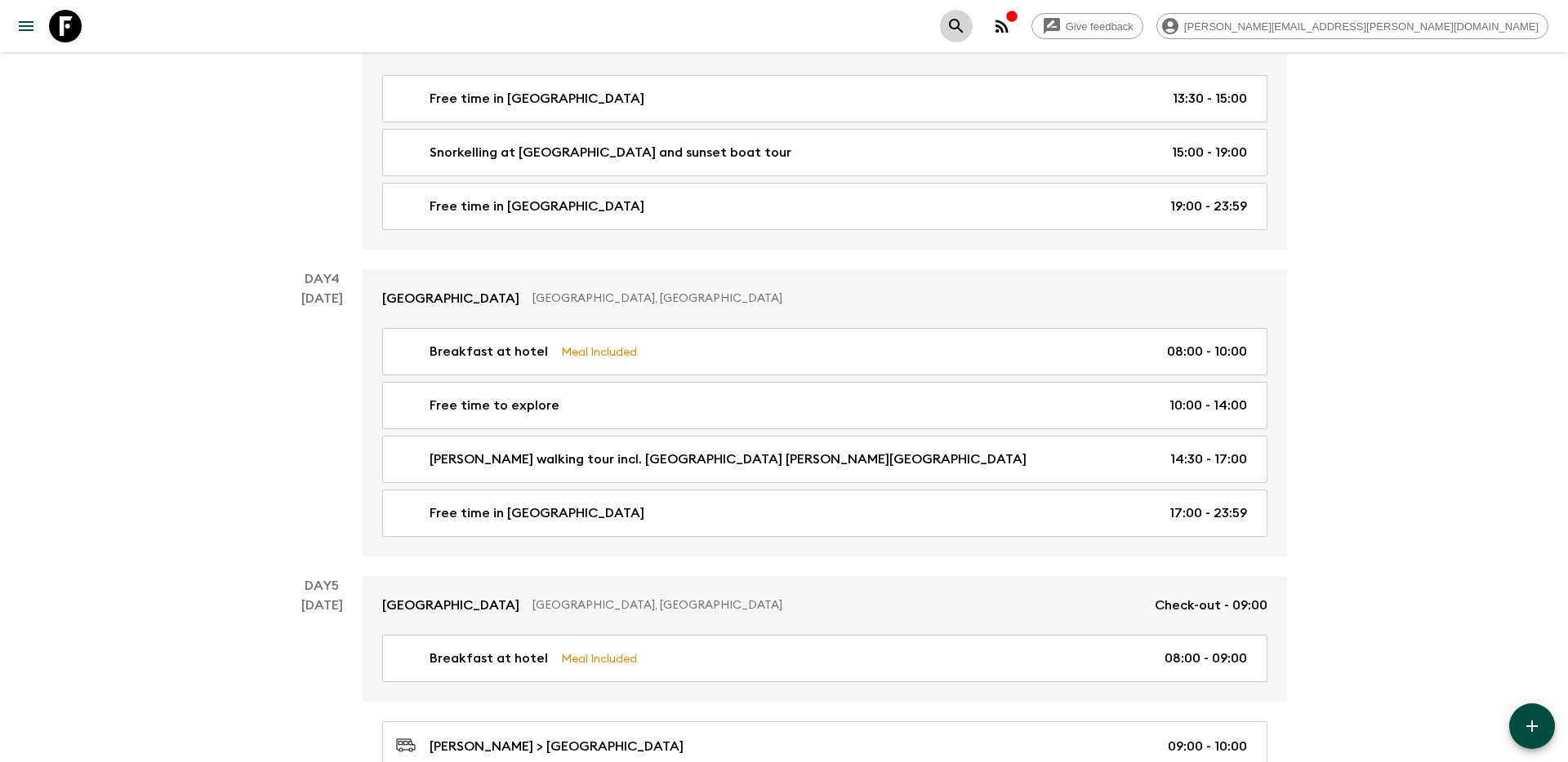
click at [963, 29] on icon "search adventures" at bounding box center [956, 25] width 14 height 14
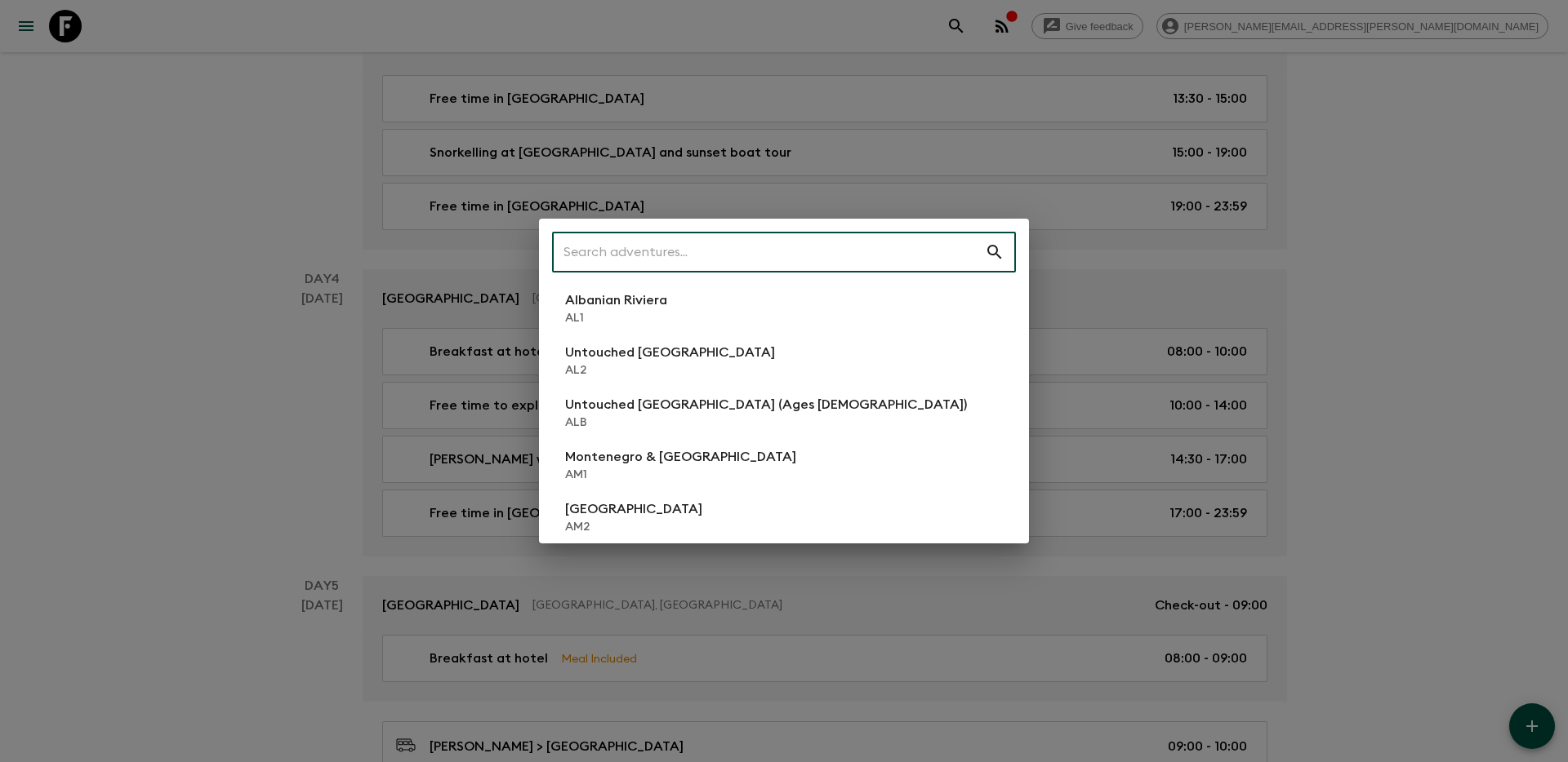
click at [884, 249] on input "text" at bounding box center [768, 252] width 433 height 46
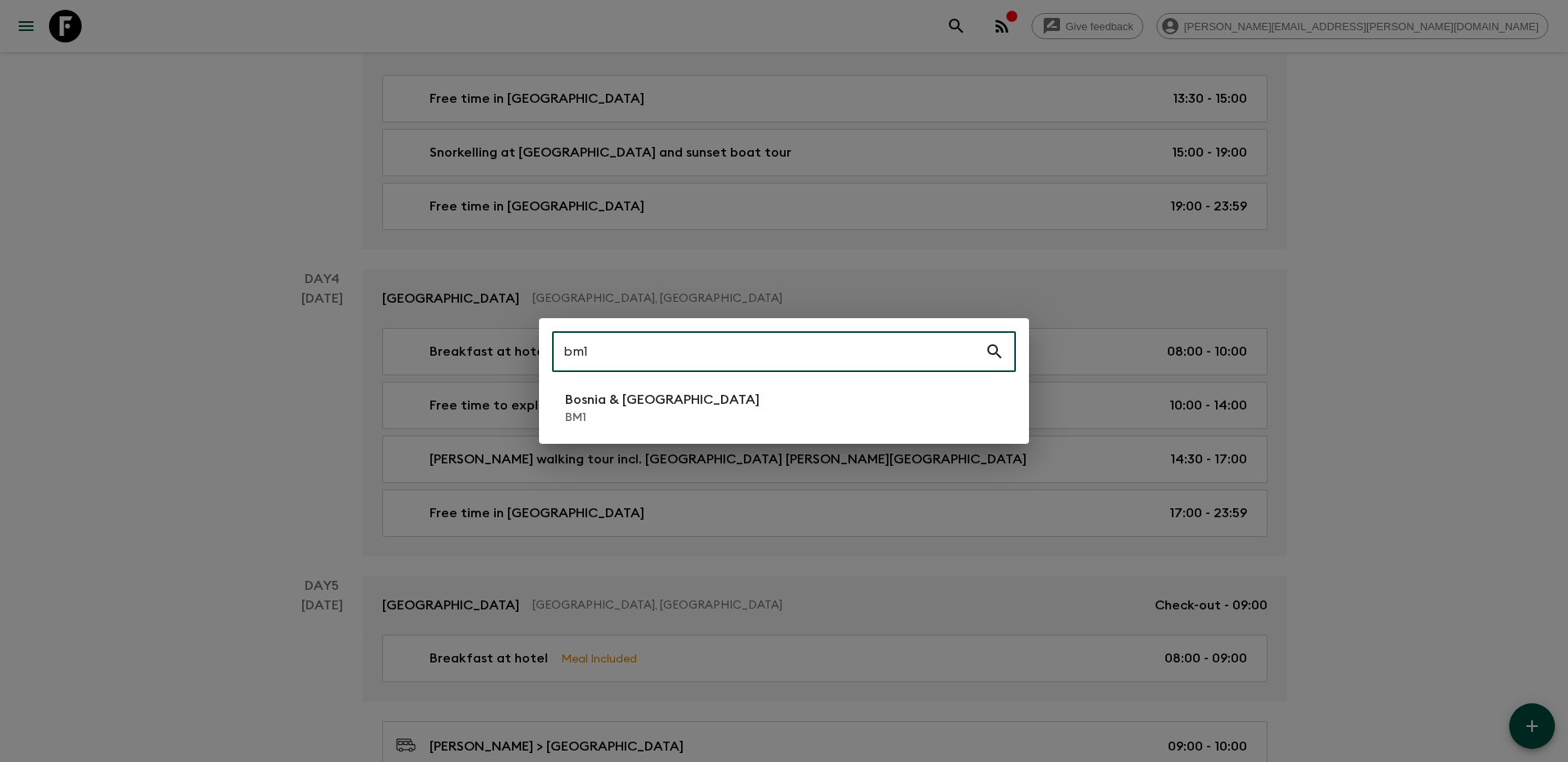
type input "bm1"
click at [846, 406] on li "Bosnia & Montenegro BM1" at bounding box center [784, 408] width 464 height 46
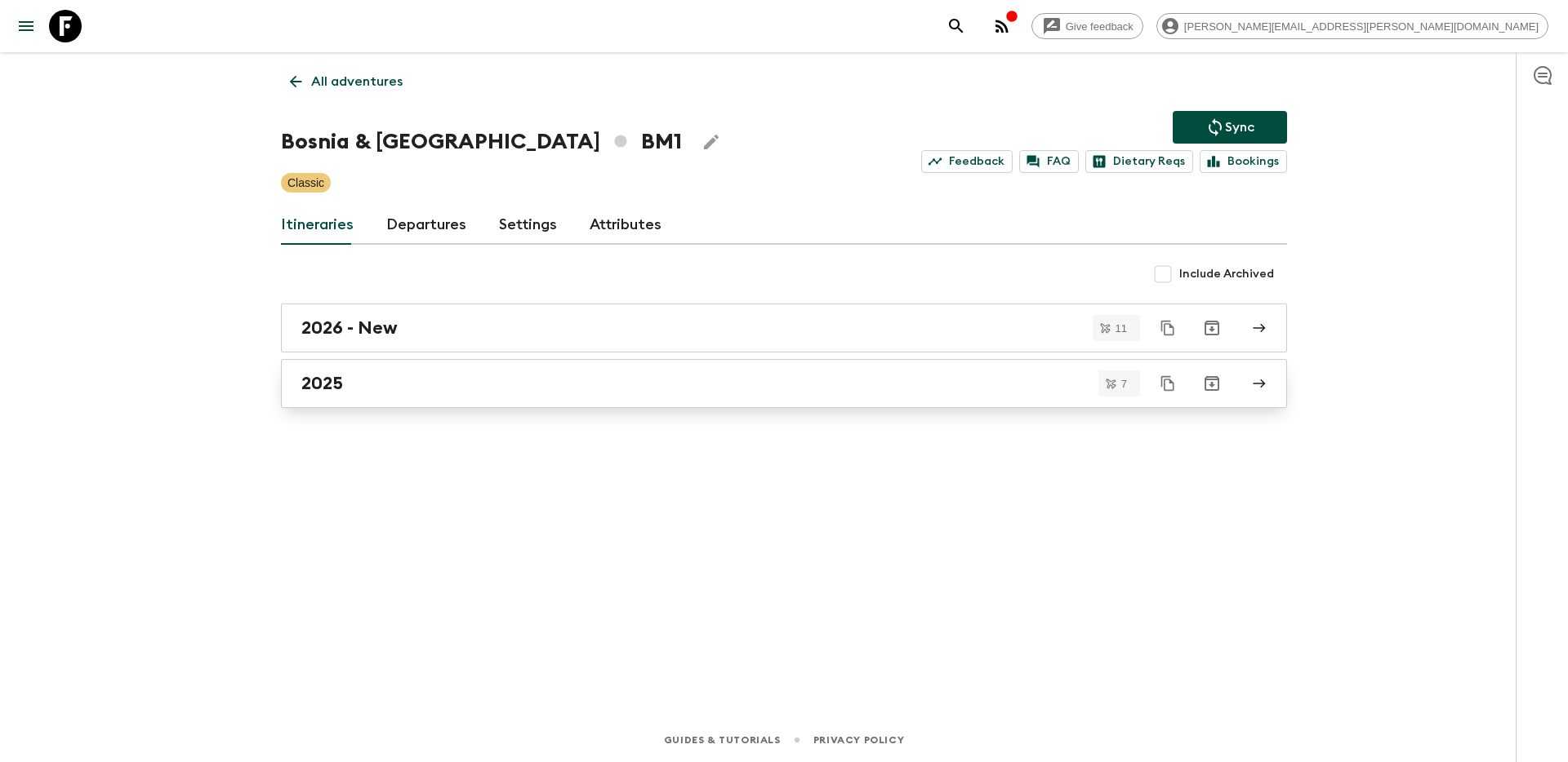
click at [524, 389] on div "2025" at bounding box center [768, 384] width 934 height 21
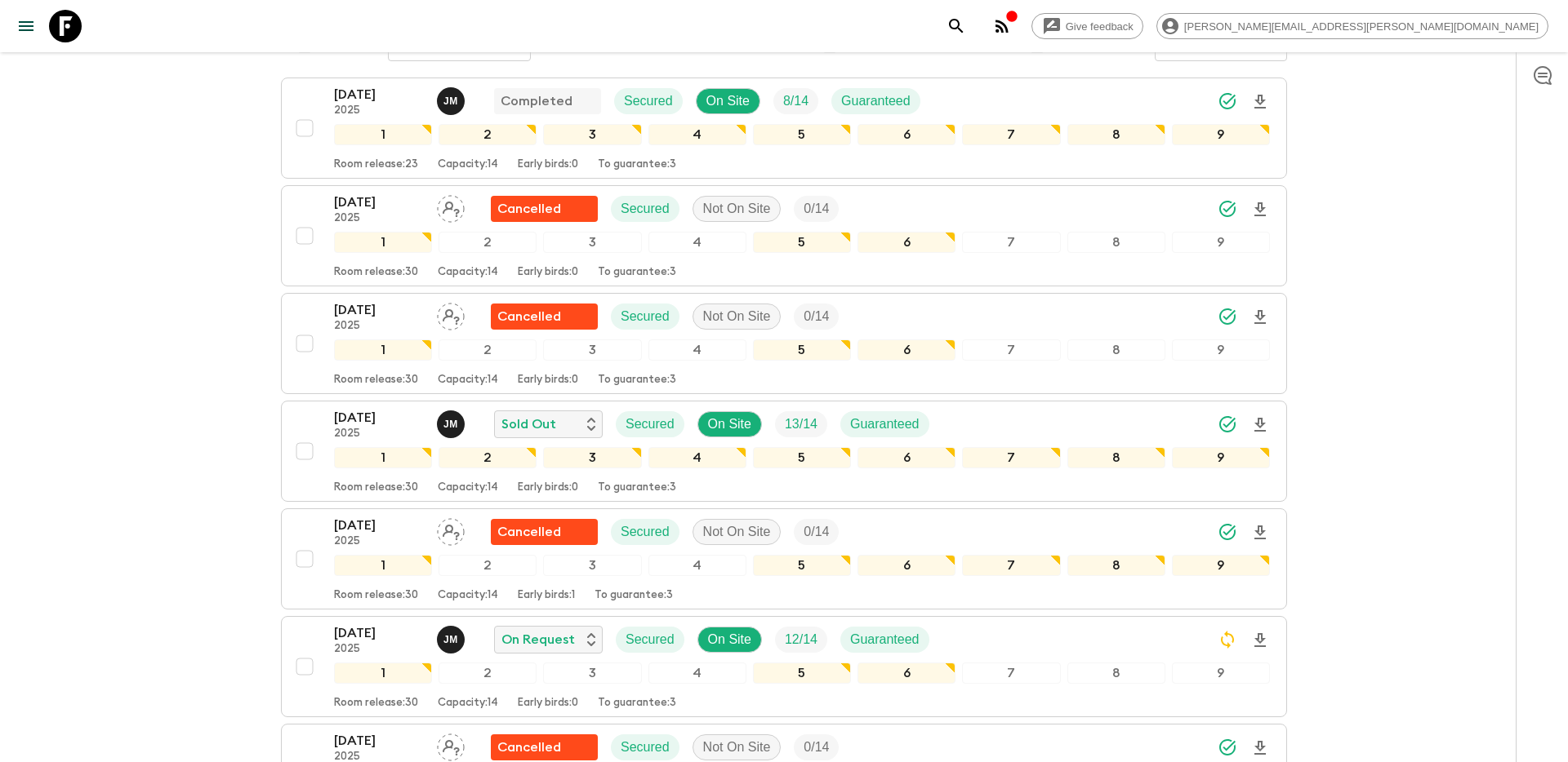
scroll to position [256, 0]
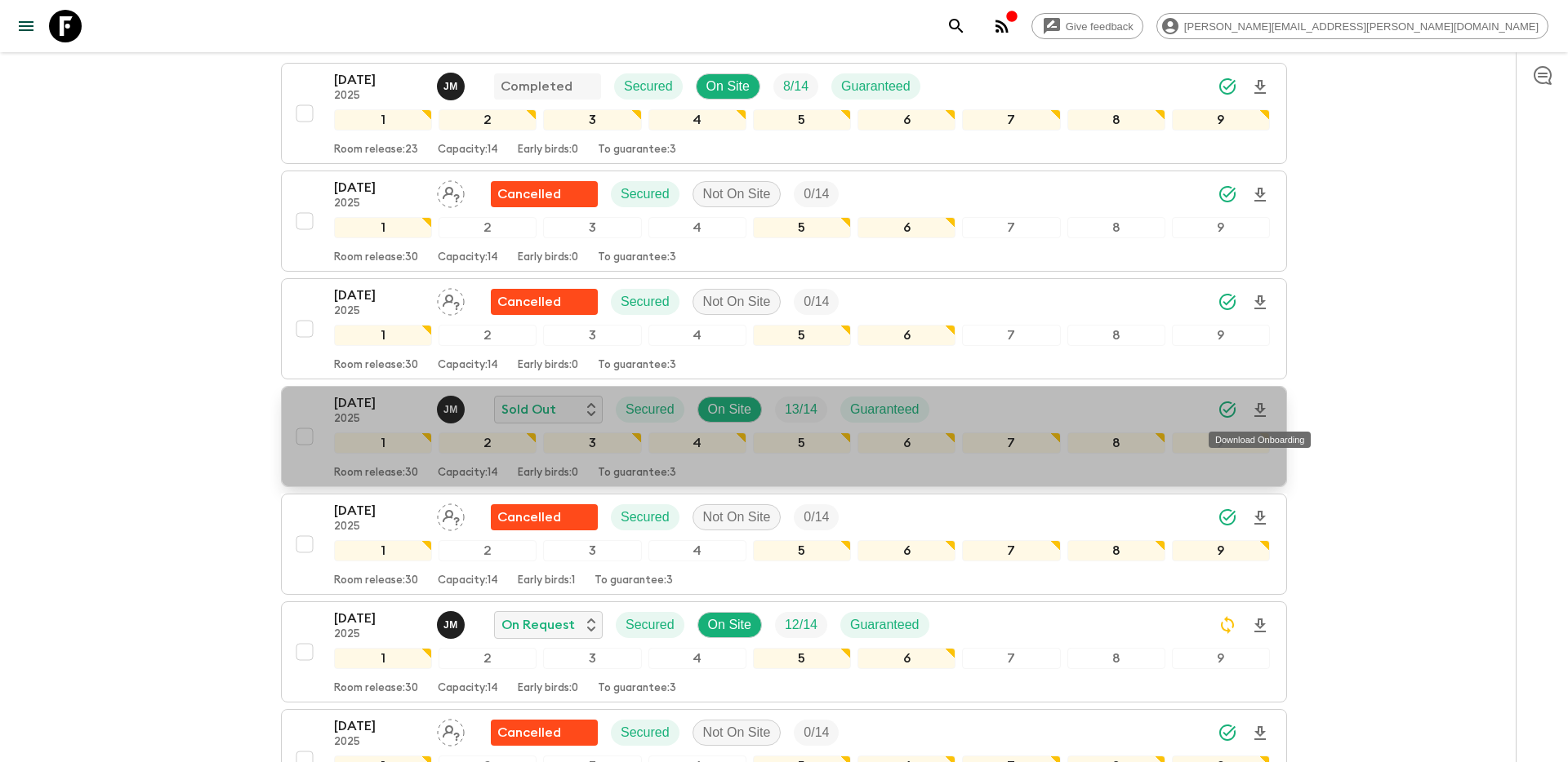
click at [1267, 412] on icon "Download Onboarding" at bounding box center [1260, 410] width 19 height 19
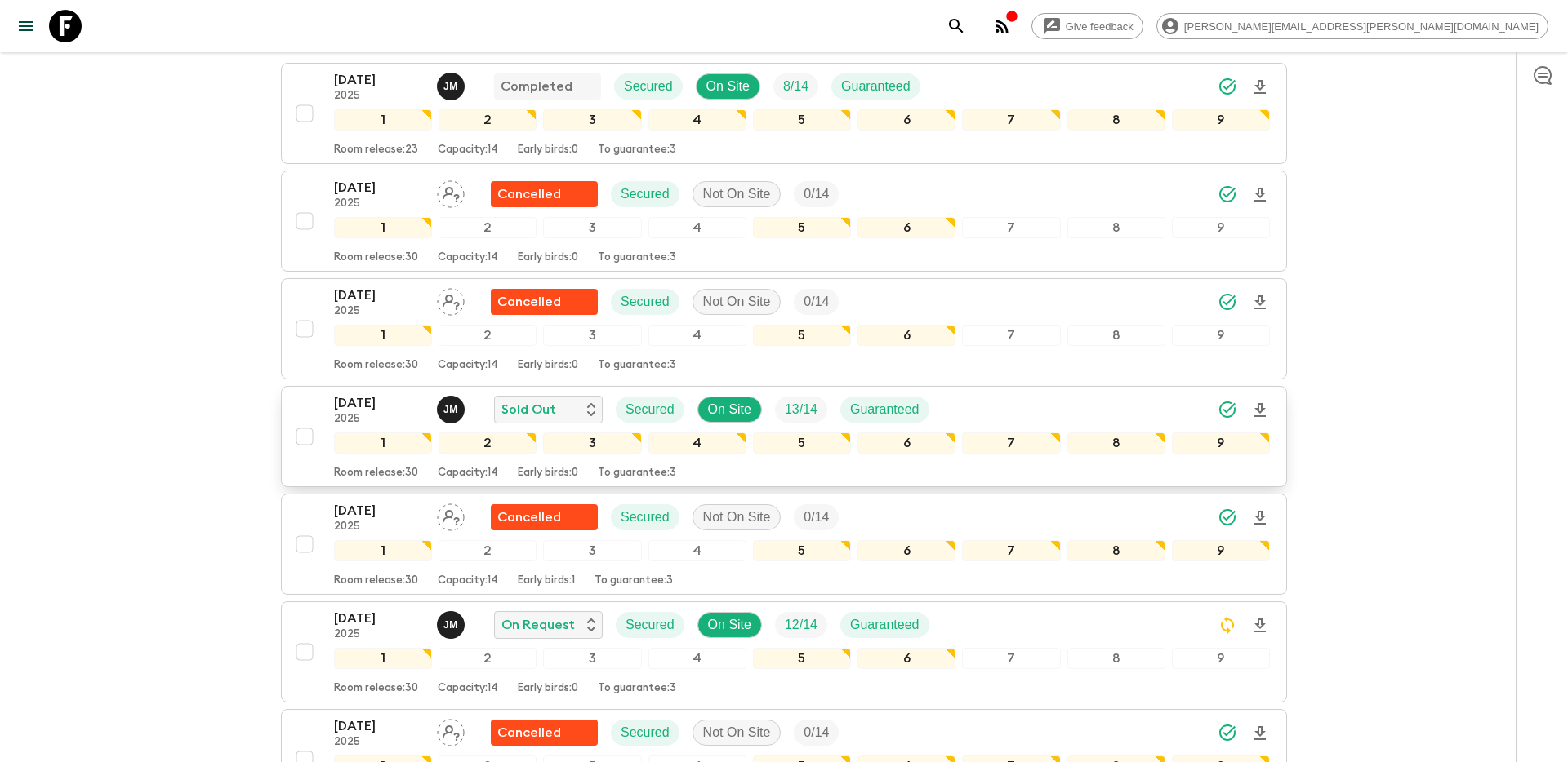
click at [966, 20] on icon "search adventures" at bounding box center [956, 25] width 19 height 19
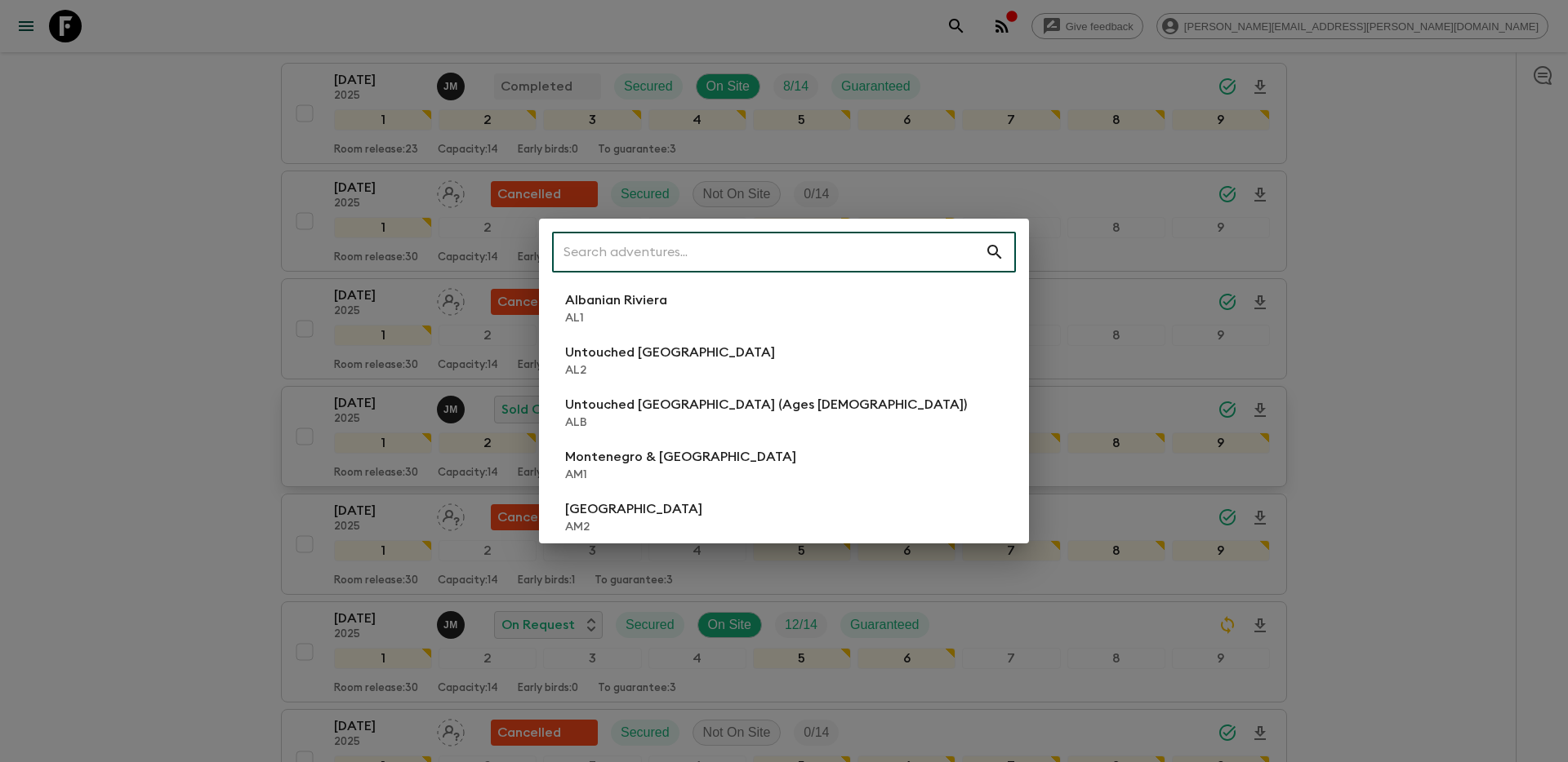
click at [730, 257] on input "text" at bounding box center [768, 252] width 433 height 46
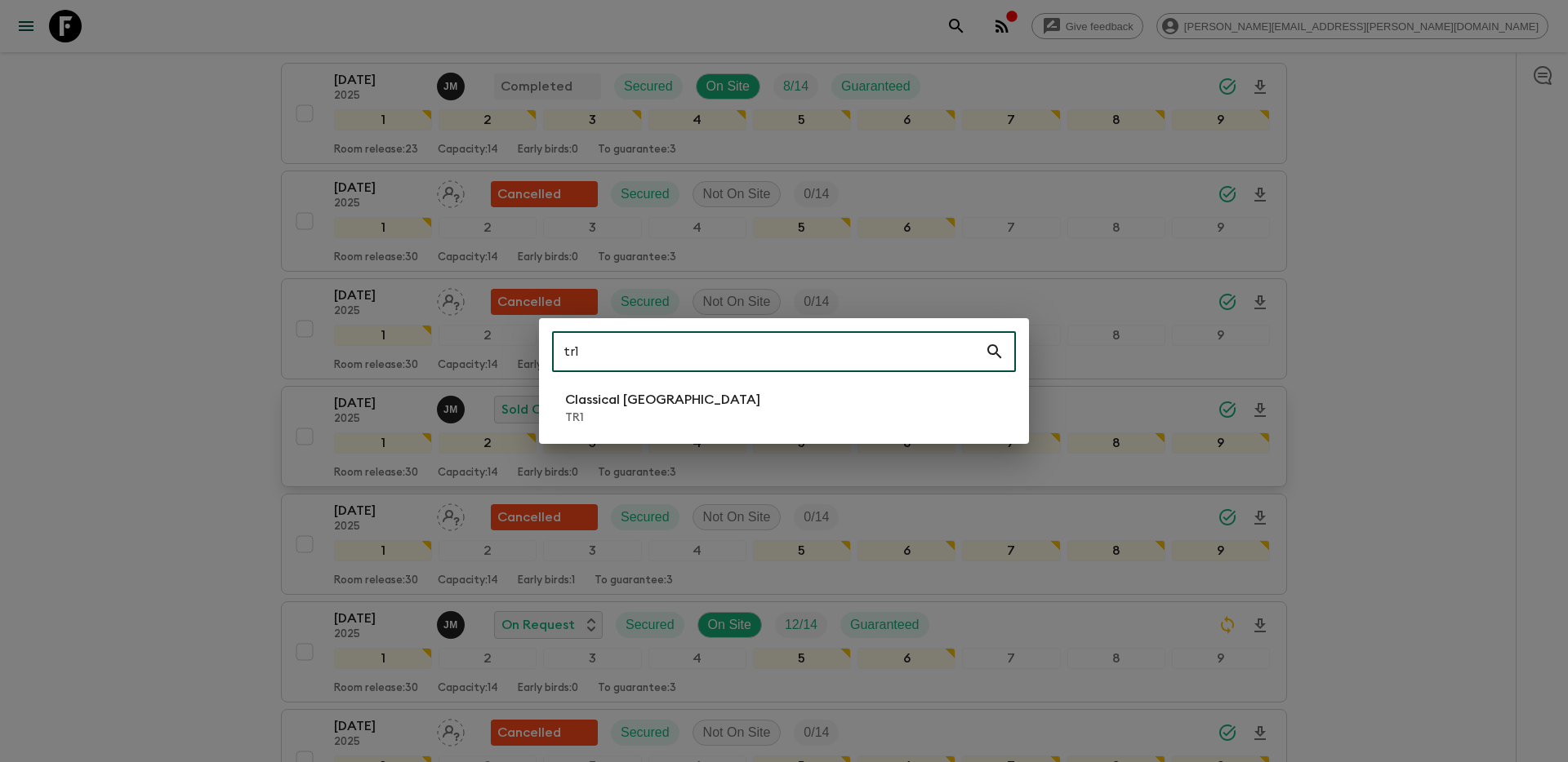
type input "tr1"
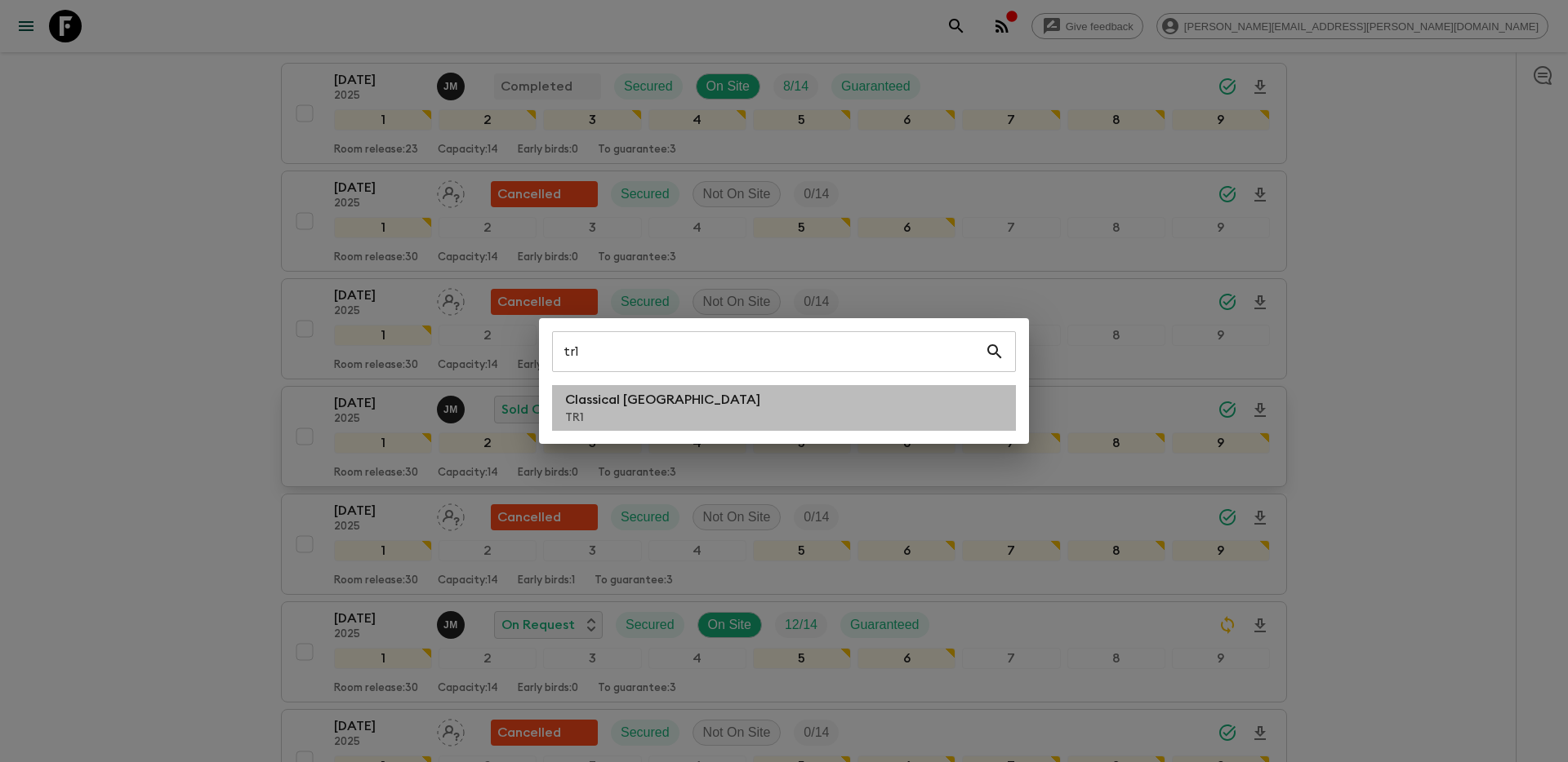
click at [677, 423] on li "Classical Türkiye TR1" at bounding box center [784, 408] width 464 height 46
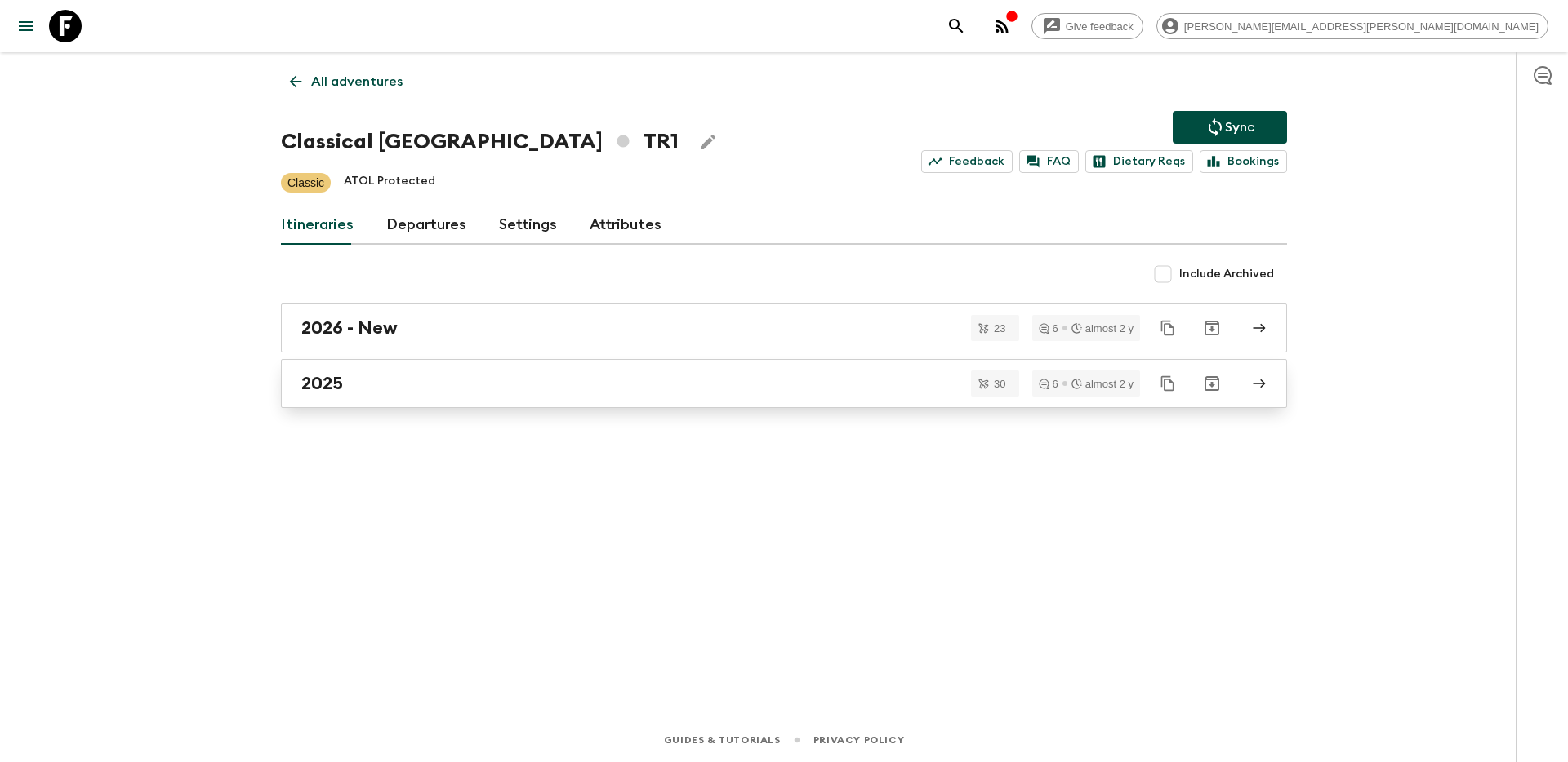
click at [645, 391] on div "2025" at bounding box center [768, 384] width 934 height 21
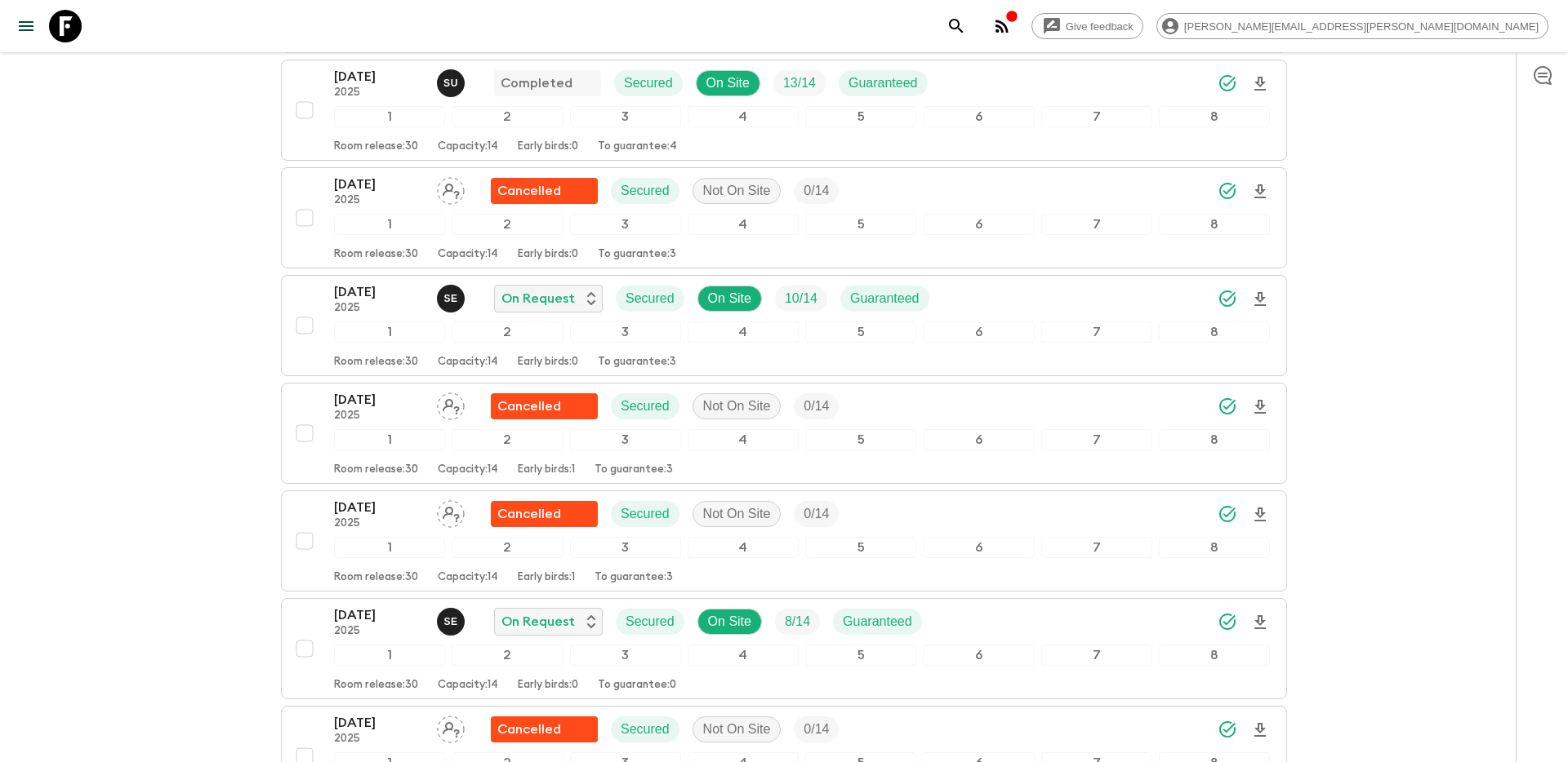
scroll to position [1572, 0]
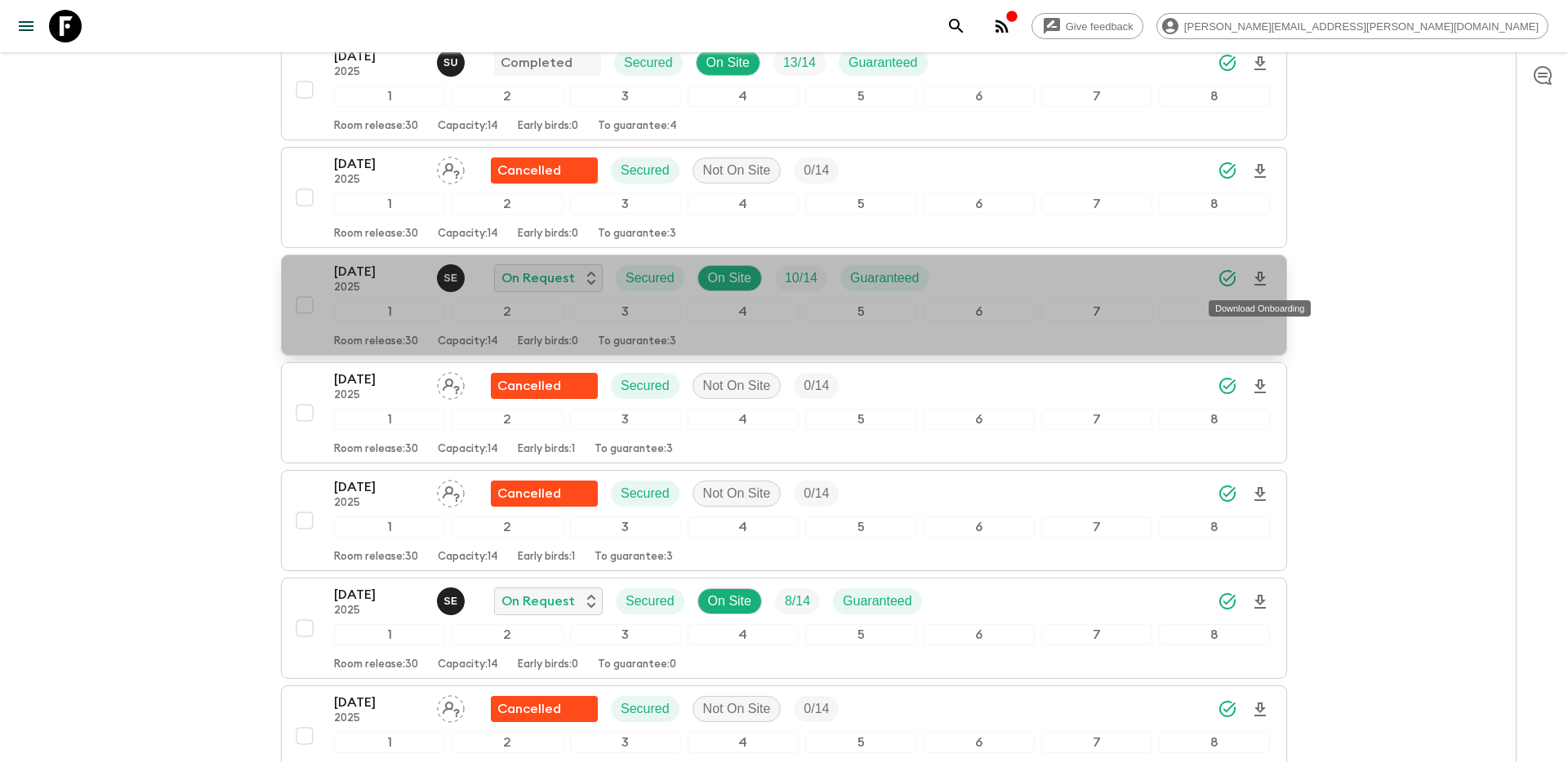
click at [1266, 274] on icon "Download Onboarding" at bounding box center [1260, 279] width 19 height 19
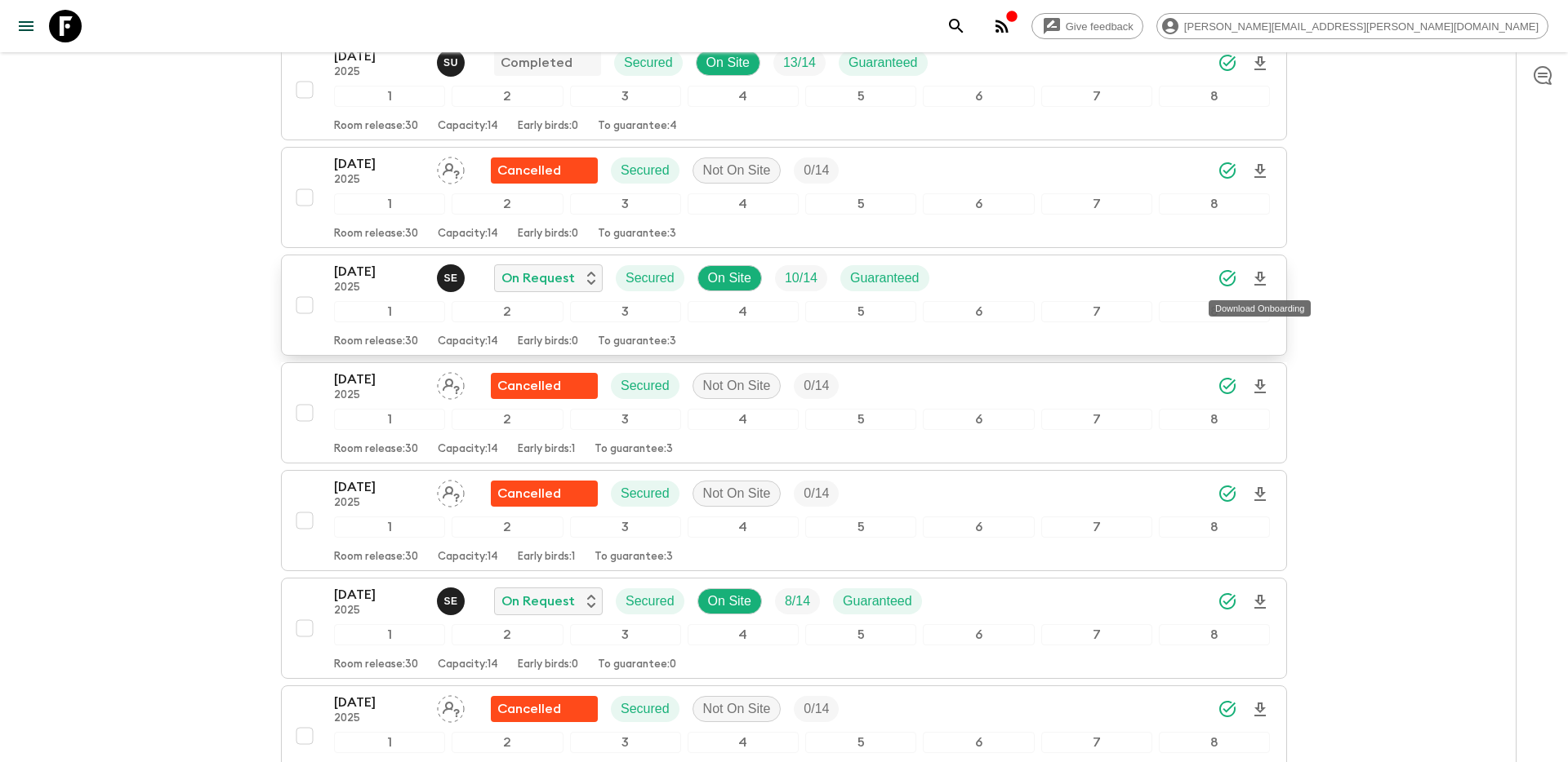
click at [966, 30] on icon "search adventures" at bounding box center [956, 25] width 19 height 19
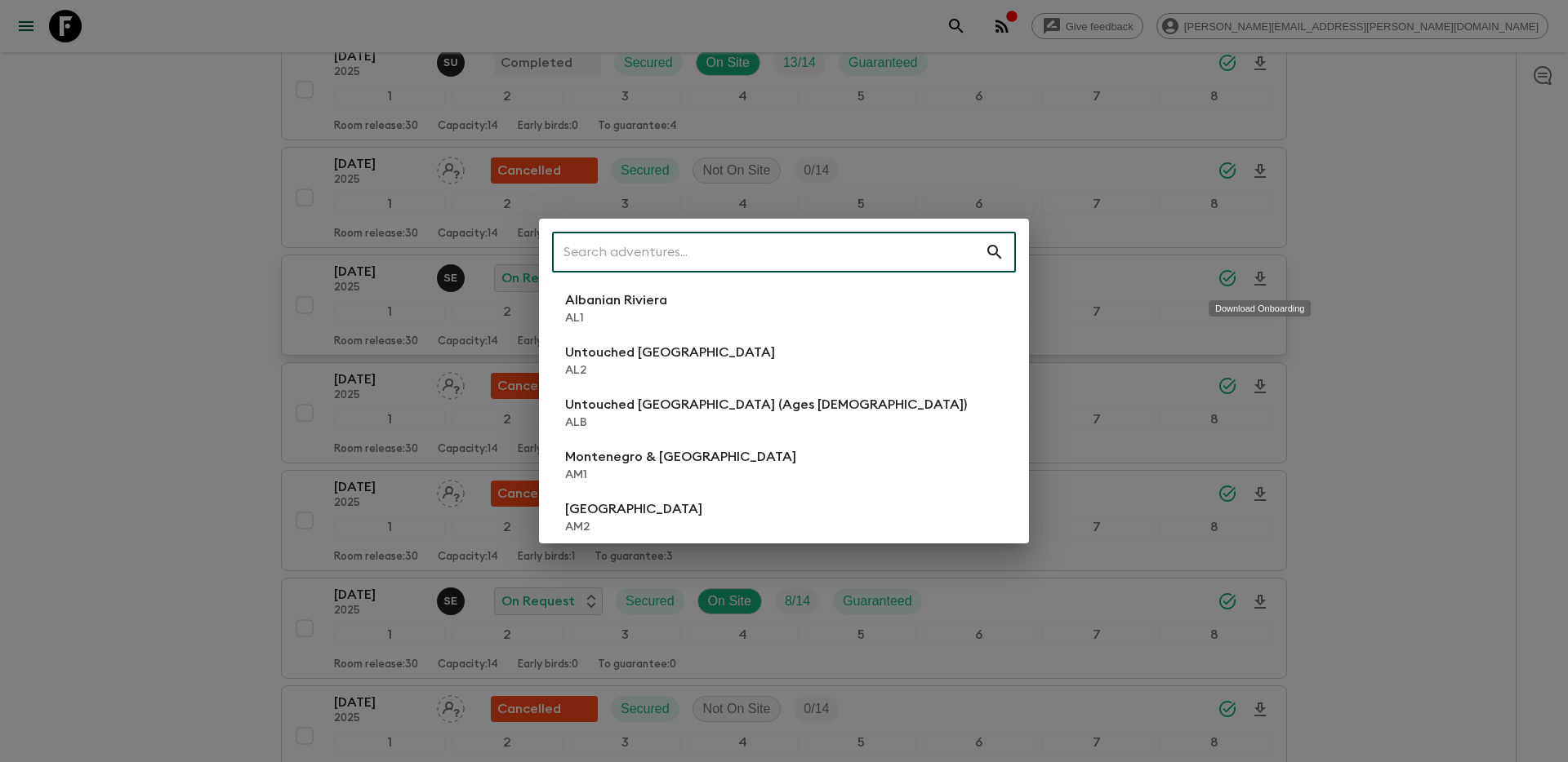
click at [787, 251] on input "text" at bounding box center [768, 252] width 433 height 46
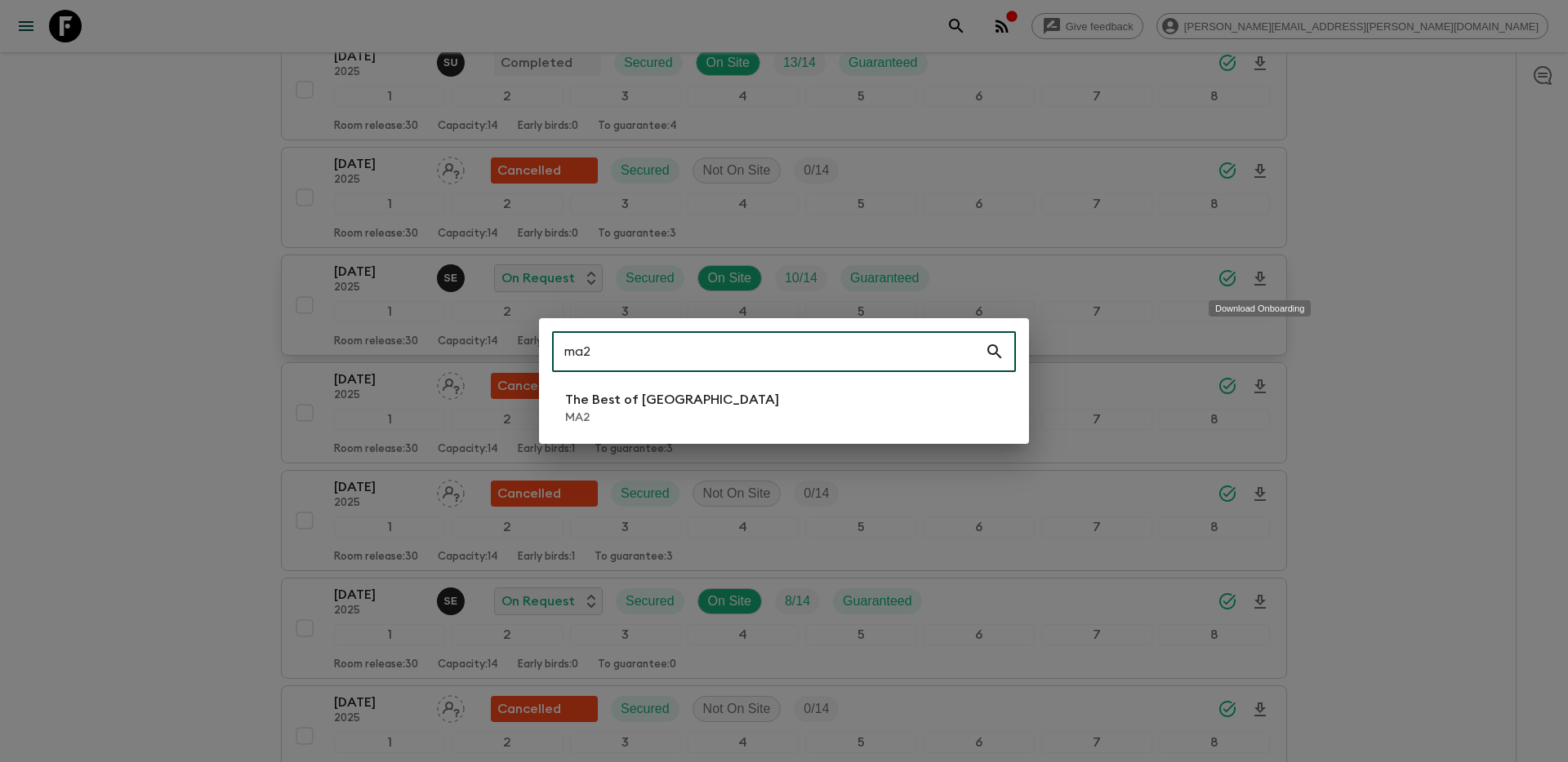
type input "ma2"
click at [716, 417] on li "The Best of [GEOGRAPHIC_DATA] MA2" at bounding box center [784, 408] width 464 height 46
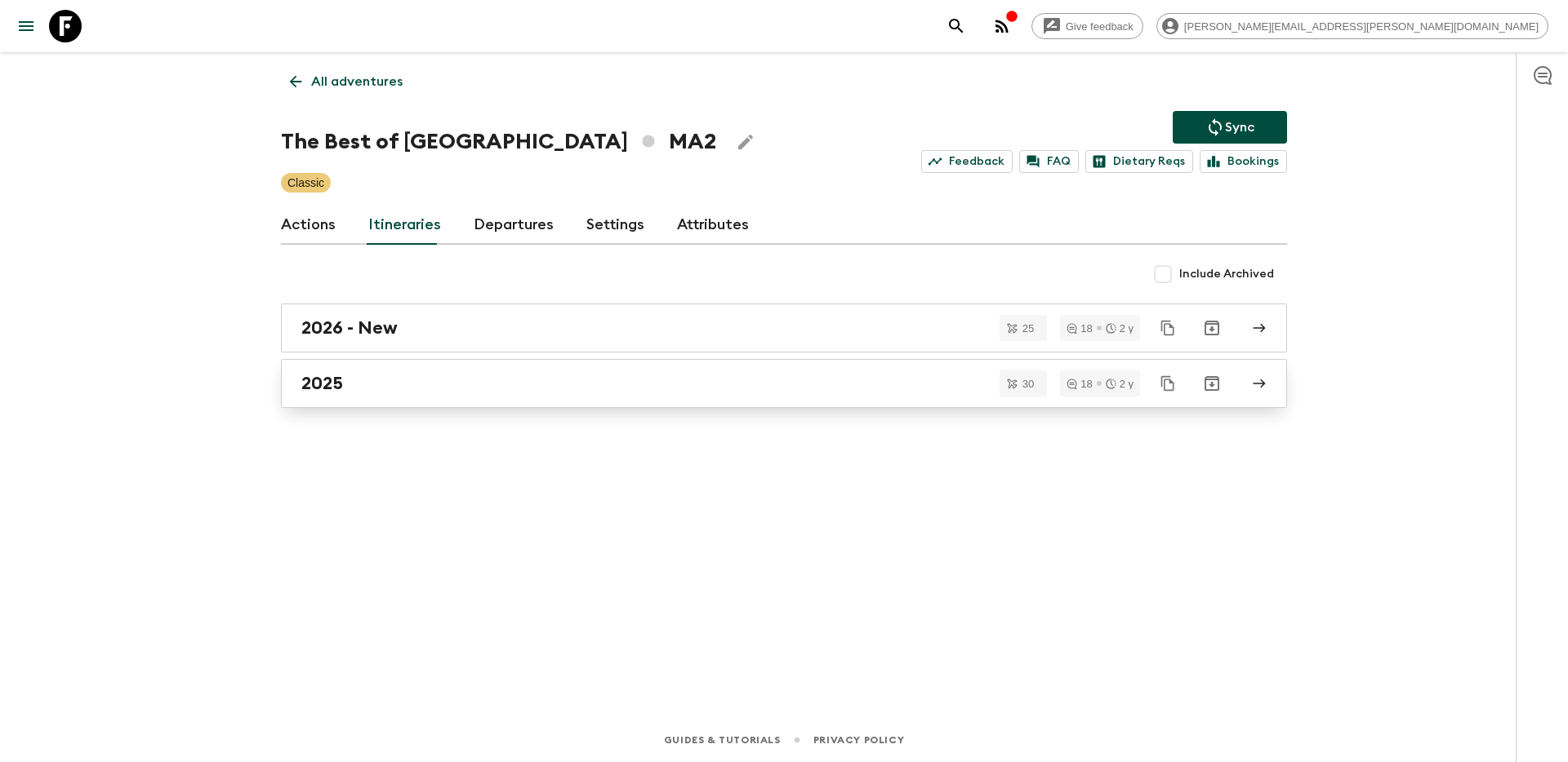
click at [413, 395] on link "2025" at bounding box center [784, 384] width 1006 height 49
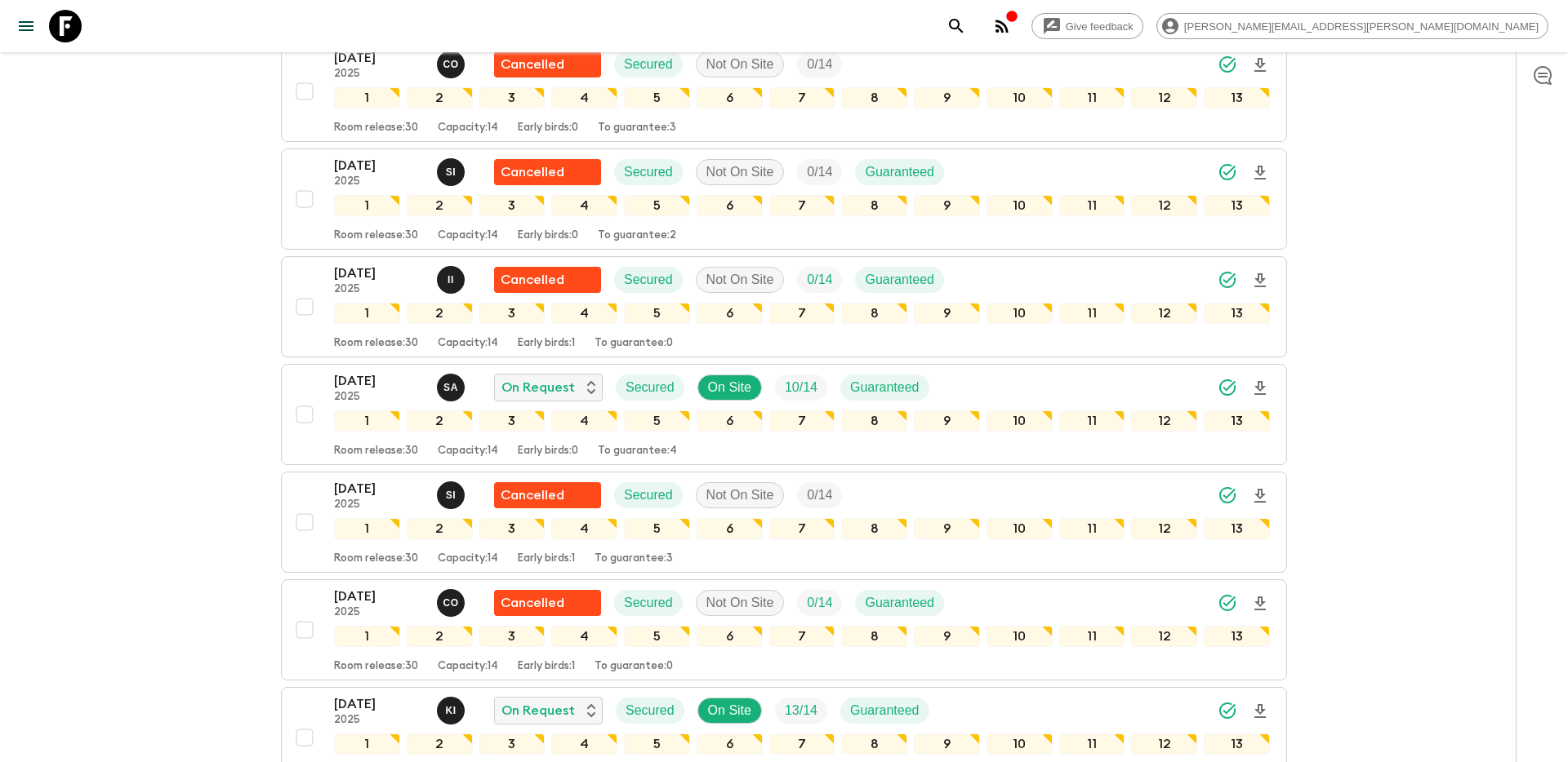
scroll to position [1383, 0]
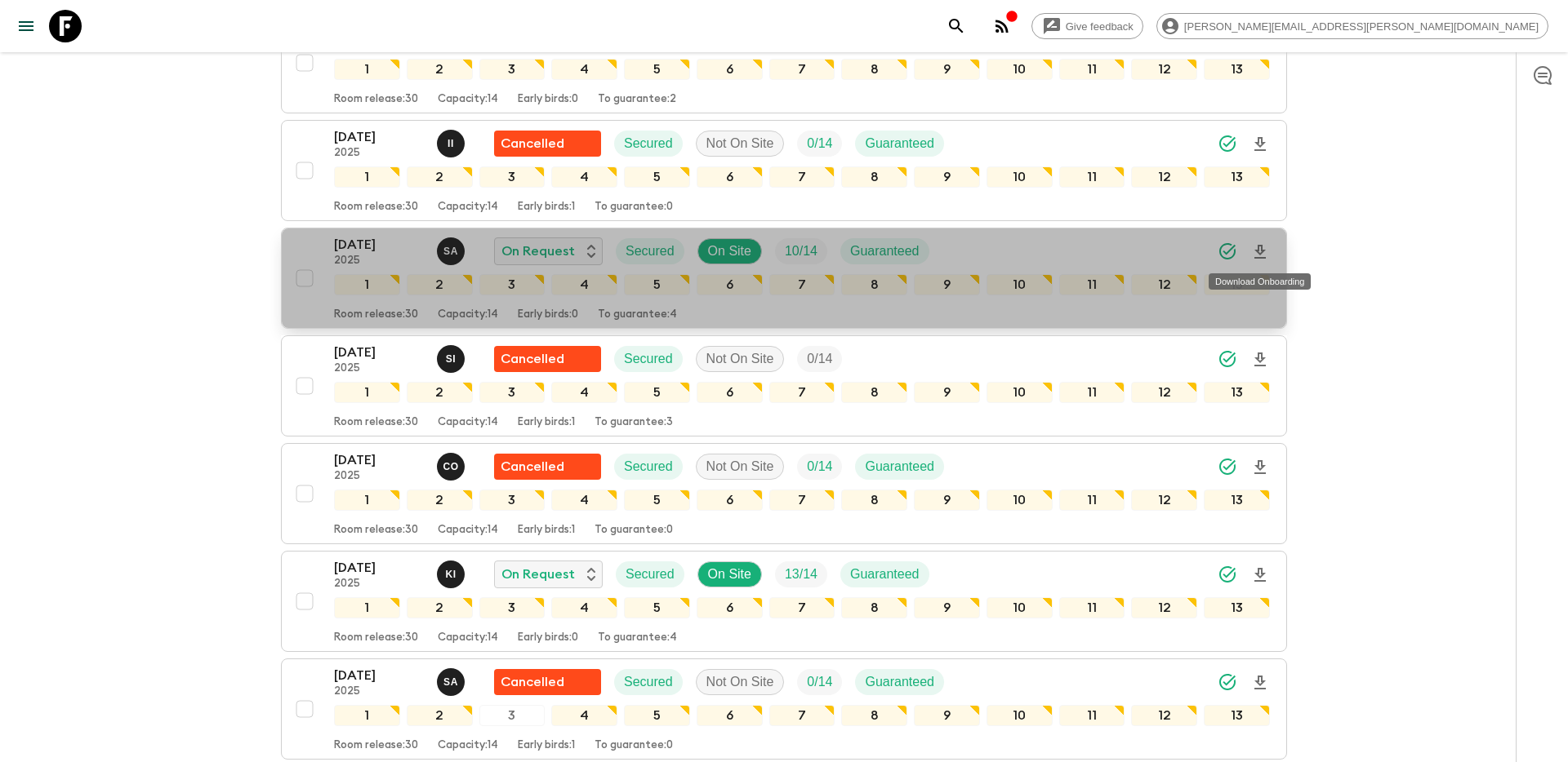
click at [1258, 257] on icon "Download Onboarding" at bounding box center [1260, 251] width 19 height 19
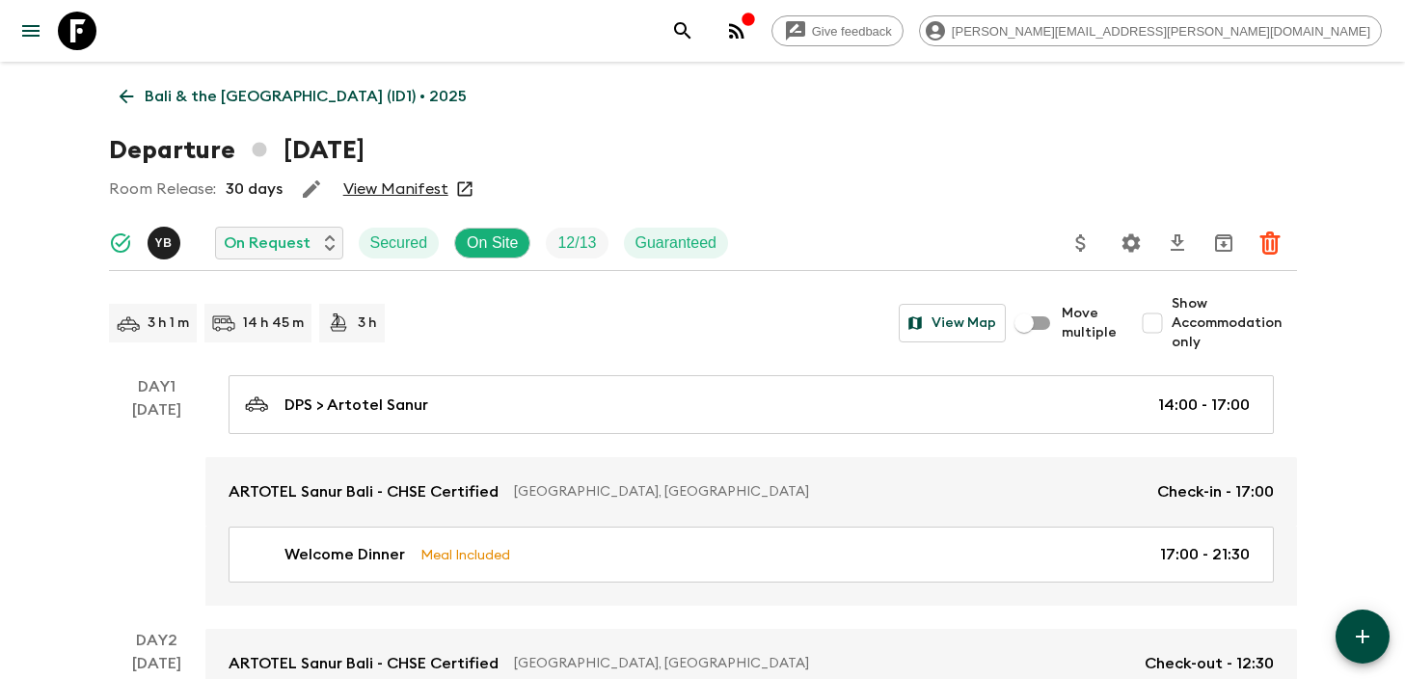
scroll to position [3857, 0]
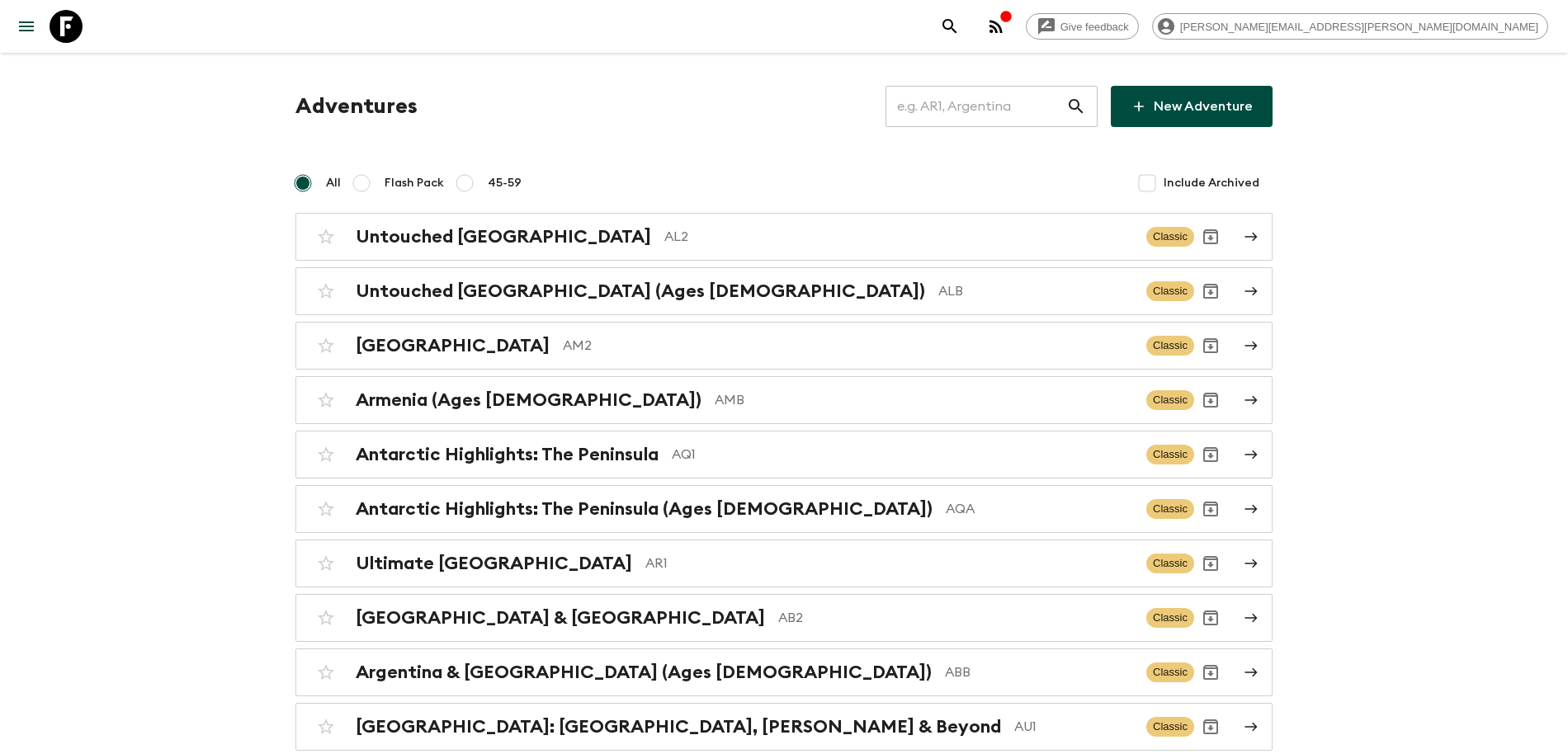
click at [1010, 103] on input "text" at bounding box center [975, 106] width 181 height 46
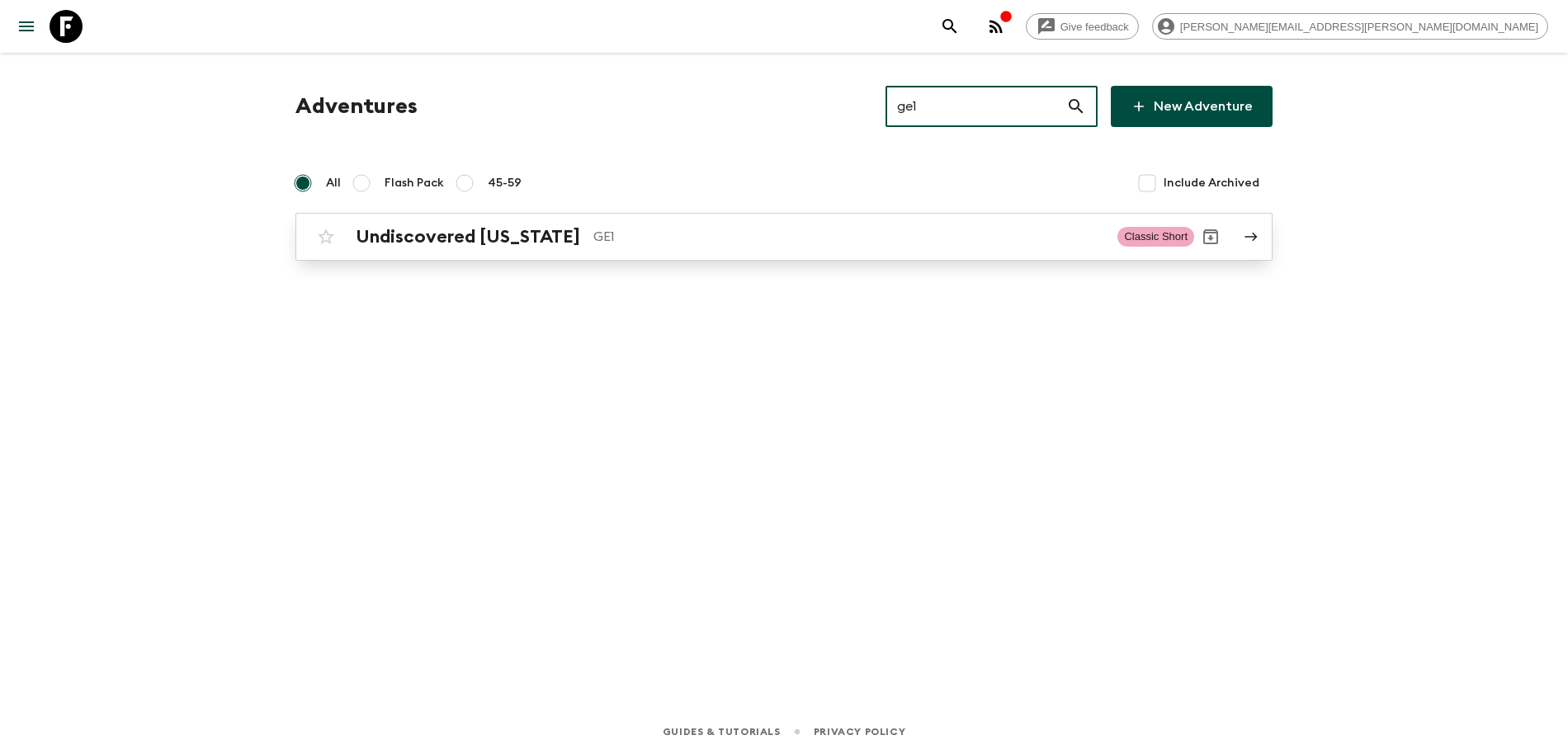
type input "ge1"
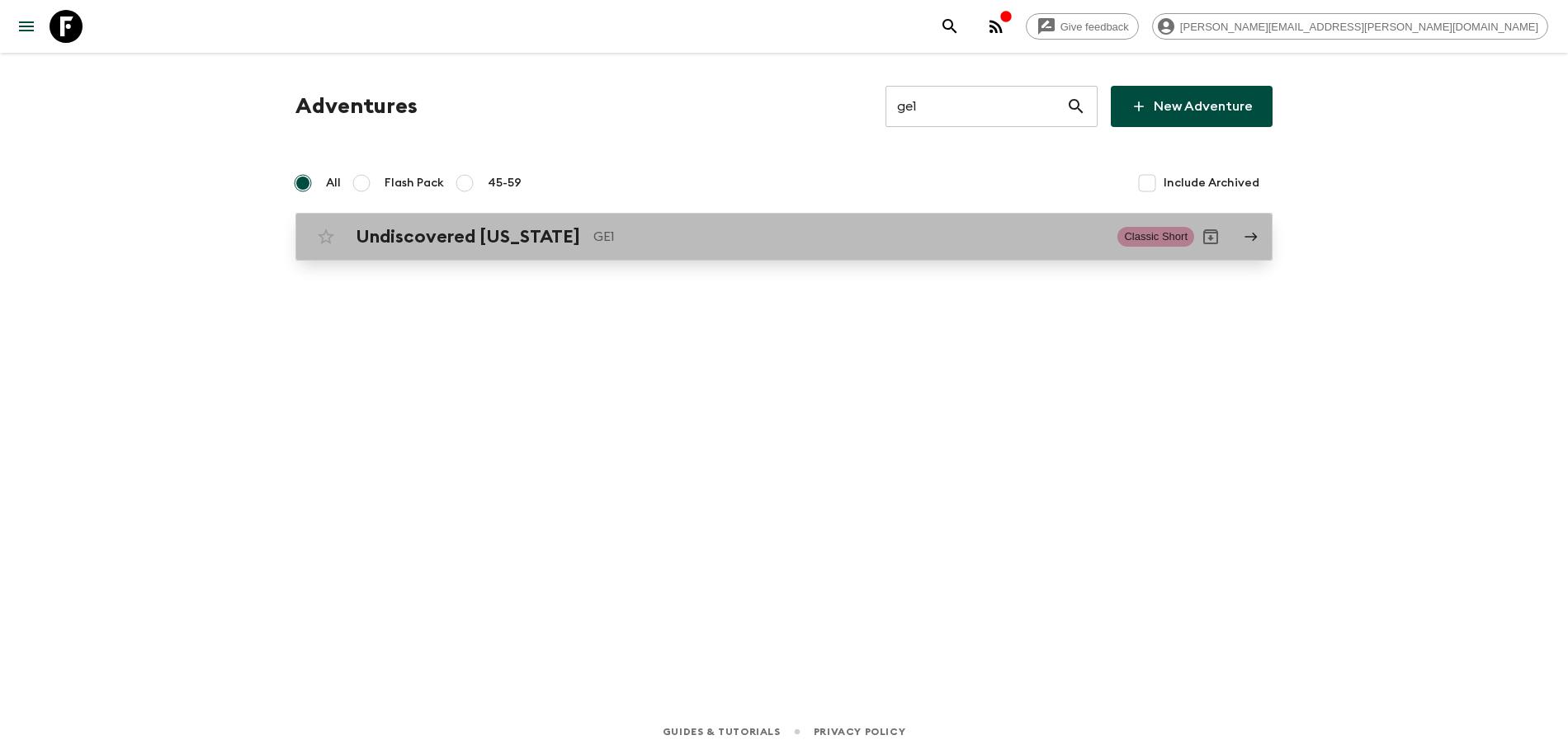
click at [760, 233] on p "GE1" at bounding box center [848, 236] width 511 height 20
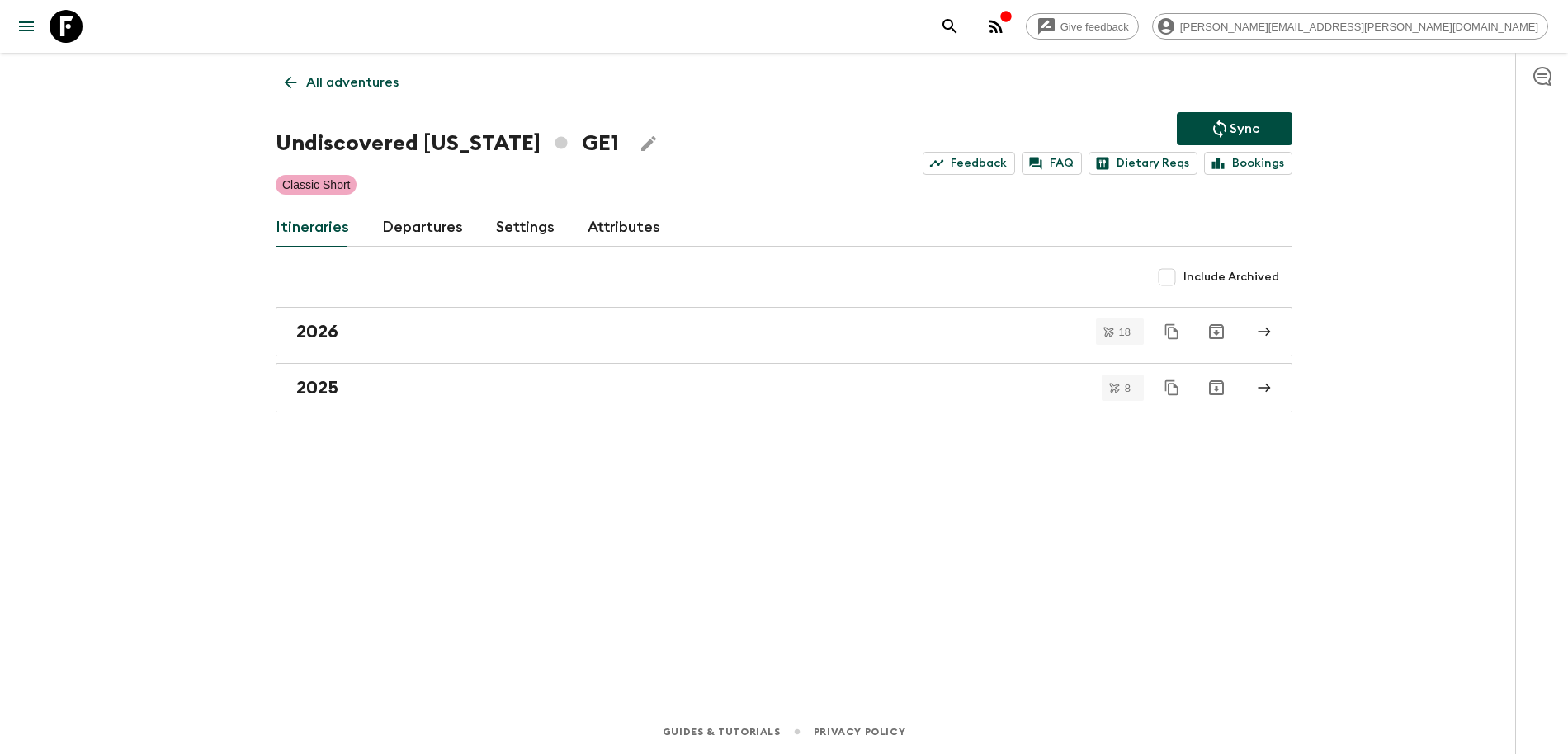
click at [576, 457] on div "All adventures Undiscovered Georgia GE1 Sync Feedback FAQ Dietary Reqs Bookings…" at bounding box center [784, 358] width 1056 height 610
click at [585, 379] on div "2025" at bounding box center [768, 388] width 944 height 21
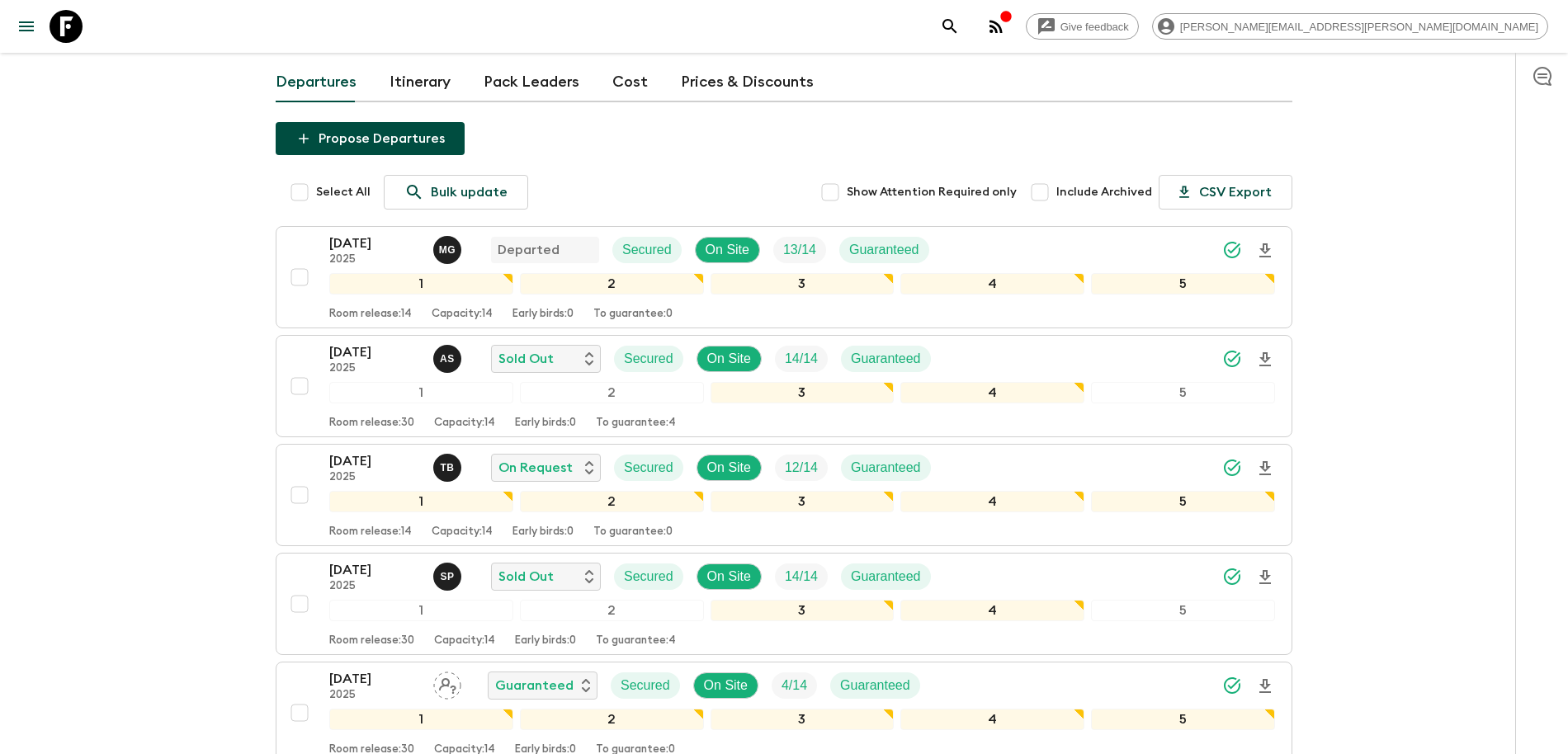
scroll to position [94, 0]
click at [1126, 360] on div "26 Aug 2025 2025 A S Sold Out Secured On Site 14 / 14 Guaranteed" at bounding box center [802, 360] width 946 height 33
